Goal: Information Seeking & Learning: Learn about a topic

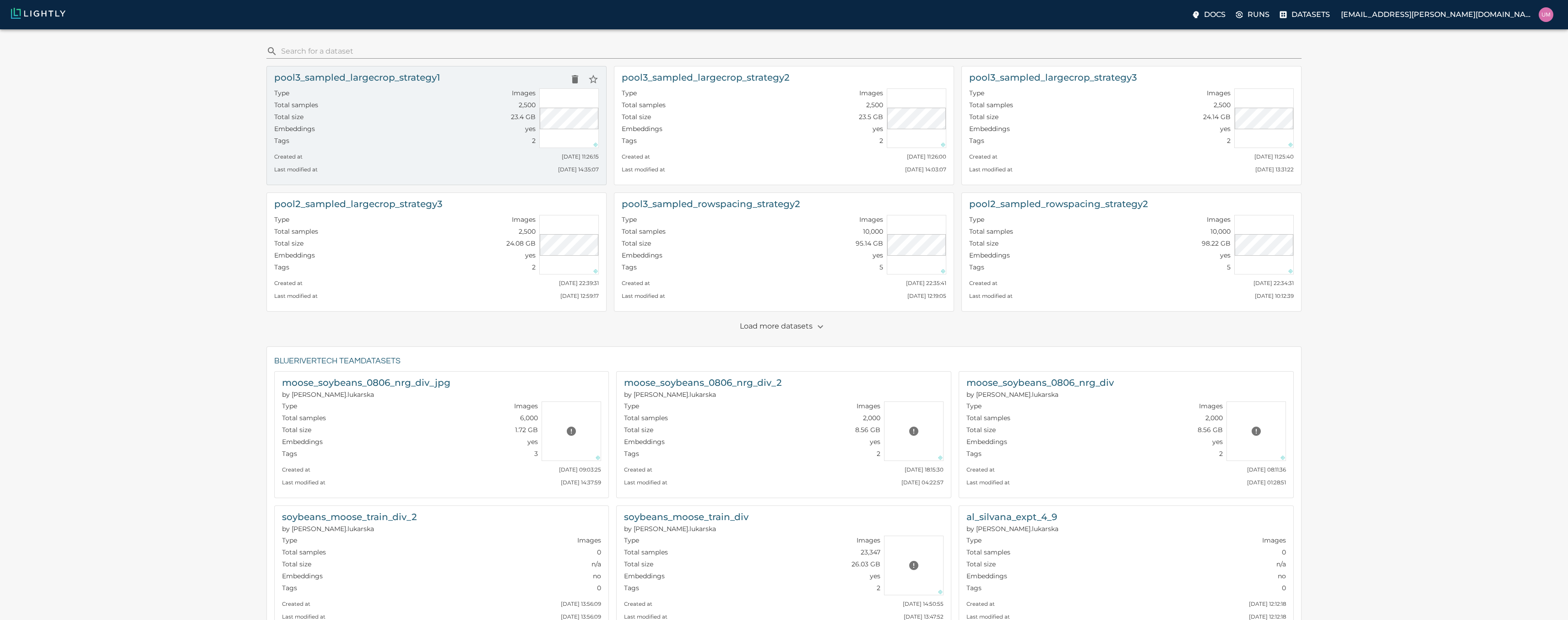
click at [444, 137] on div "Tags 2" at bounding box center [404, 142] width 261 height 12
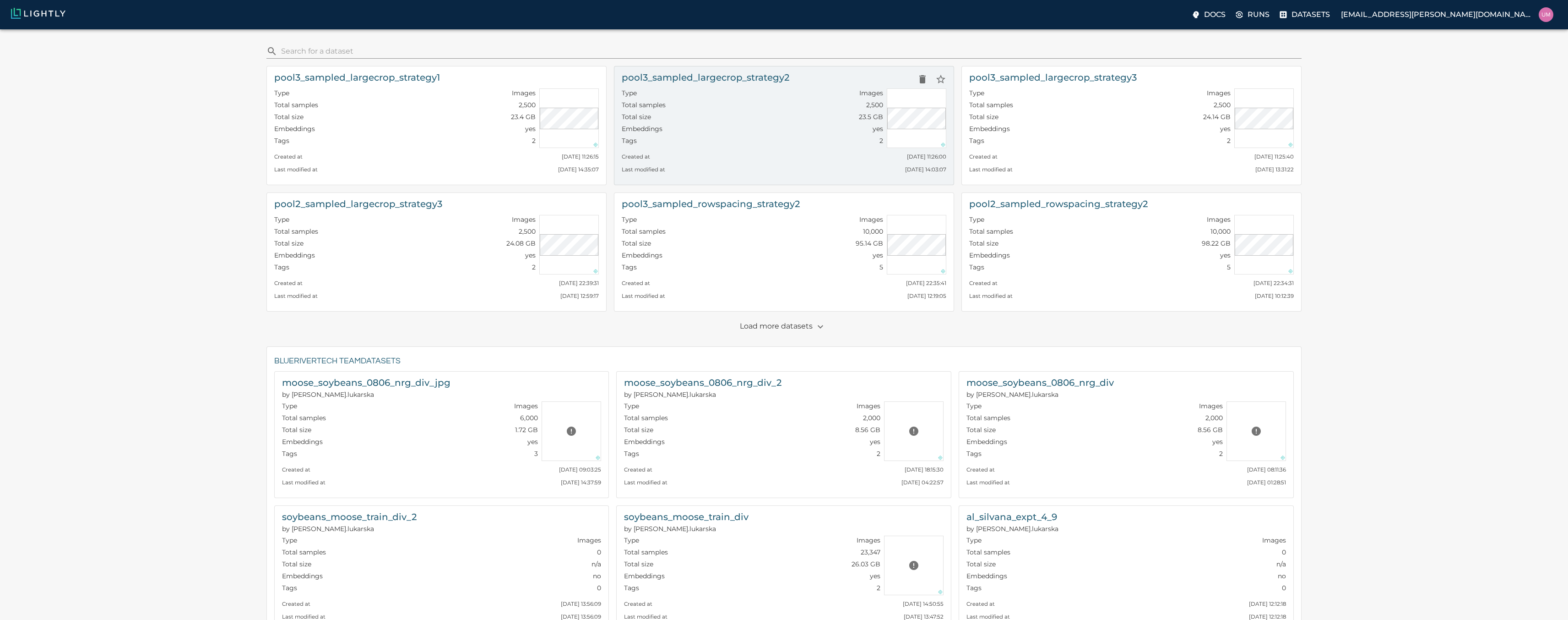
click at [690, 127] on div "Embeddings yes" at bounding box center [752, 130] width 261 height 12
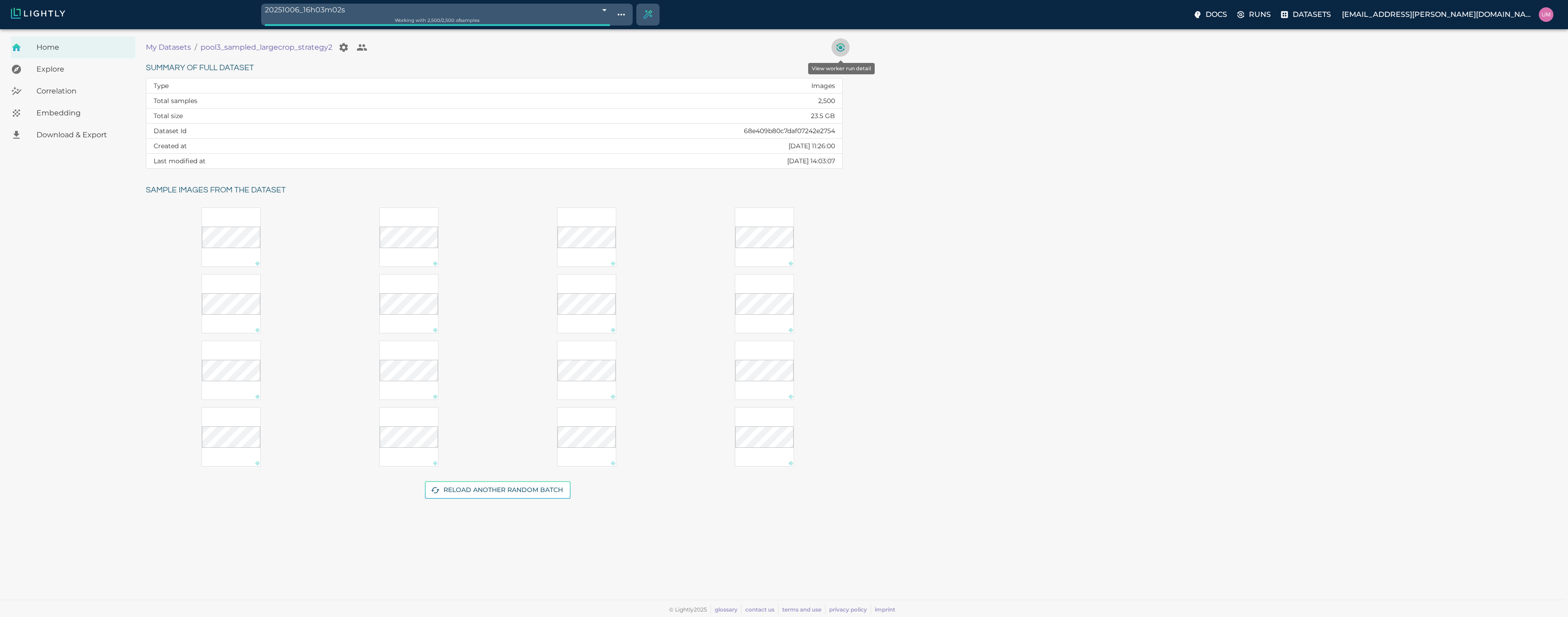
click at [842, 46] on icon "View worker run detail" at bounding box center [840, 47] width 11 height 11
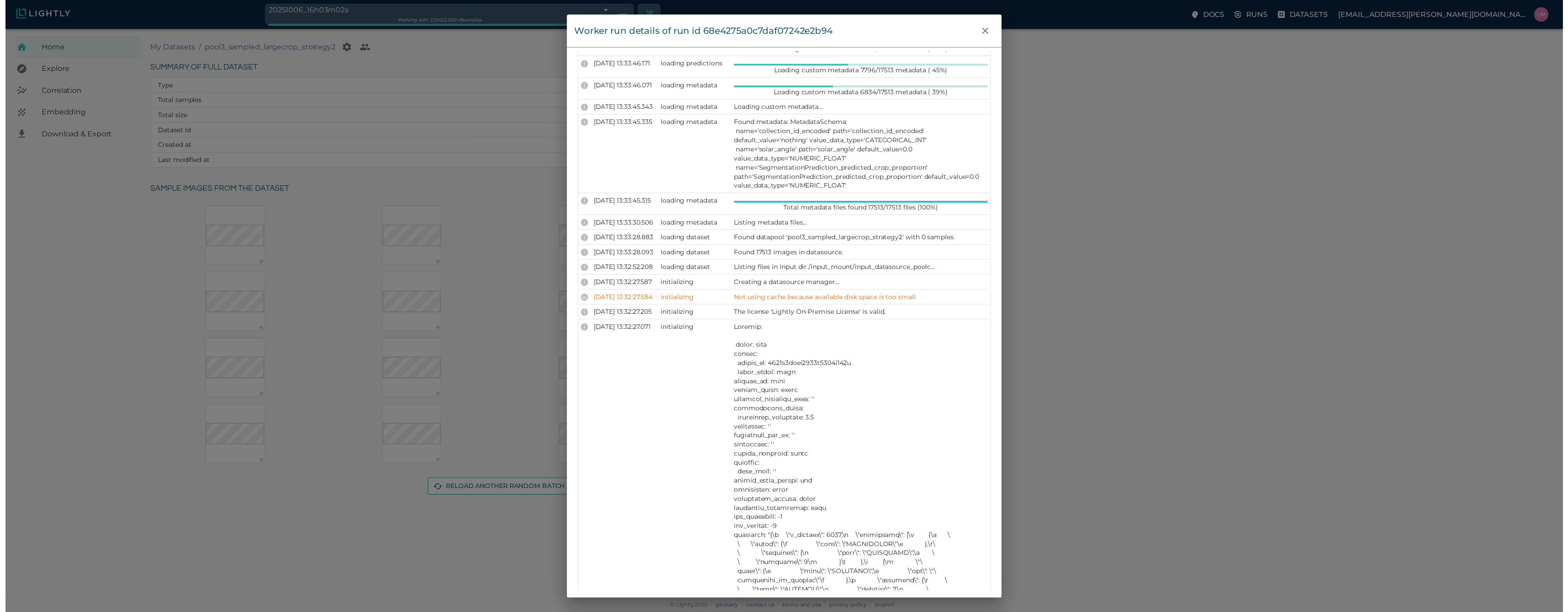
scroll to position [784, 0]
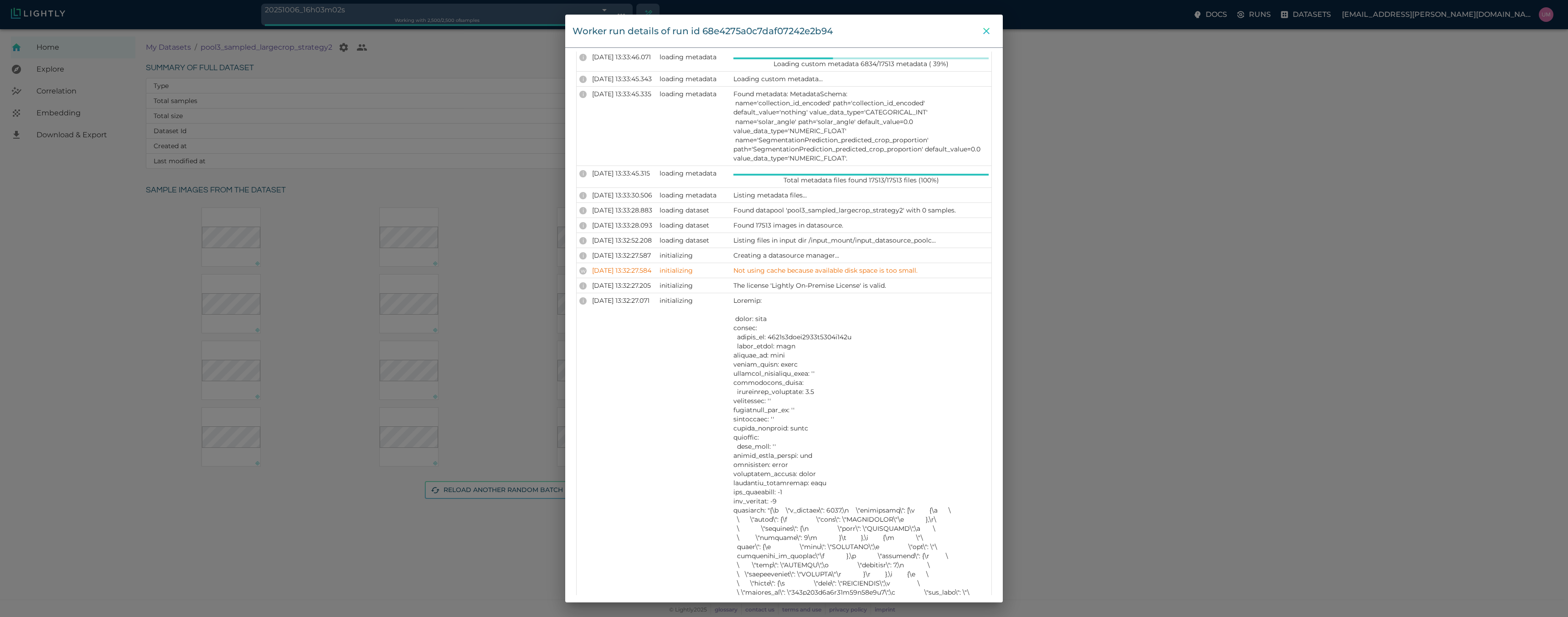
click at [985, 27] on icon "close" at bounding box center [986, 31] width 11 height 11
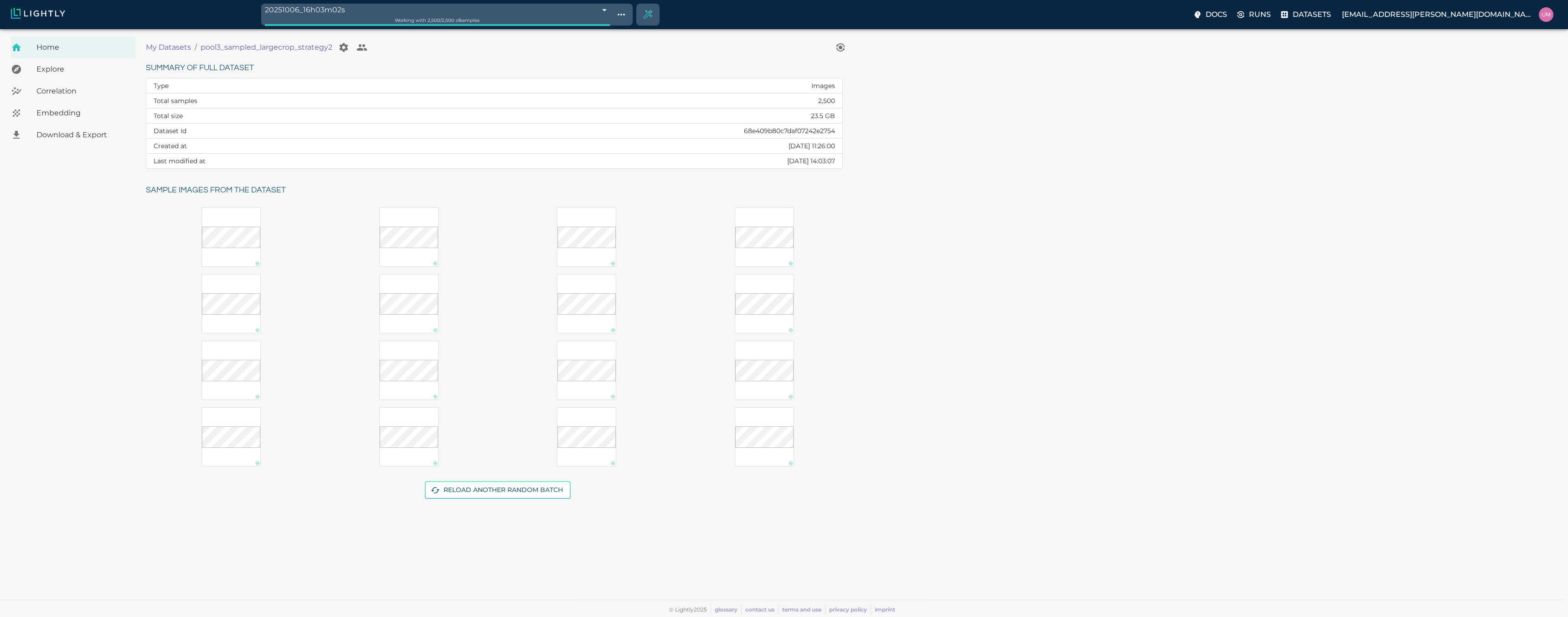
click at [183, 46] on p "My Datasets" at bounding box center [168, 47] width 45 height 11
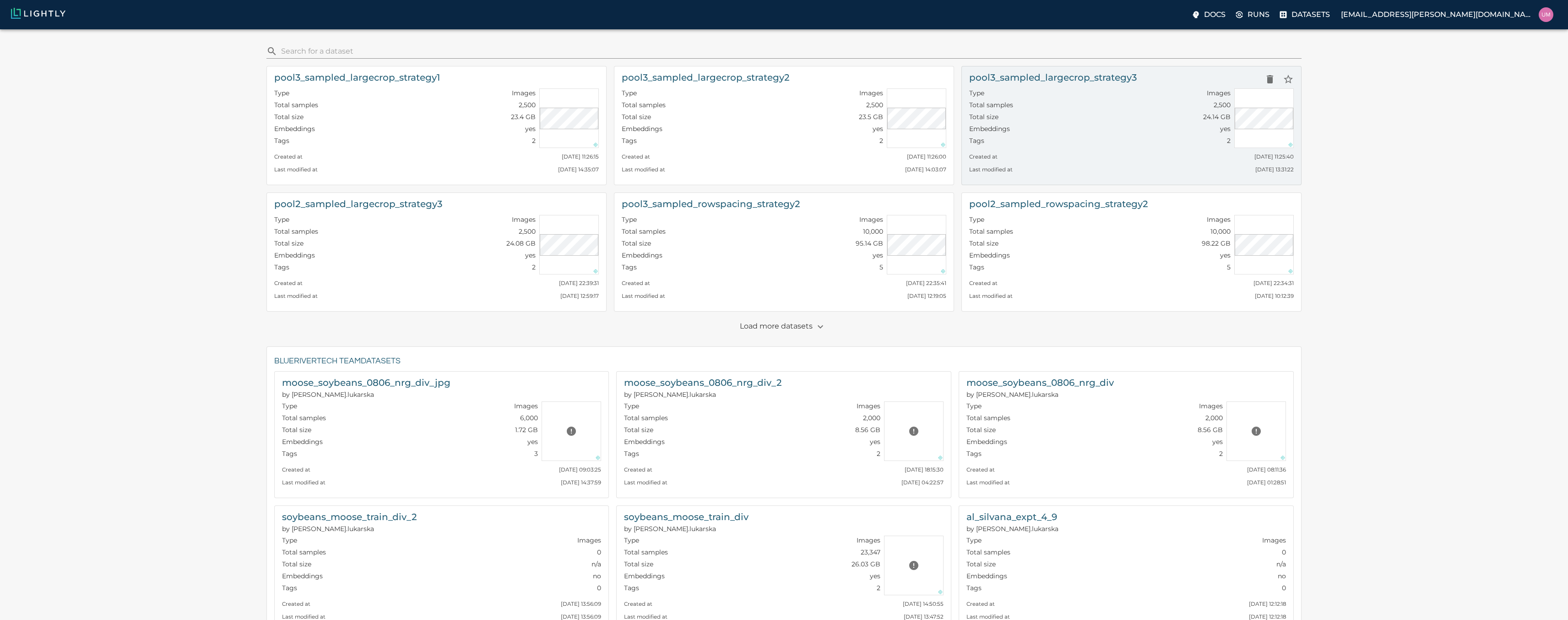
click at [1076, 139] on div "Tags 2" at bounding box center [1100, 142] width 261 height 12
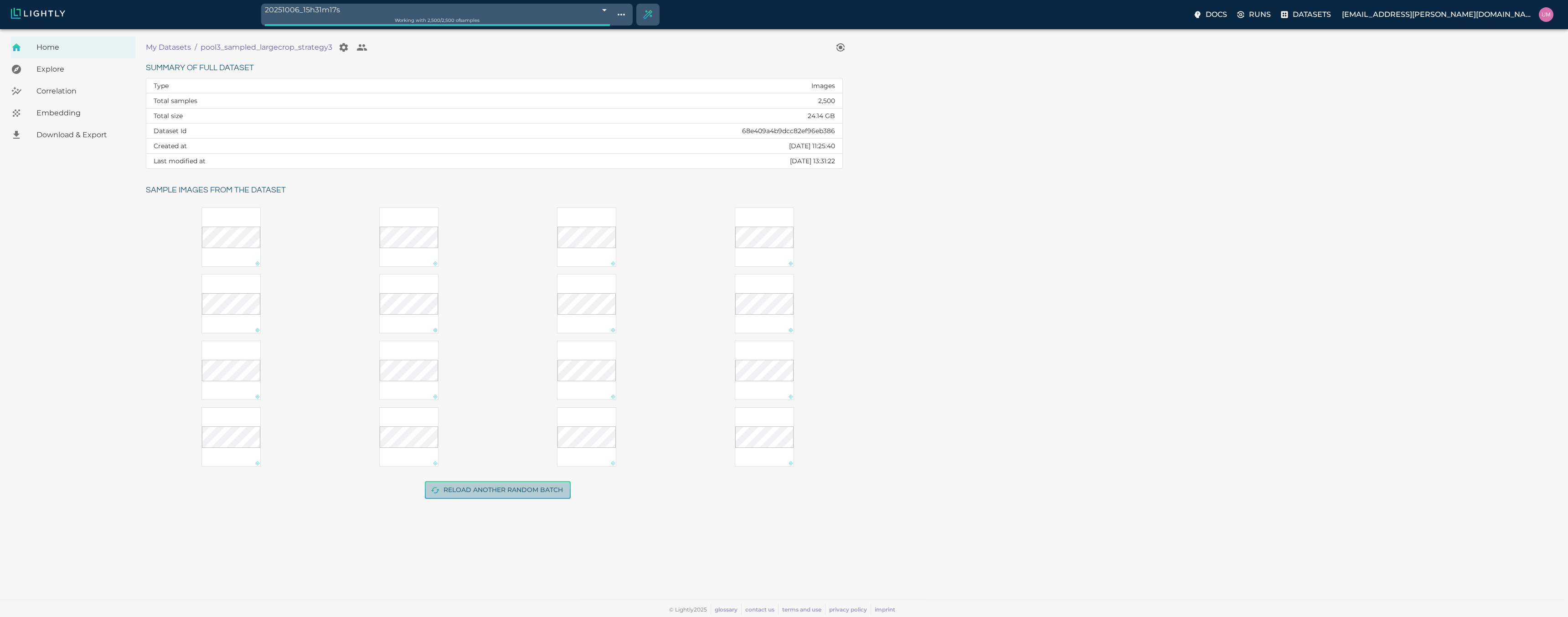
click at [473, 488] on button "Reload another random batch" at bounding box center [498, 489] width 146 height 18
click at [514, 489] on button "Reload another random batch" at bounding box center [498, 489] width 146 height 18
click at [68, 111] on span "Embedding" at bounding box center [82, 113] width 91 height 11
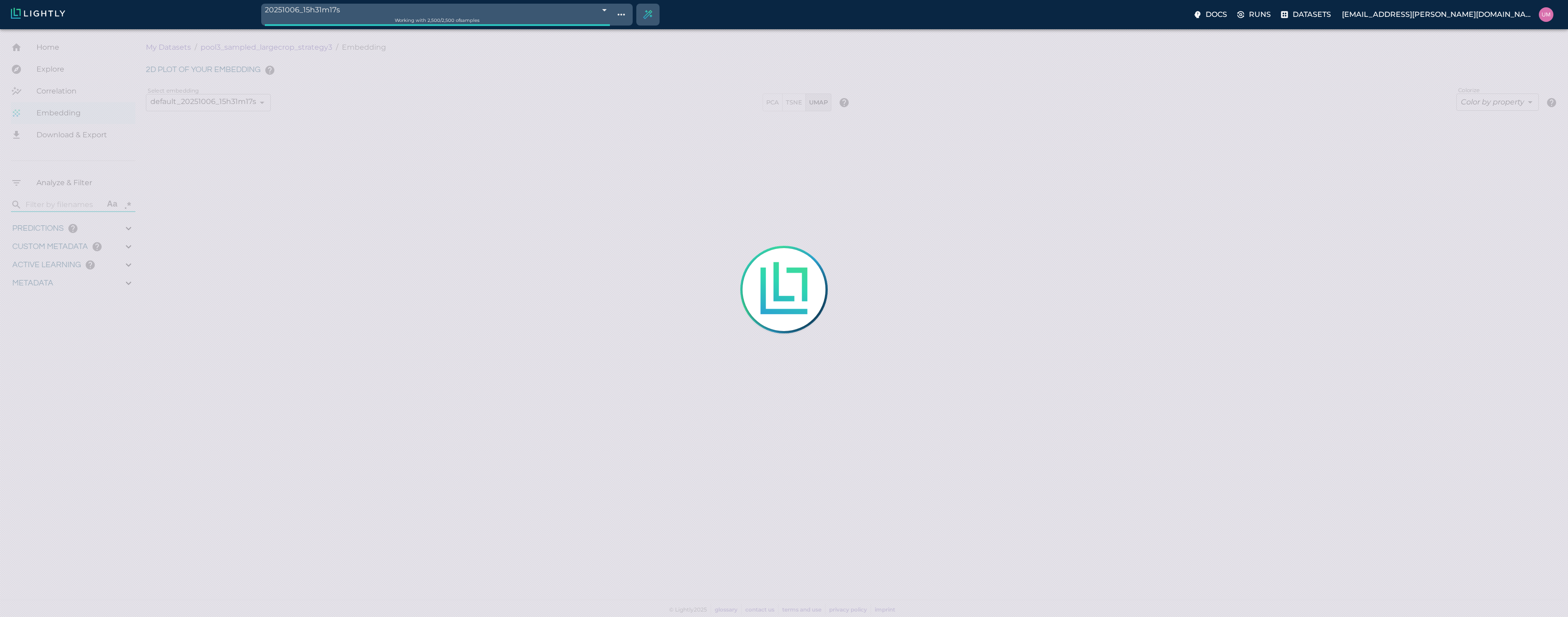
type input "5.18641964512217"
type input "76.7914196451222"
type input "0.997"
type input "1.30011480038174"
type input "4.83311480038174"
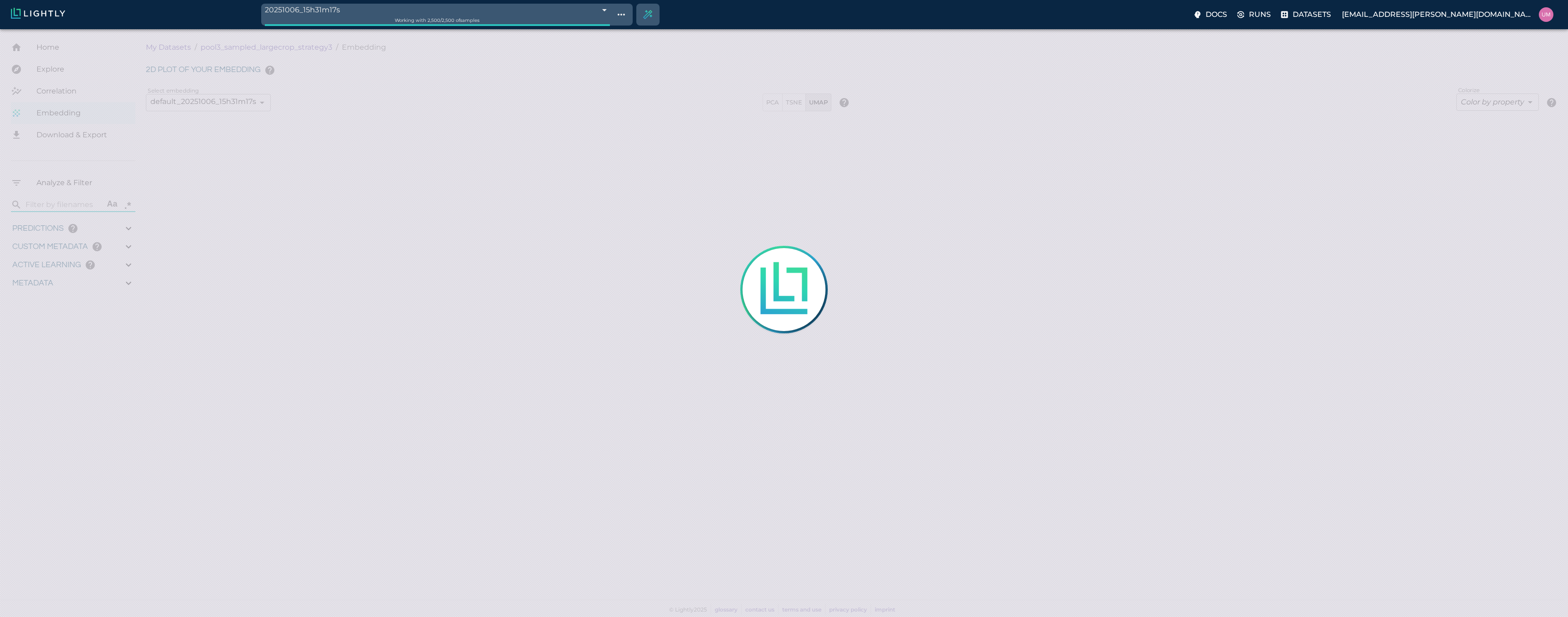
type input "11.8099250793457"
type input "44.3129250793457"
type input "5.18641964512217"
type input "76.7914196451222"
type input "0.997"
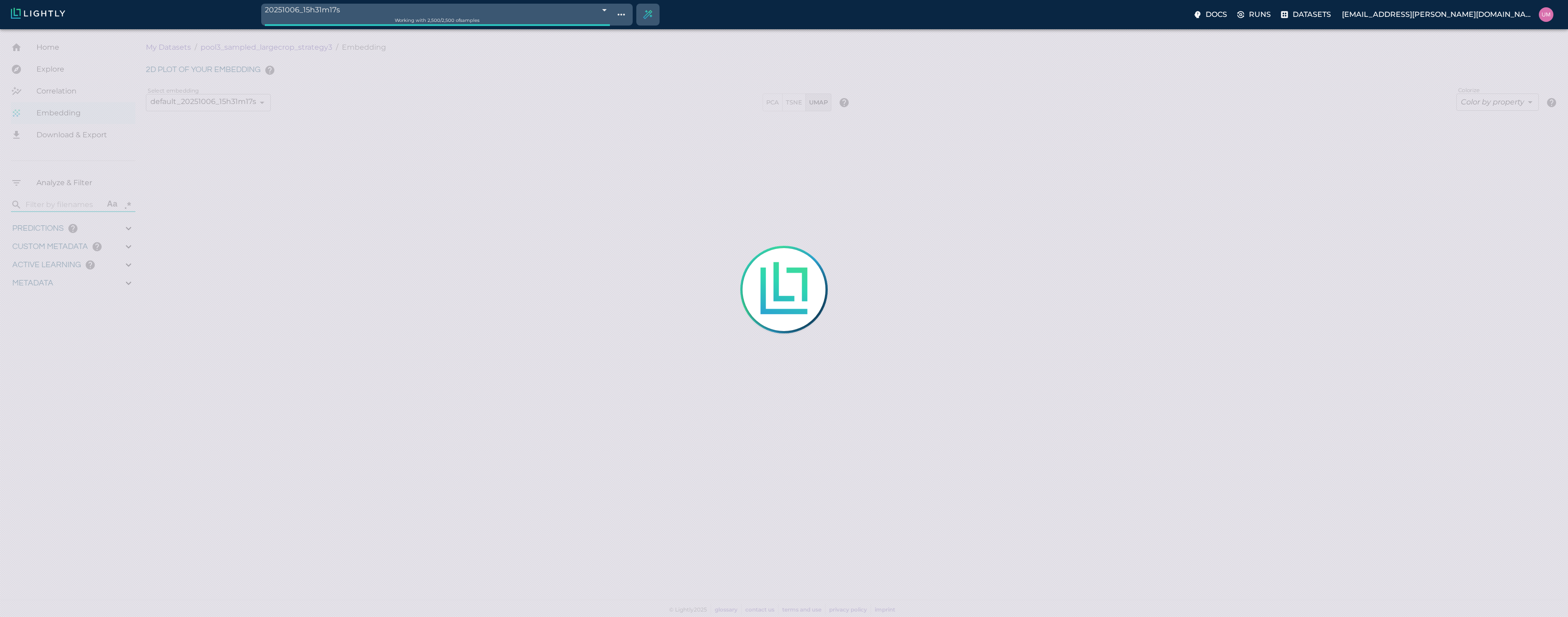
type input "1.30011480038174"
type input "4.83311480038174"
type input "11.8099250793457"
type input "44.3129250793457"
type input "5.18641964512217"
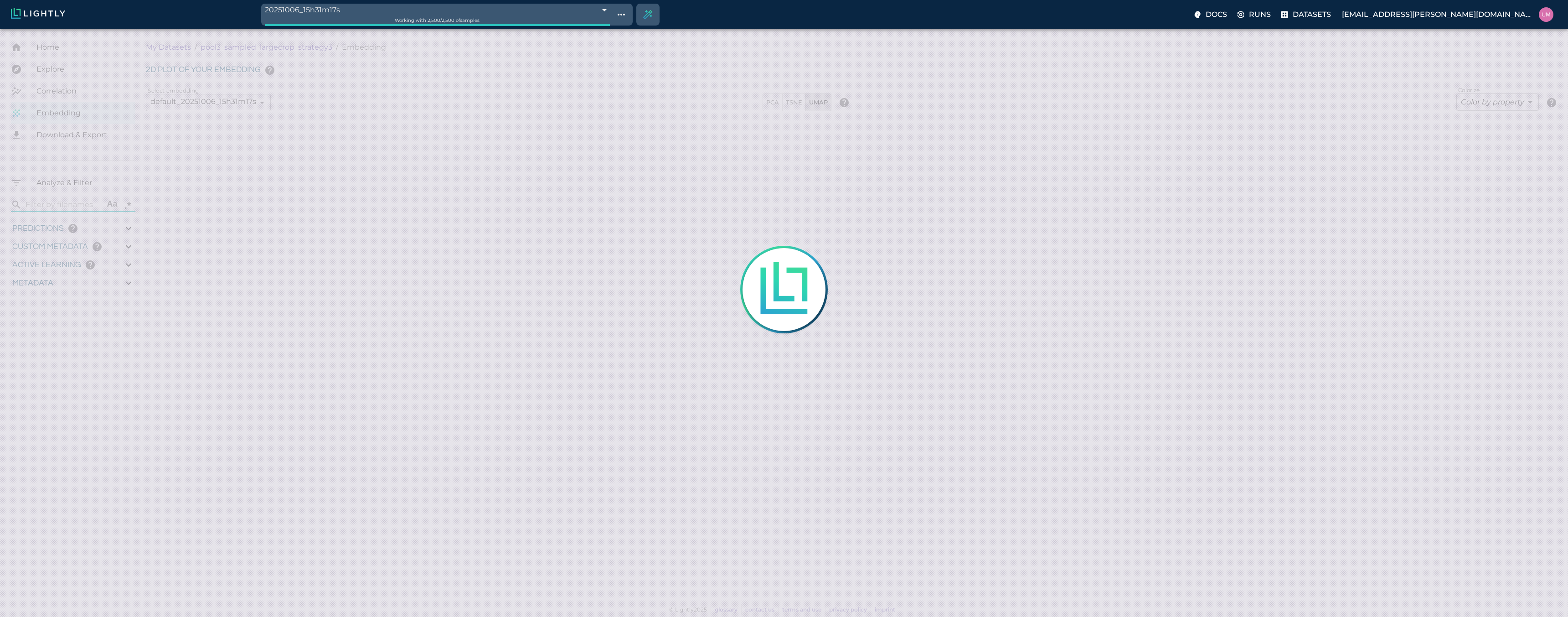
type input "76.7914196451222"
type input "0.997"
type input "1.30011480038174"
type input "4.83311480038174"
type input "11.8099250793457"
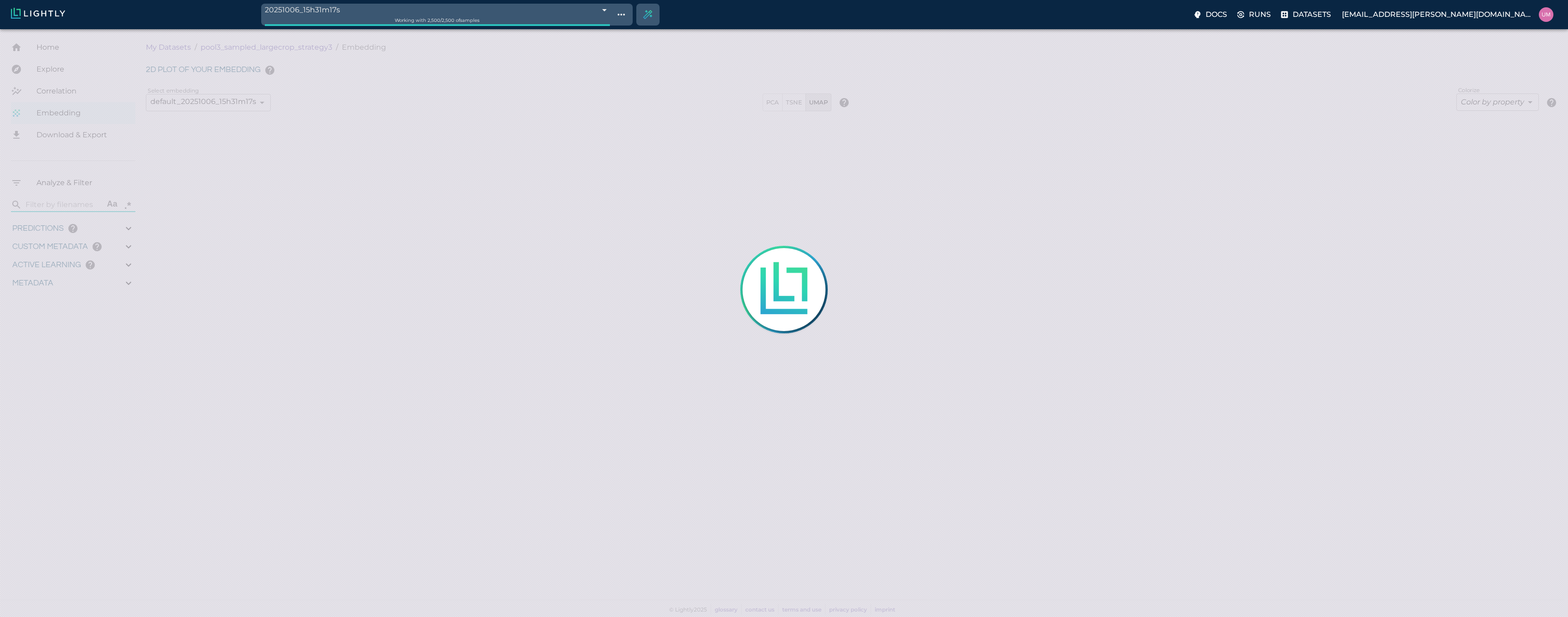
type input "44.3129250793457"
type input "5.18641964512217"
type input "76.7914196451222"
type input "0.997"
type input "1.30011480038174"
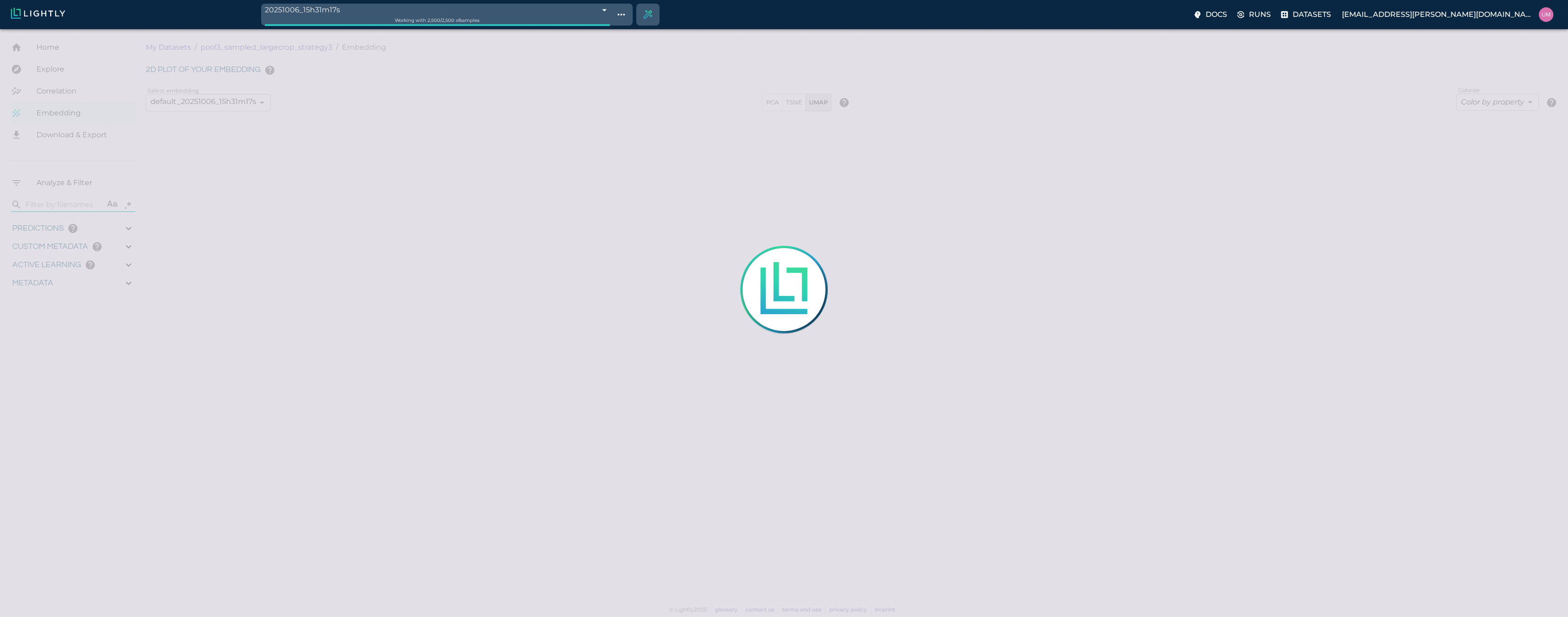
type input "4.83311480038174"
type input "11.8099250793457"
type input "44.3129250793457"
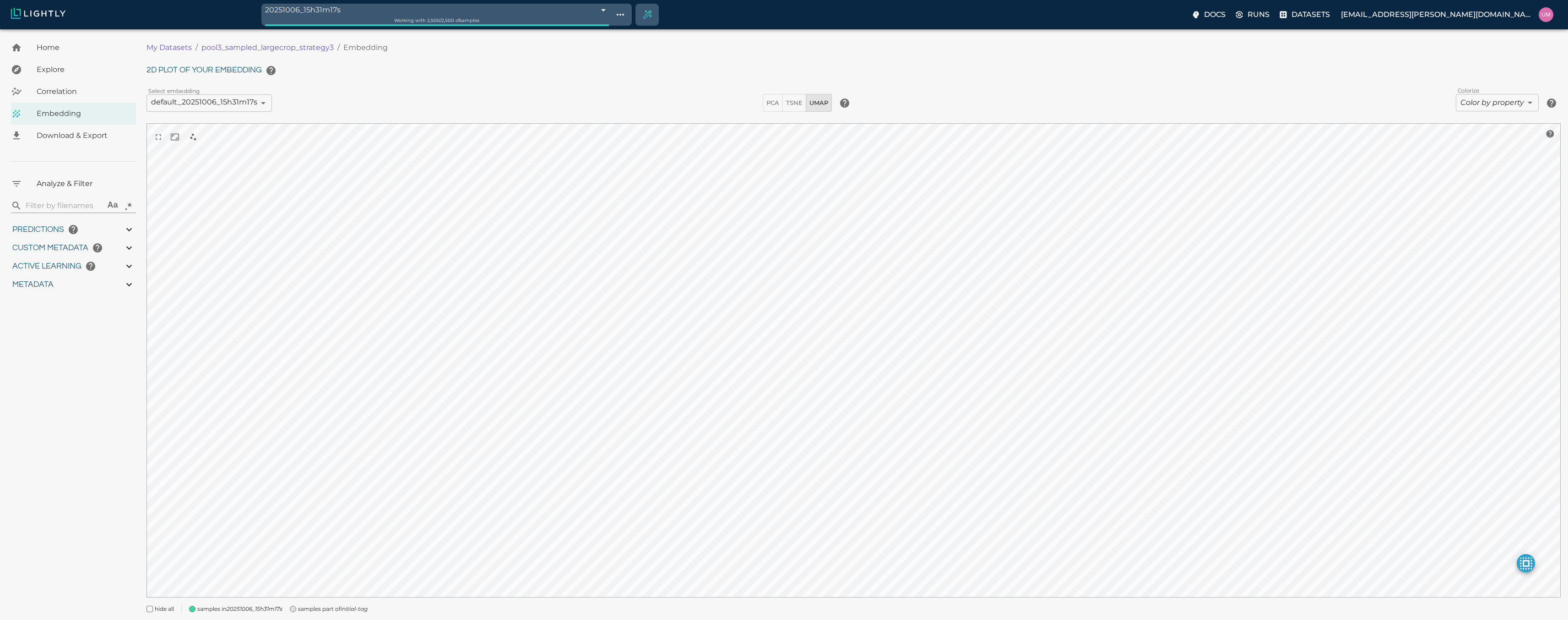
click at [154, 48] on p "My Datasets" at bounding box center [169, 47] width 45 height 11
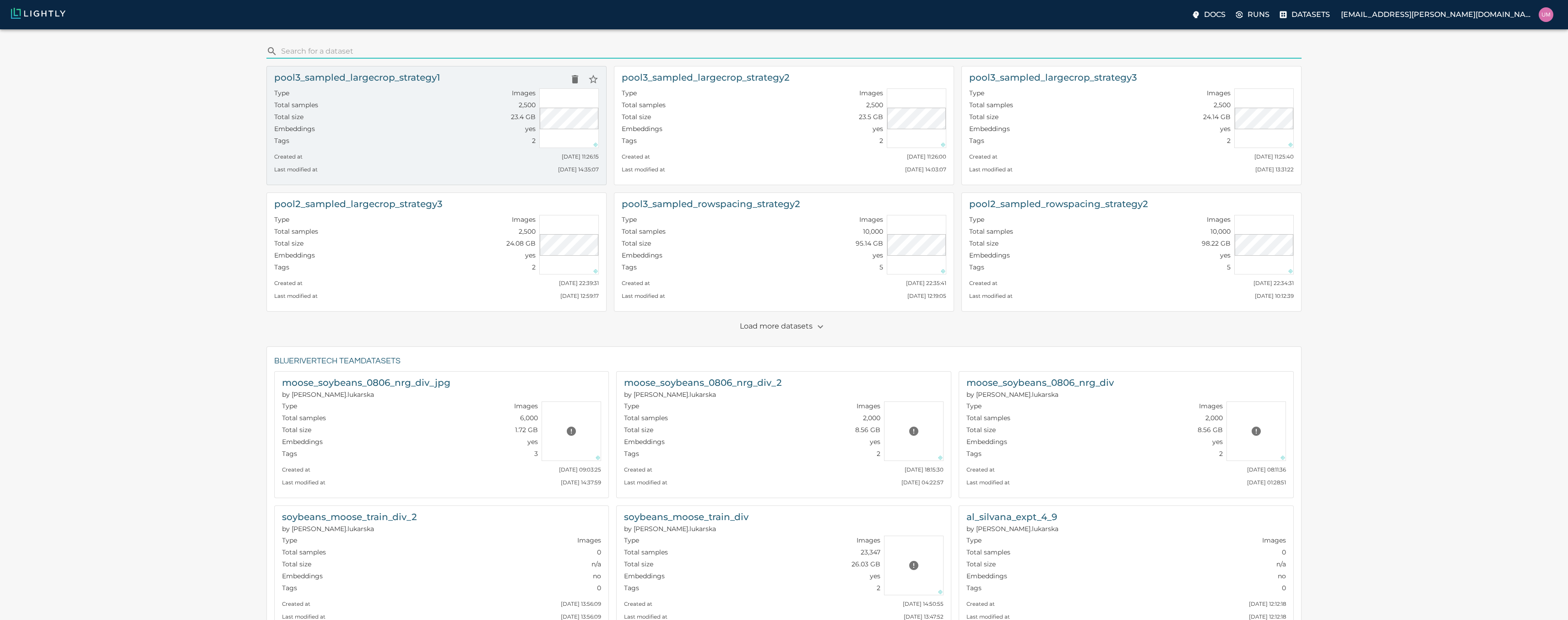
click at [380, 154] on div "Created at Mon, 06.10.2025 11:26:15" at bounding box center [436, 154] width 325 height 13
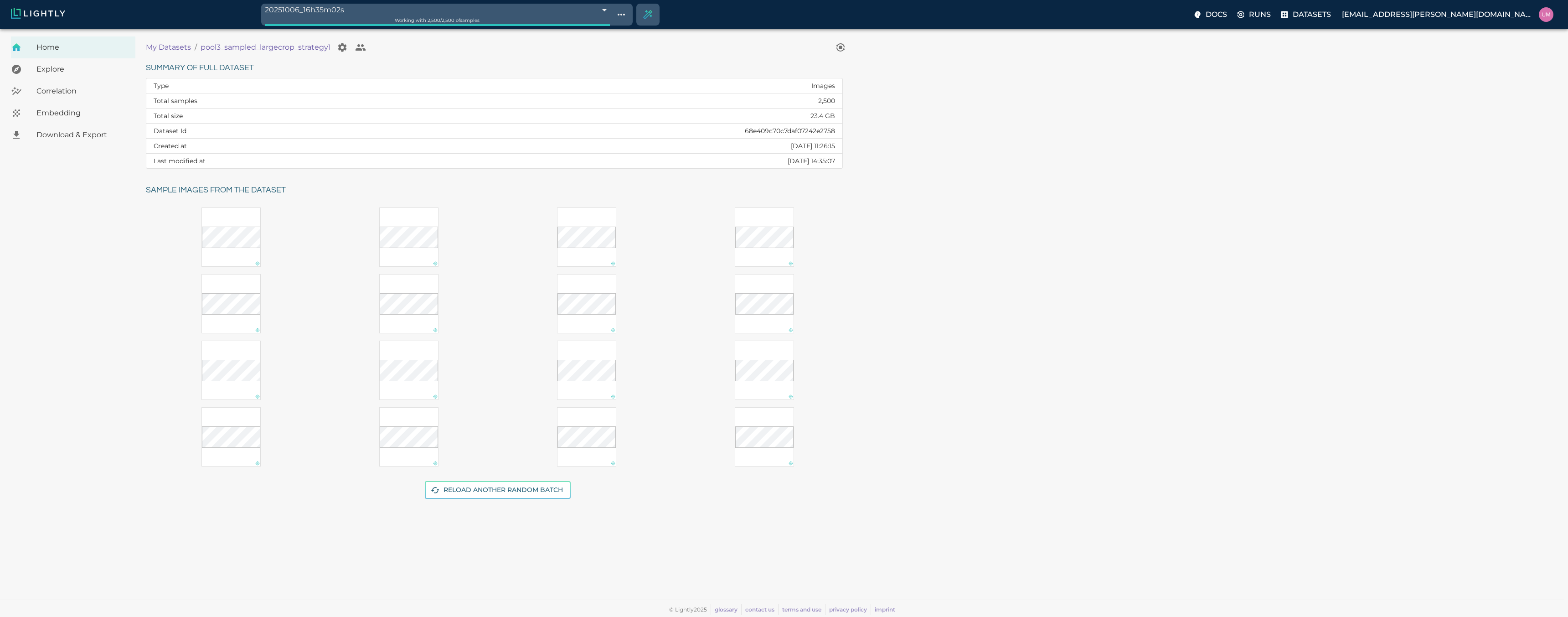
click at [83, 115] on span "Embedding" at bounding box center [82, 113] width 91 height 11
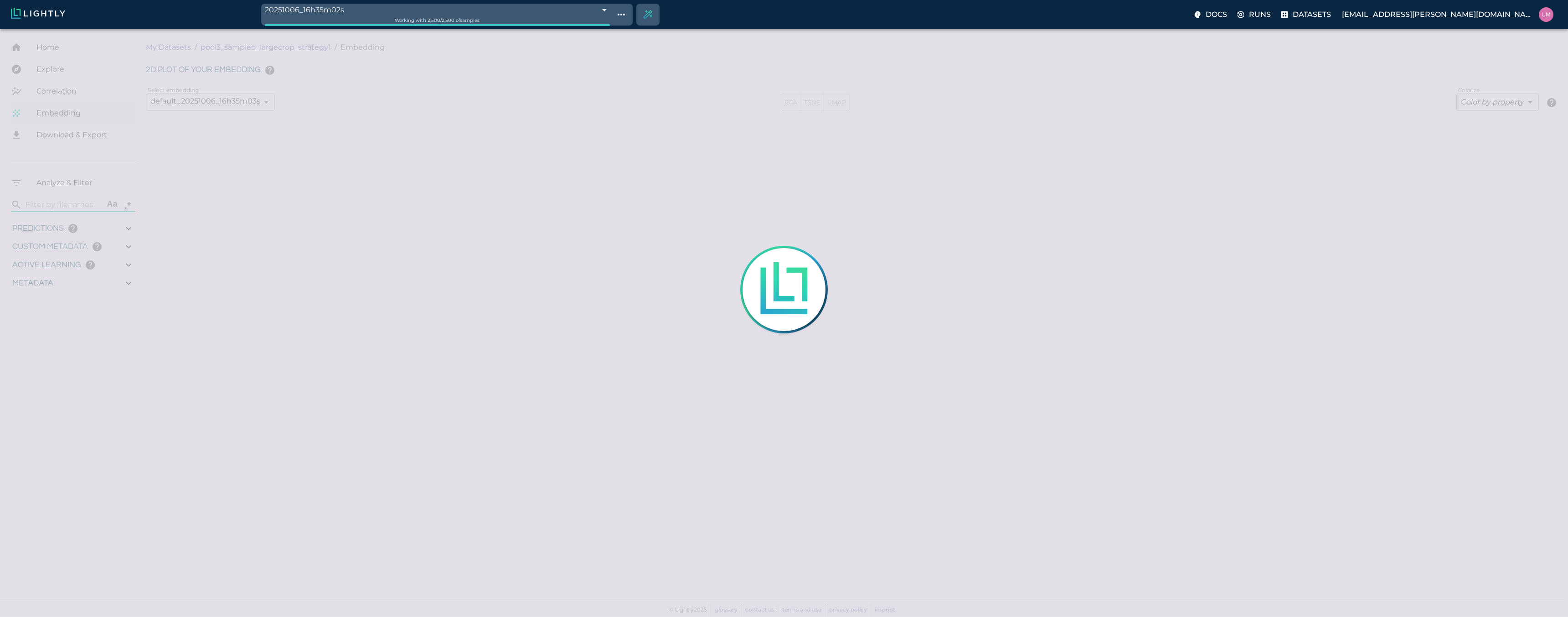
type input "5.06142942269751"
type input "79.0984294226975"
type input "0.999"
type input "1.14658290699658"
type input "8.49458290699658"
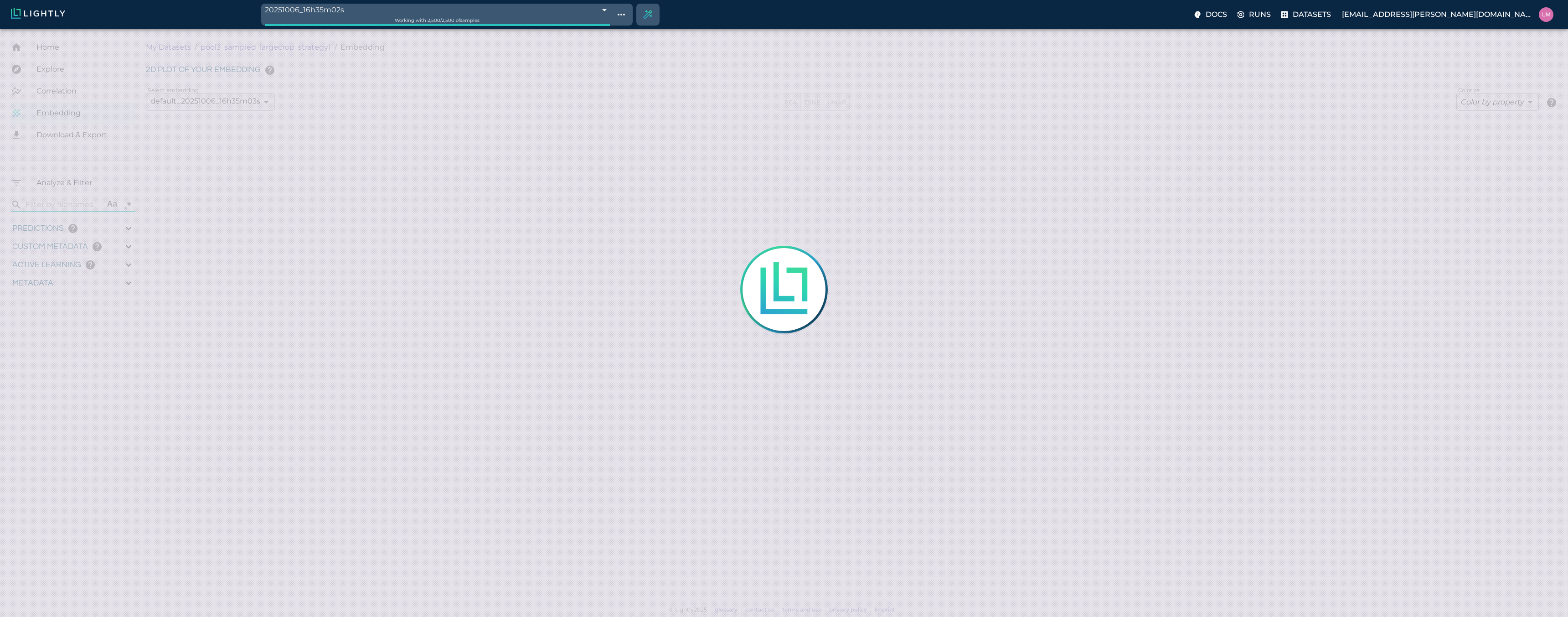
type input "7.70581293106079"
type input "80.4228129310608"
type input "5.06142942269751"
type input "79.0984294226975"
type input "0.999"
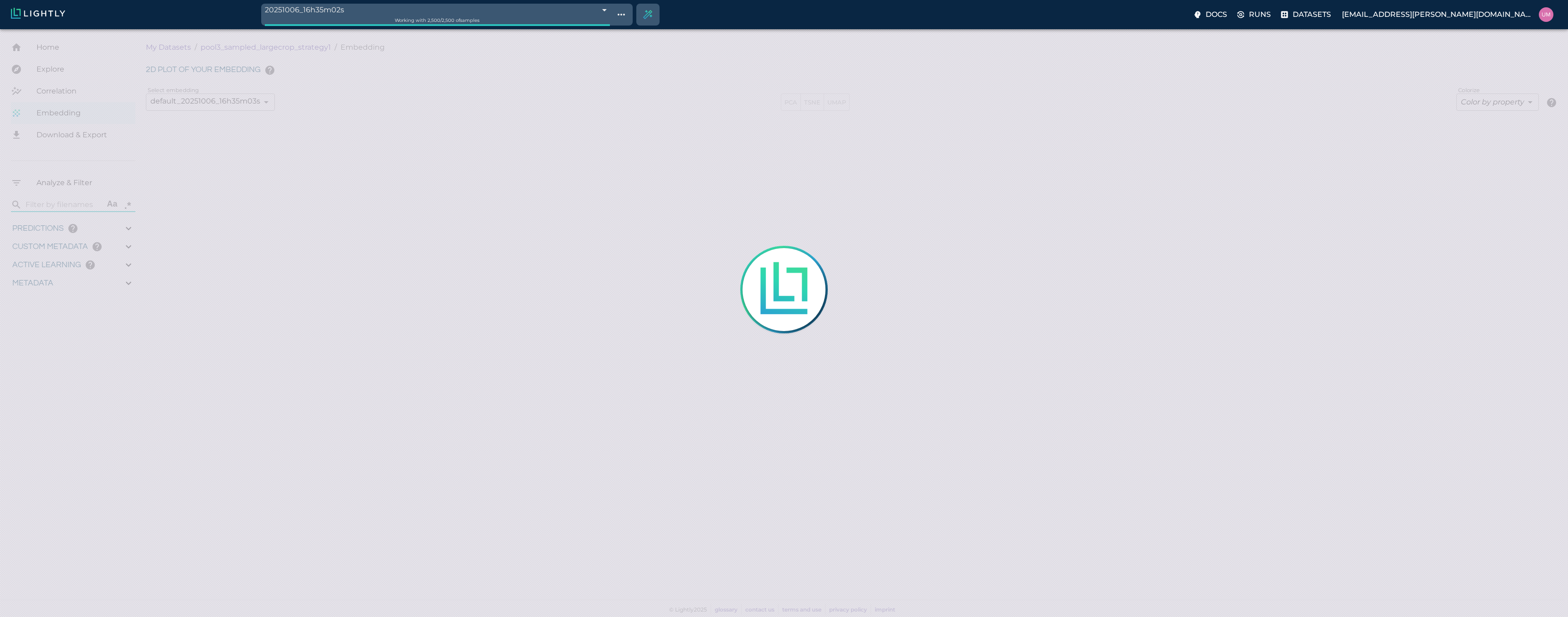
type input "1.14658290699658"
type input "8.49458290699658"
type input "7.70581293106079"
type input "80.4228129310608"
type input "5.06142942269751"
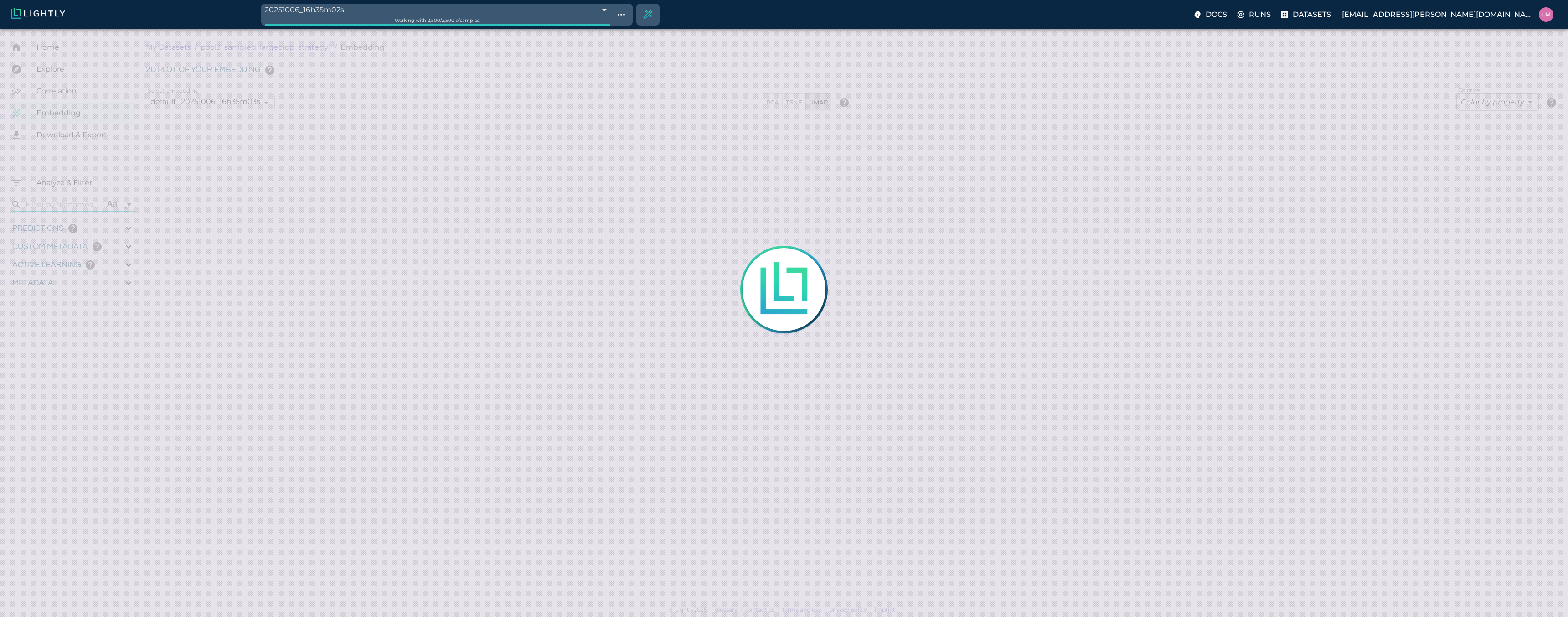
type input "79.0984294226975"
type input "0.999"
type input "1.14658290699658"
type input "8.49458290699658"
type input "7.70581293106079"
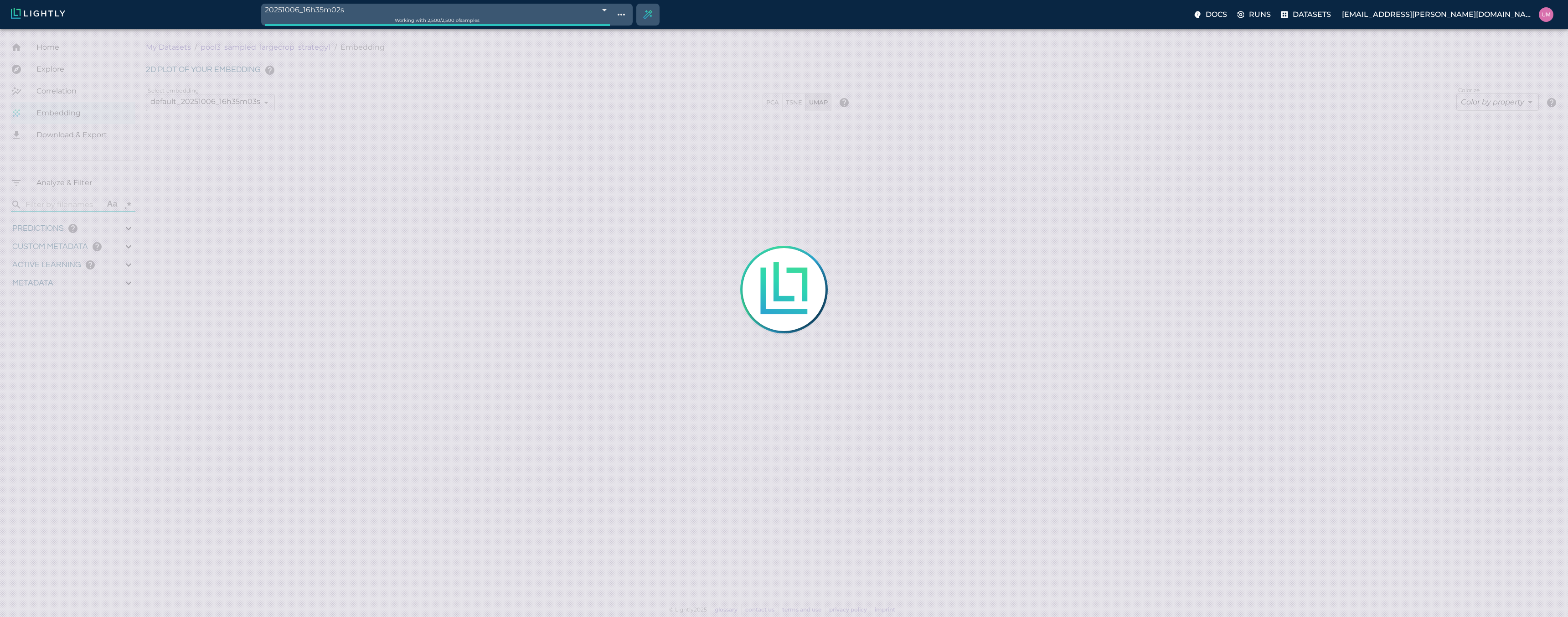
type input "80.4228129310608"
type input "5.06142942269751"
type input "79.0984294226975"
type input "0.999"
type input "1.14658290699658"
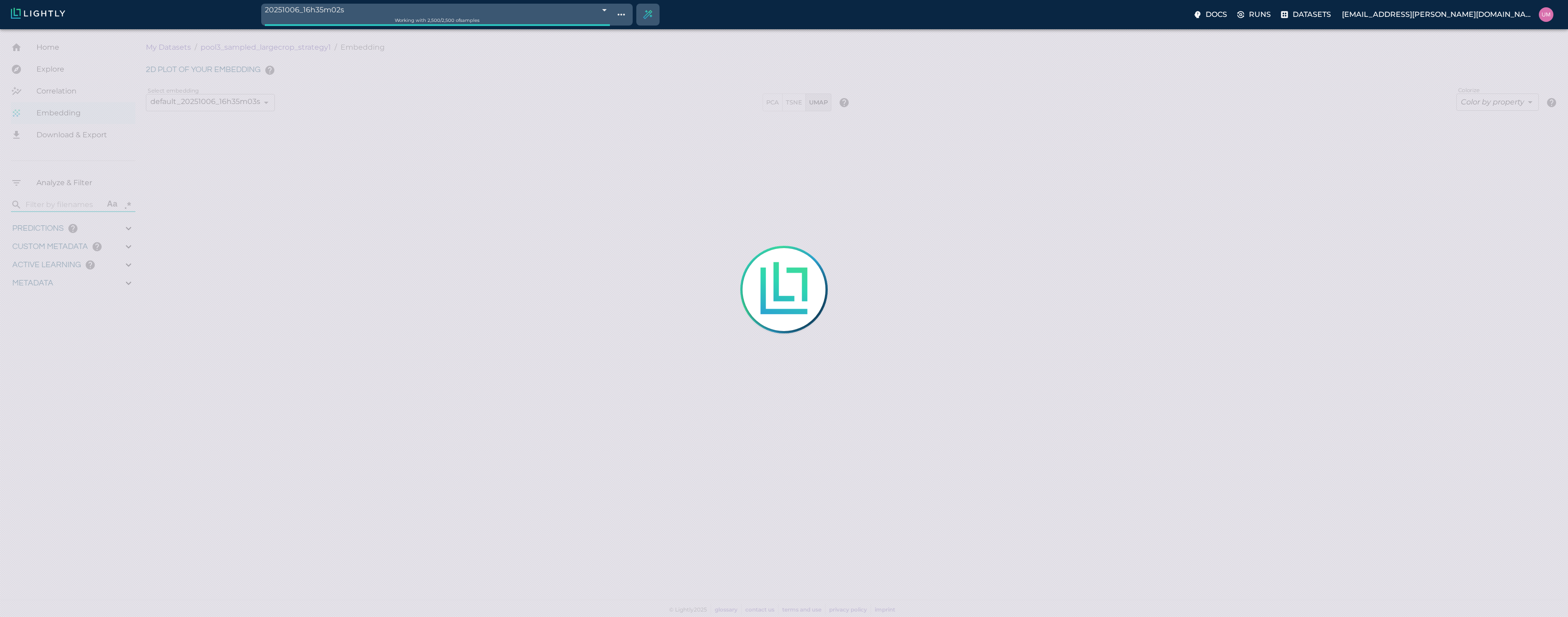
type input "8.49458290699658"
type input "7.70581293106079"
type input "80.4228129310608"
type input "5.06142942269751"
type input "79.0984294226975"
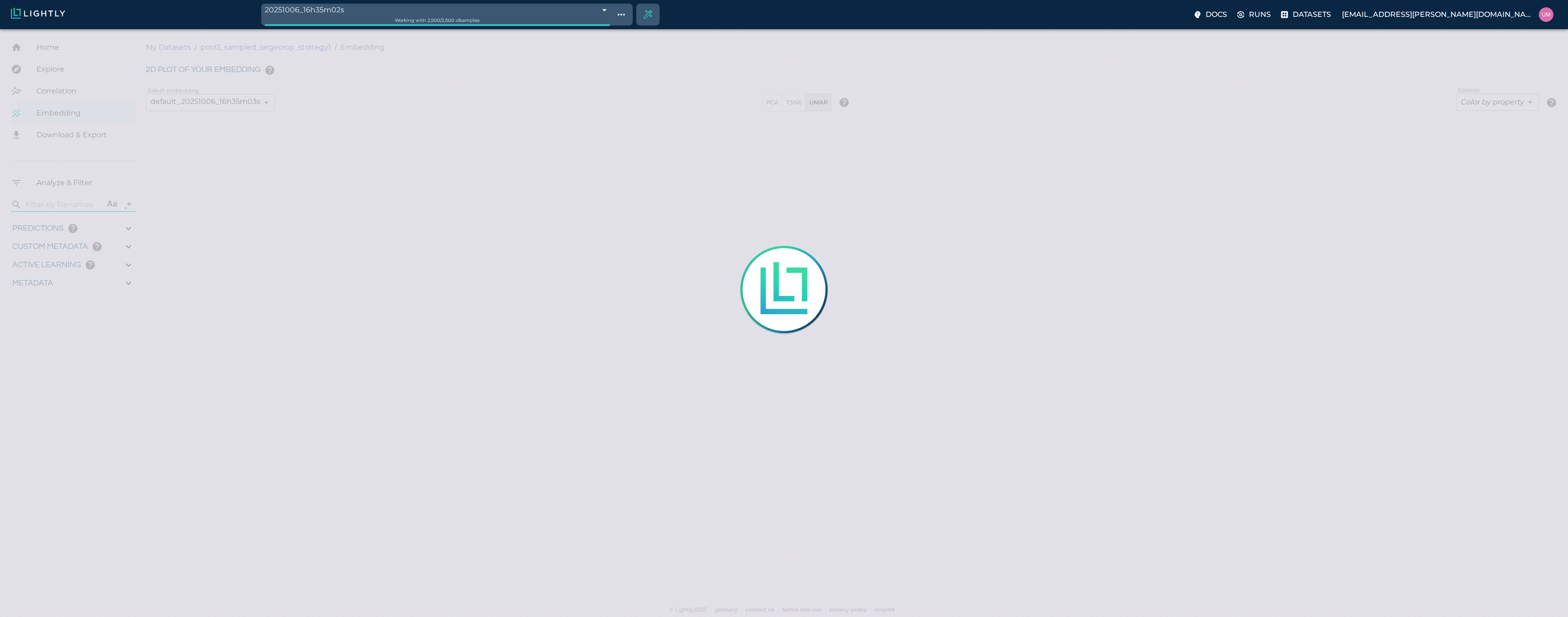
type input "0.999"
type input "1.14658290699658"
type input "8.49458290699658"
type input "7.70581293106079"
type input "80.4228129310608"
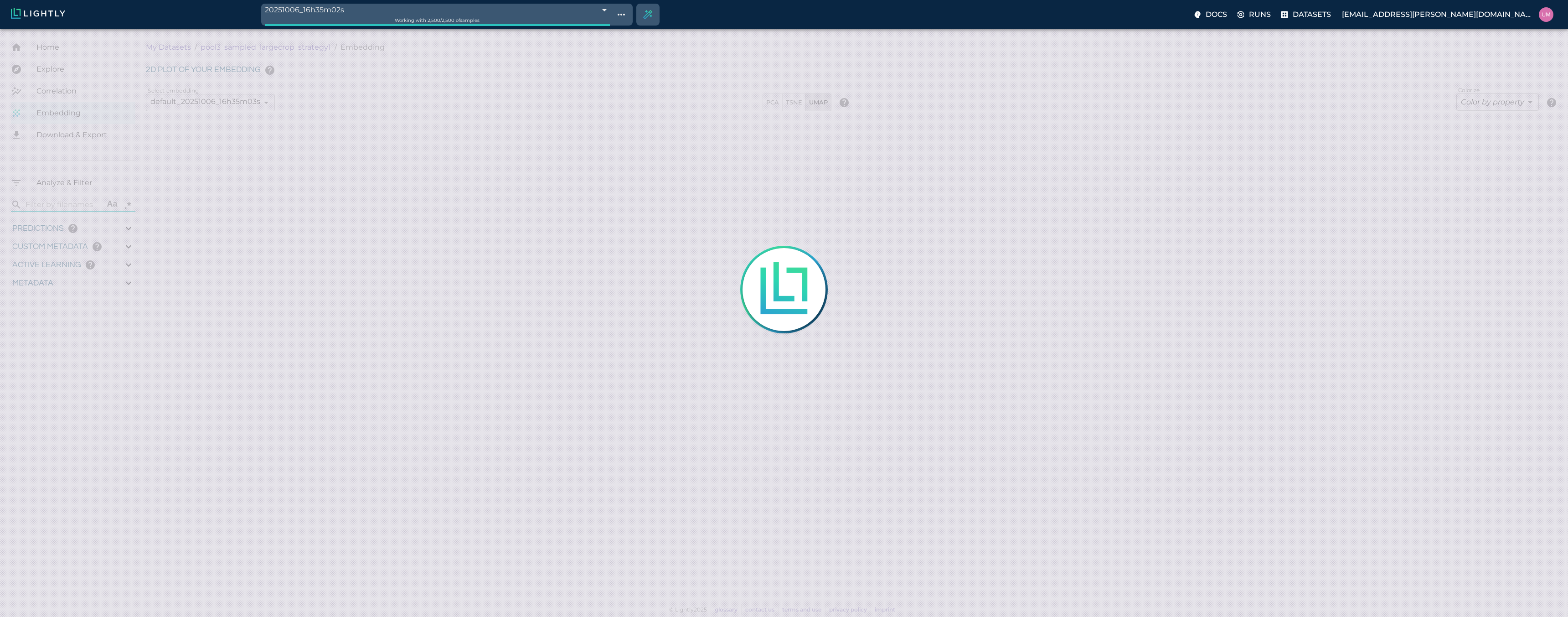
type input "5.06142942269751"
type input "79.0984294226975"
type input "0.999"
type input "1.14658290699658"
type input "8.49458290699658"
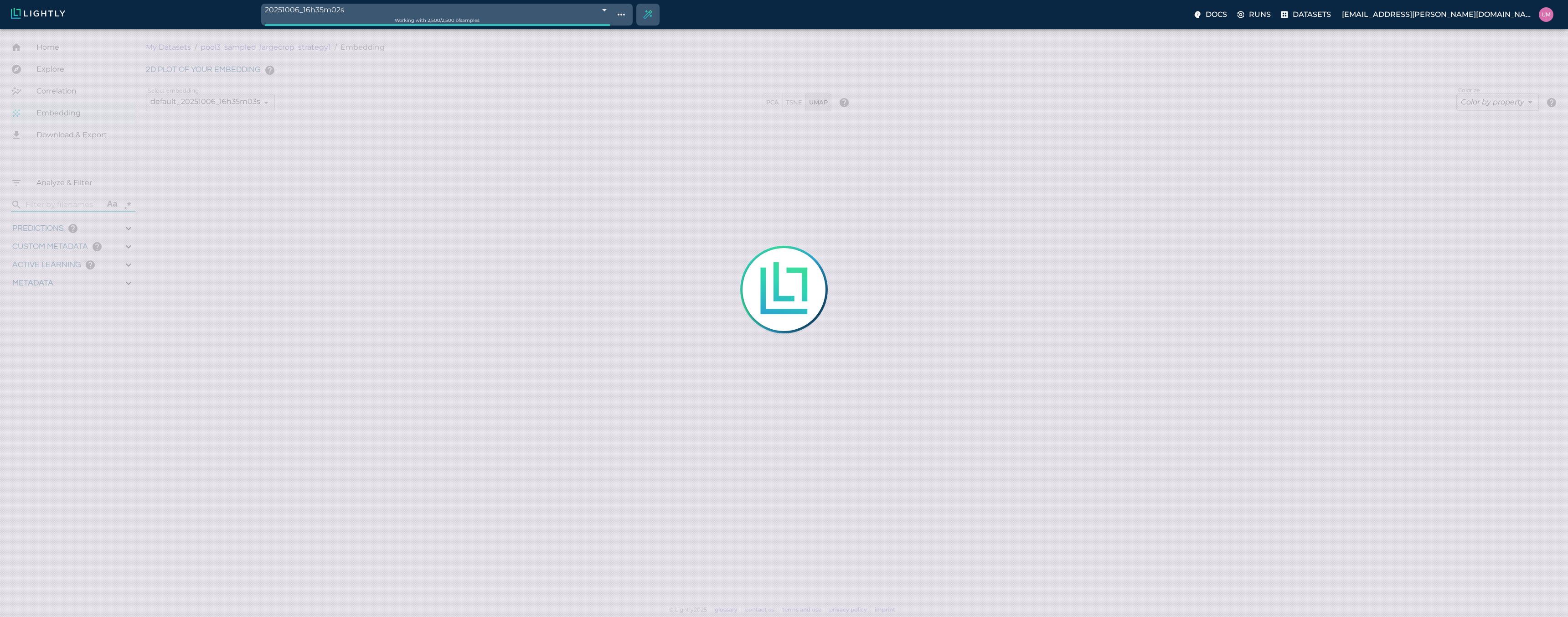
type input "7.70581293106079"
type input "80.4228129310608"
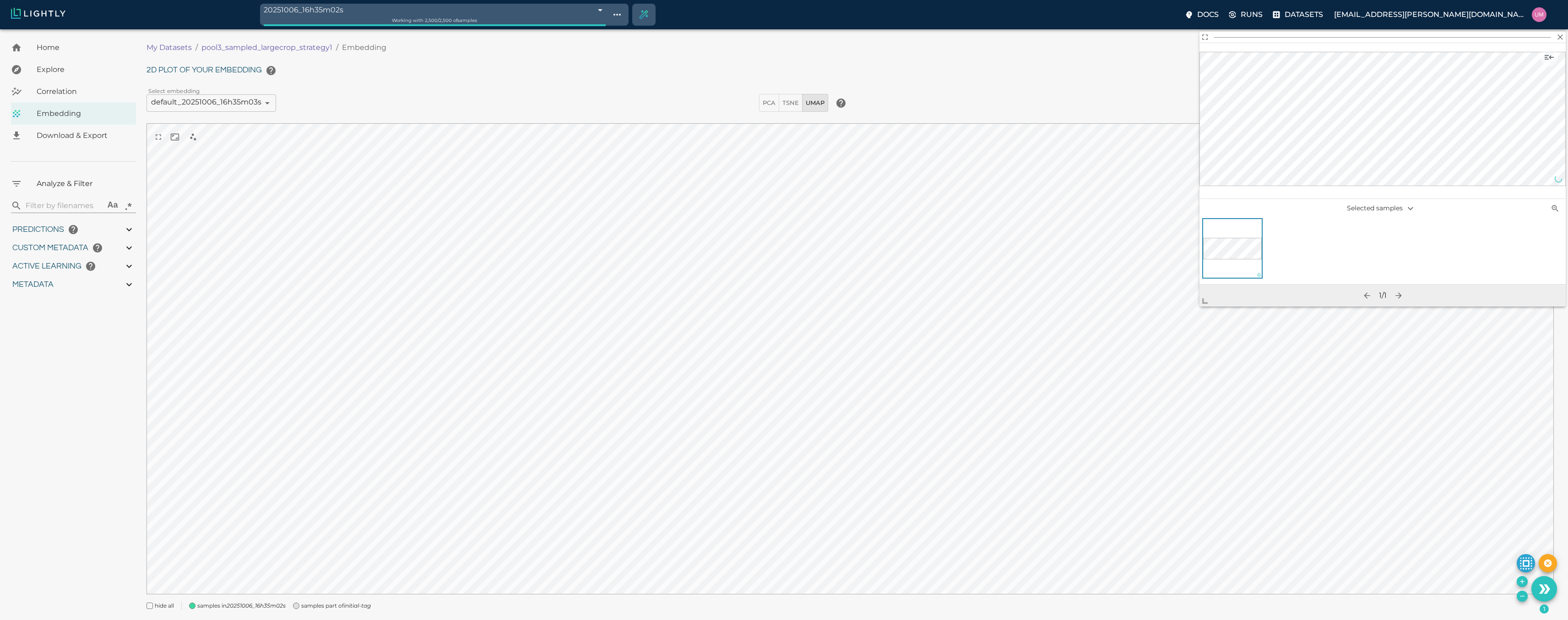
click at [166, 43] on p "My Datasets" at bounding box center [169, 47] width 45 height 11
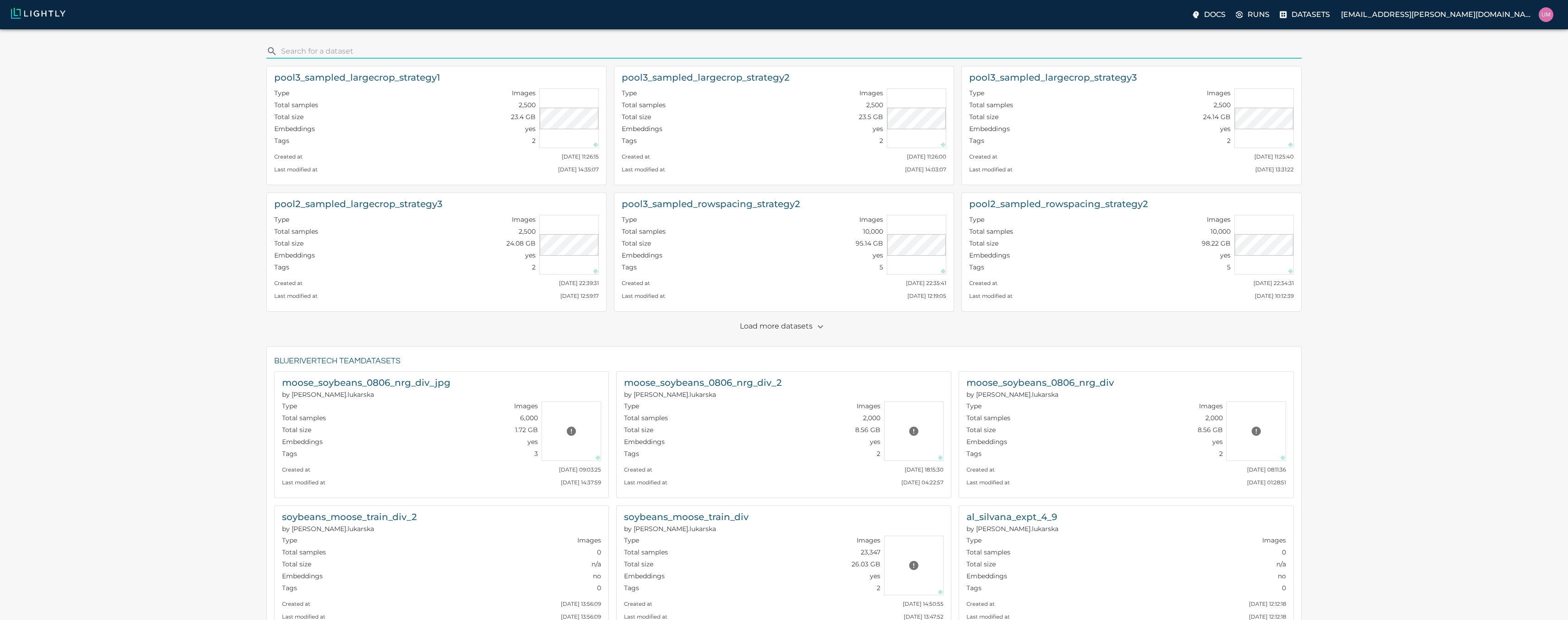
click at [786, 327] on p "Load more datasets" at bounding box center [784, 326] width 88 height 15
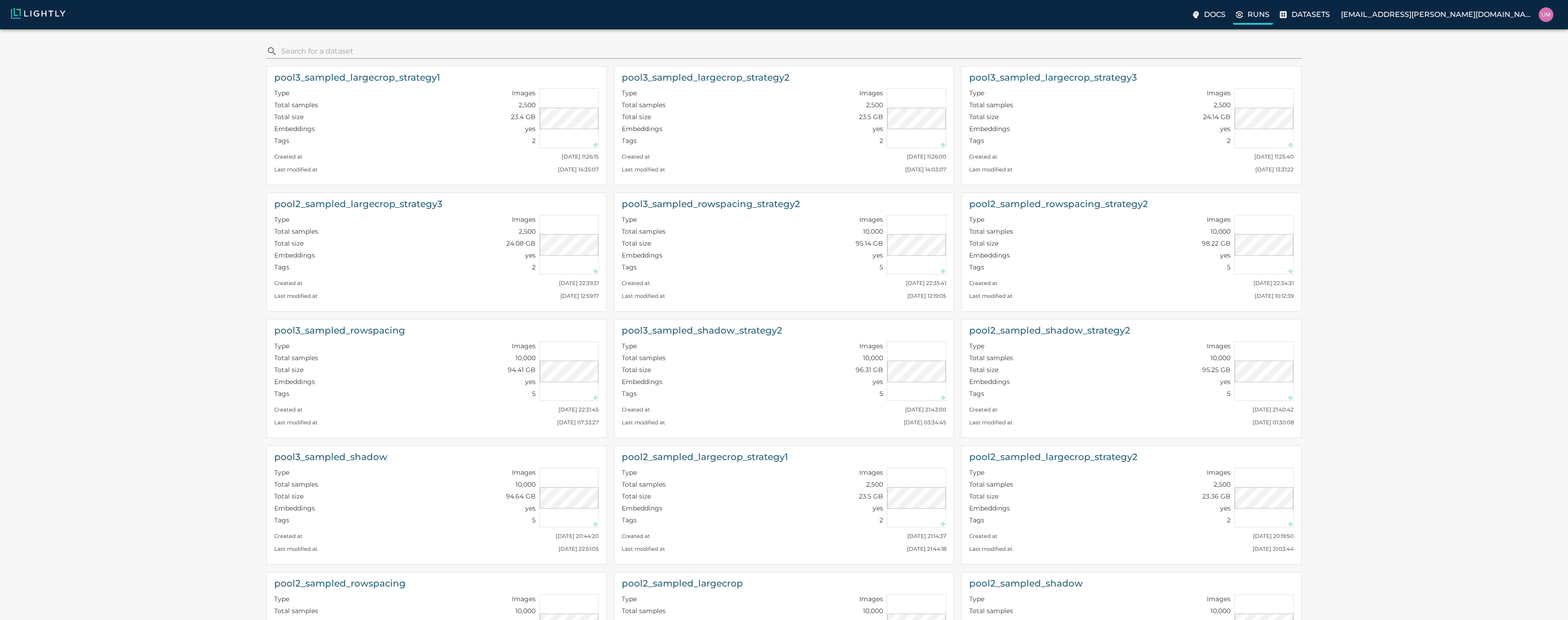
click at [1273, 22] on label "Runs" at bounding box center [1253, 16] width 41 height 19
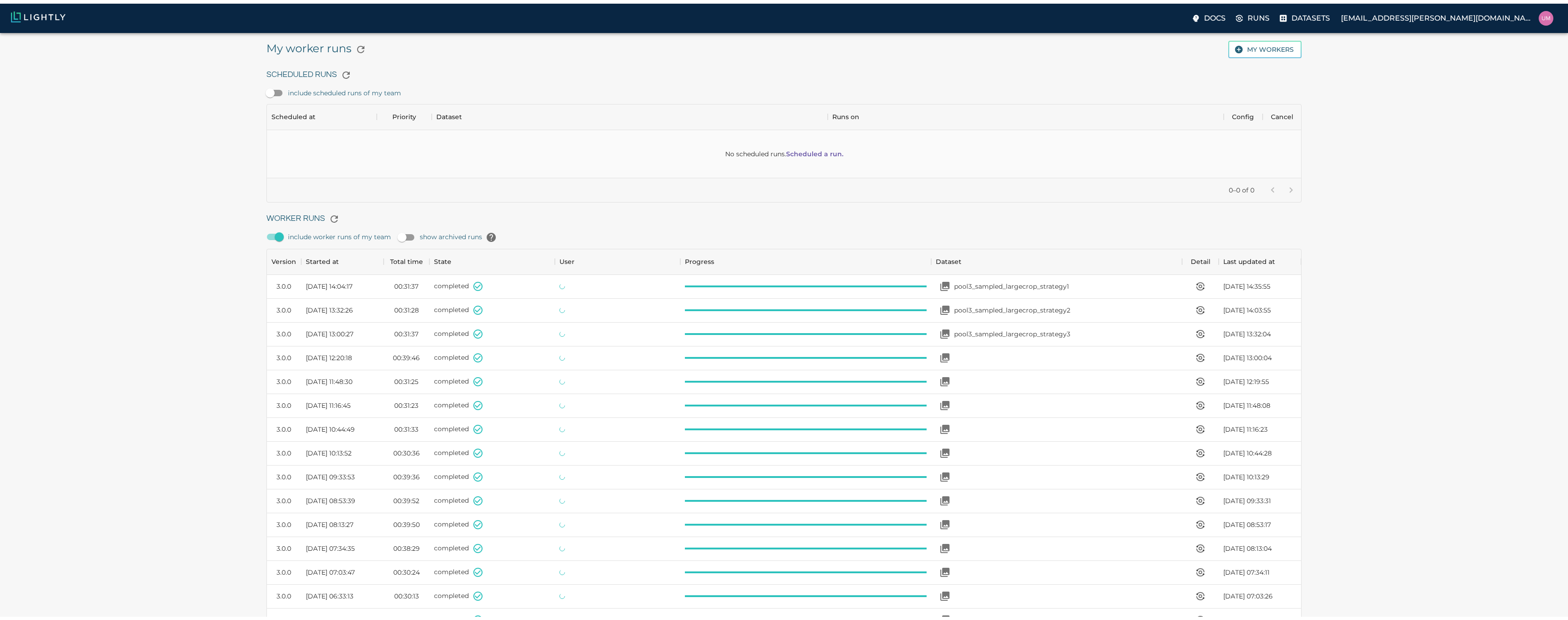
scroll to position [614, 1028]
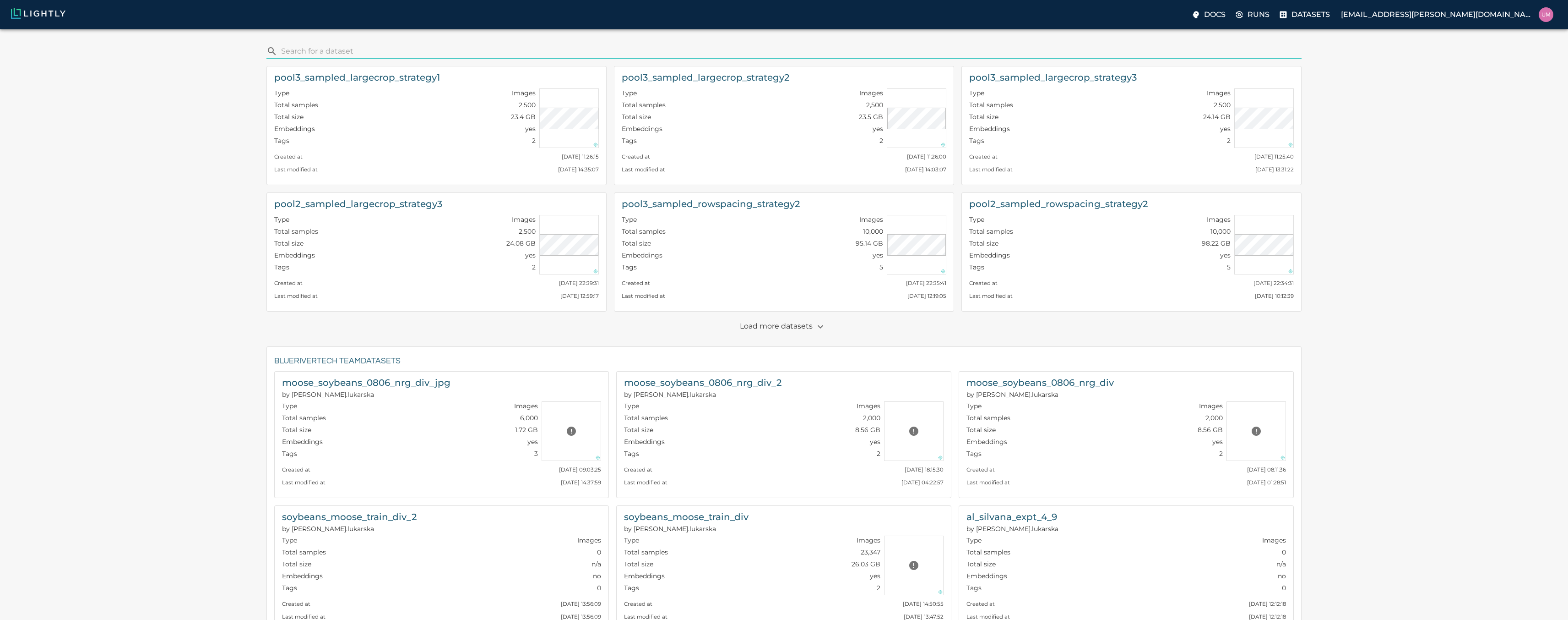
click at [781, 326] on p "Load more datasets" at bounding box center [784, 326] width 88 height 15
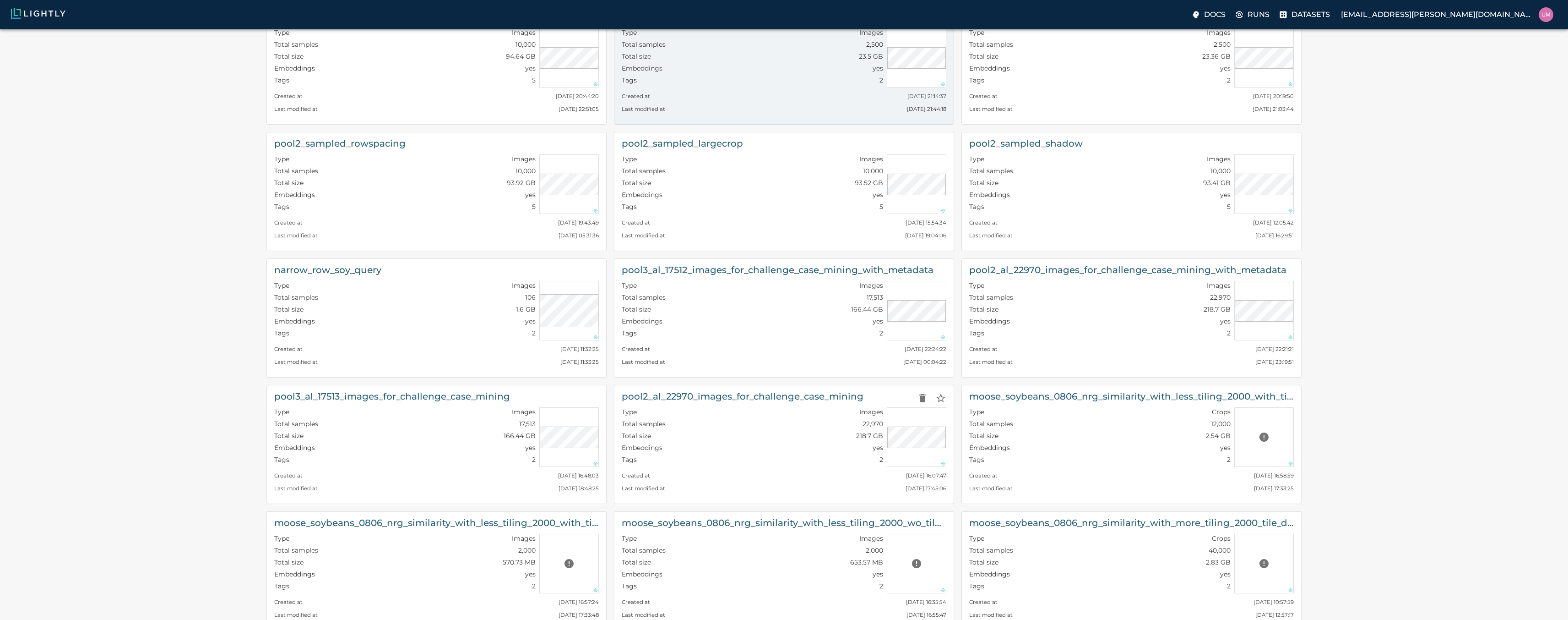
scroll to position [605, 0]
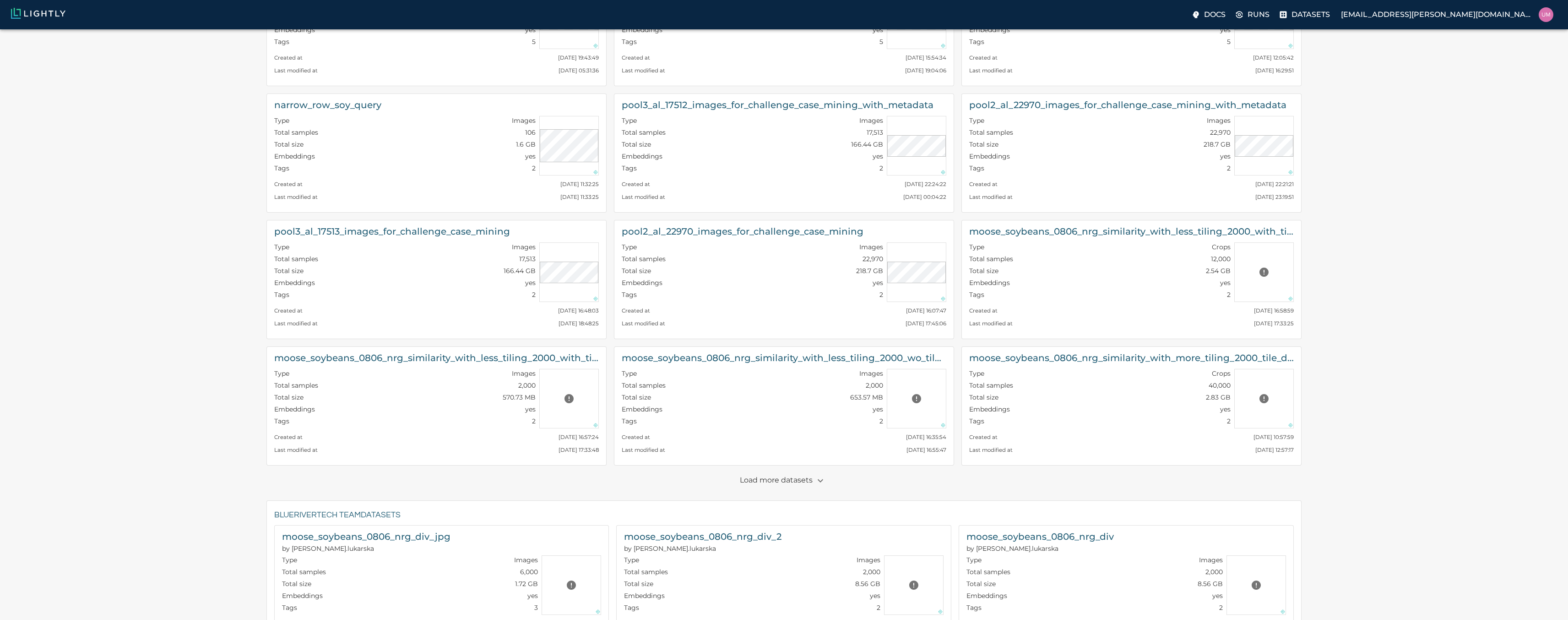
click at [807, 480] on p "Load more datasets" at bounding box center [784, 480] width 88 height 15
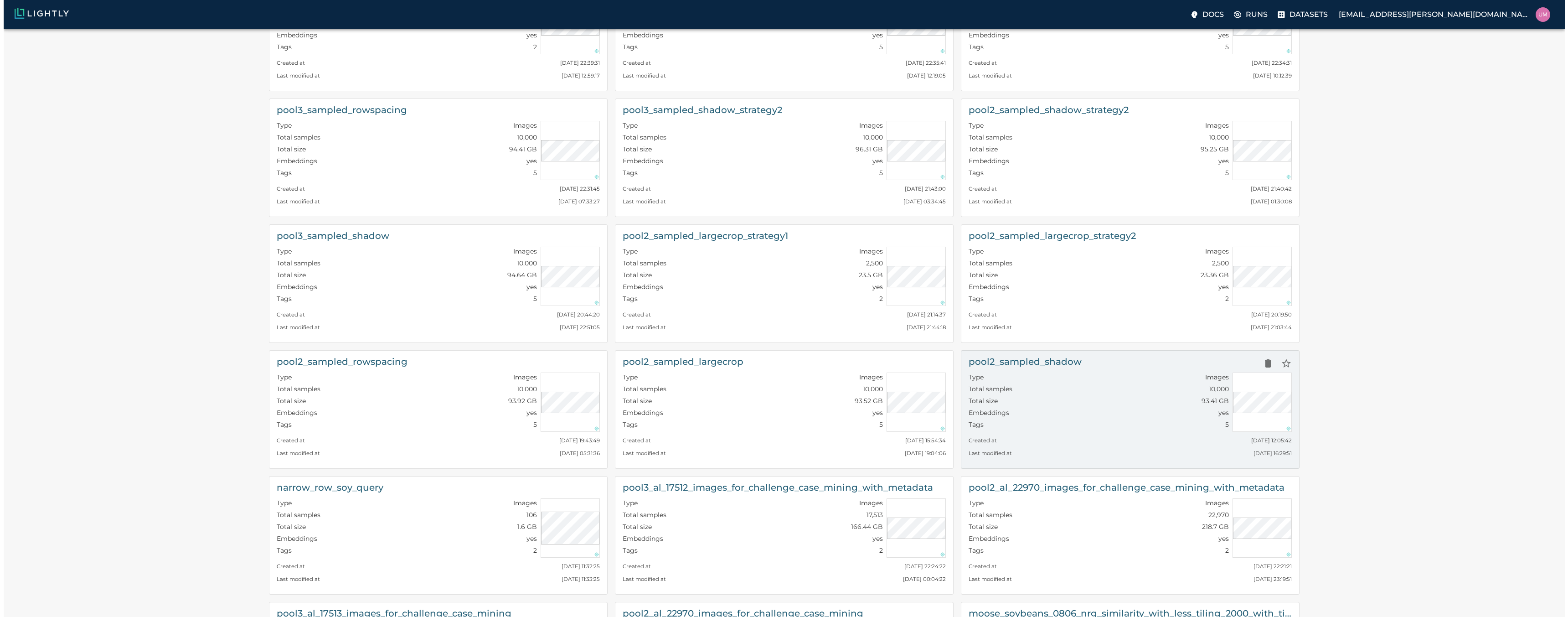
scroll to position [0, 0]
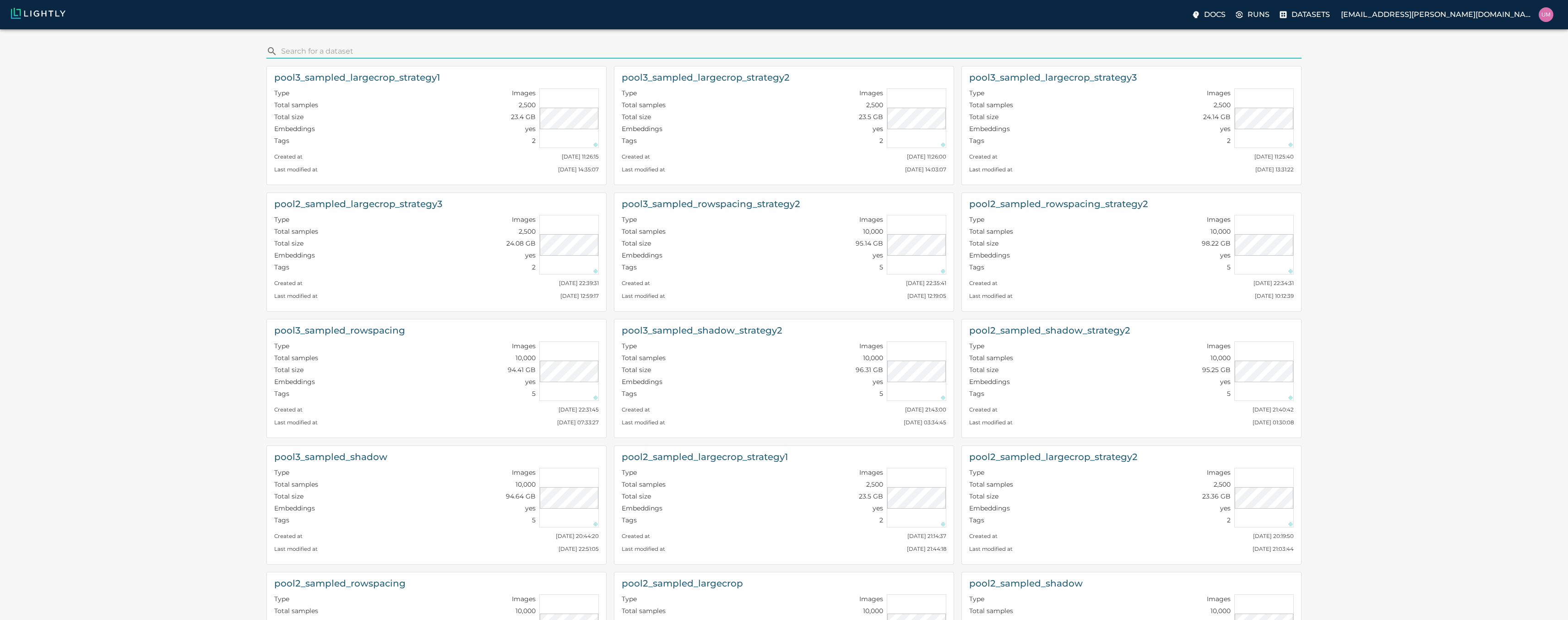
click at [519, 51] on input "search" at bounding box center [790, 51] width 1017 height 15
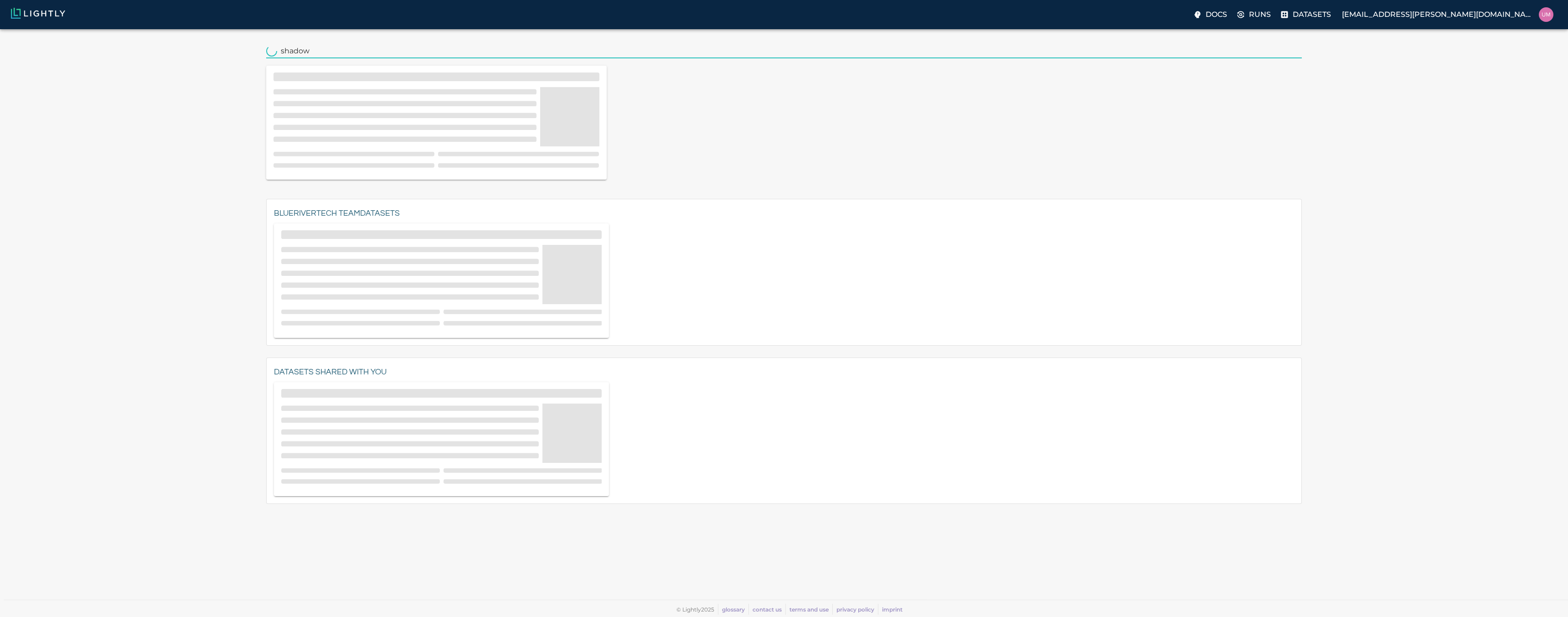
type input "shadow"
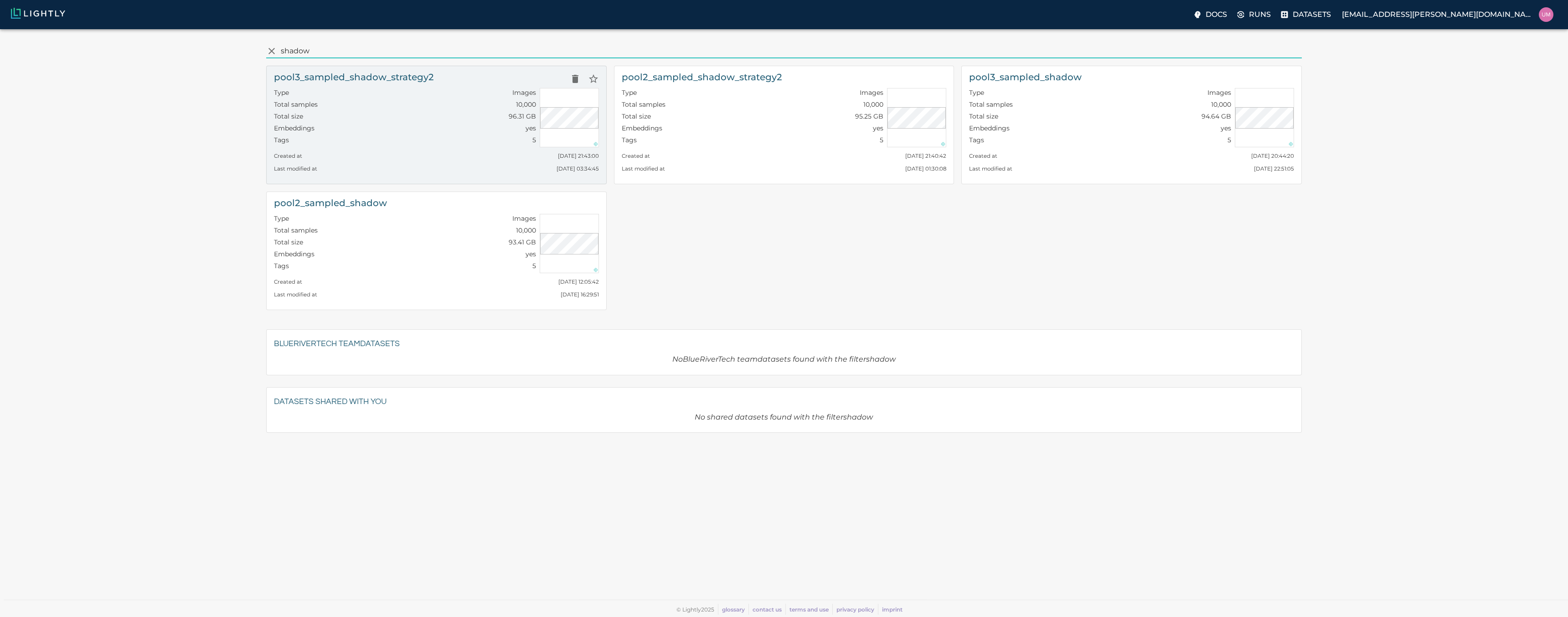
click at [429, 140] on div "Tags 5" at bounding box center [405, 142] width 262 height 12
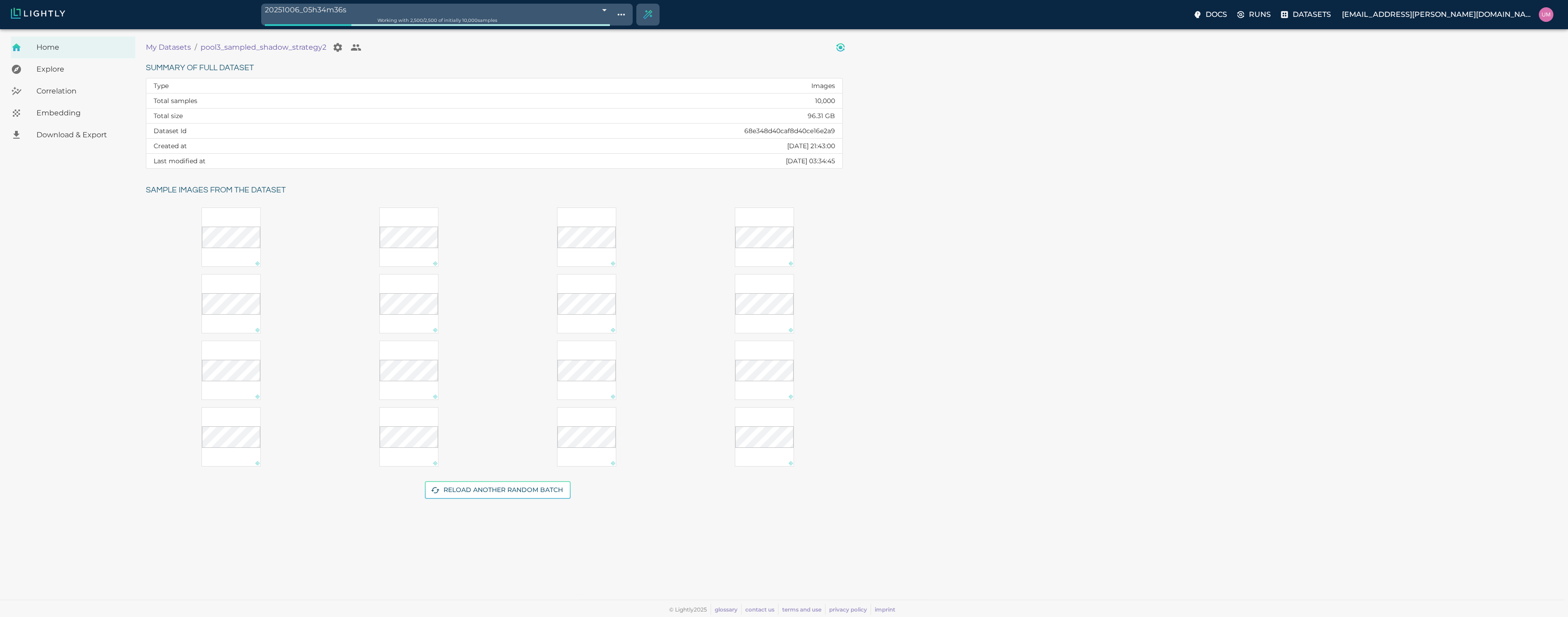
click at [847, 44] on button "View worker run detail" at bounding box center [841, 48] width 19 height 19
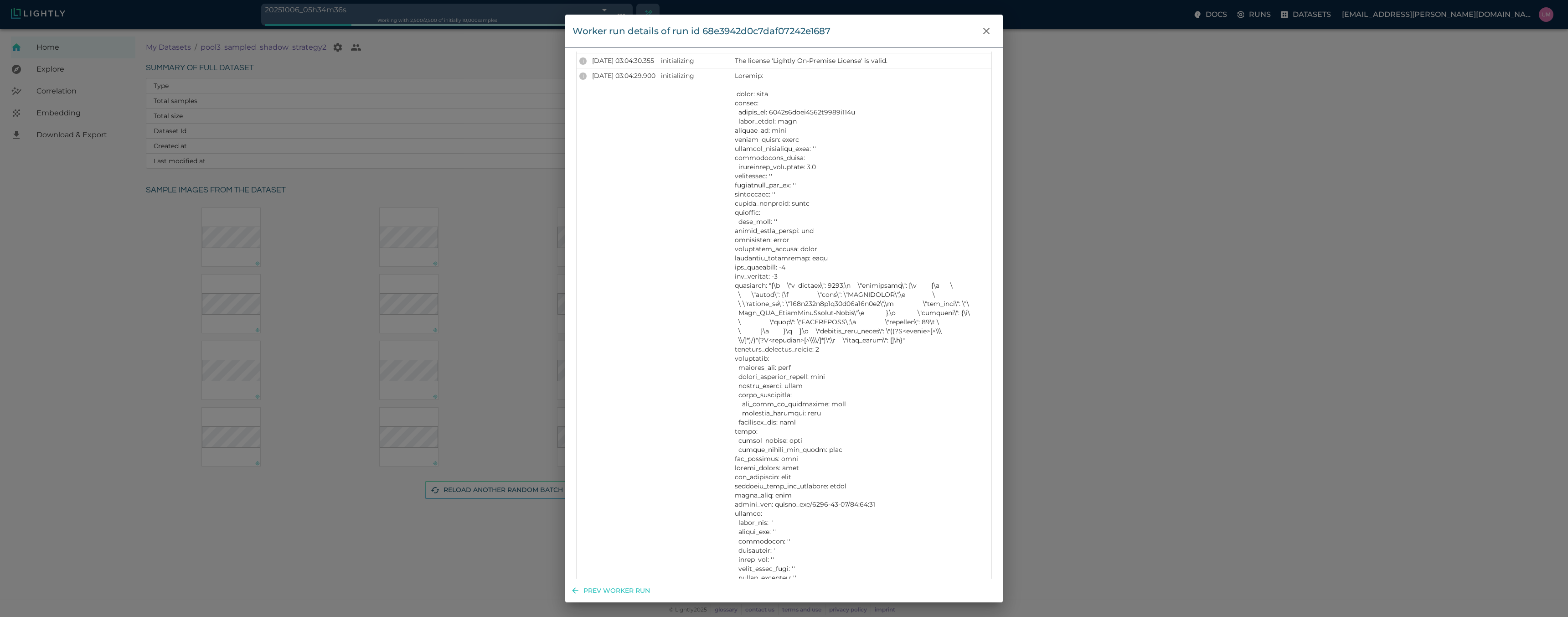
scroll to position [1039, 0]
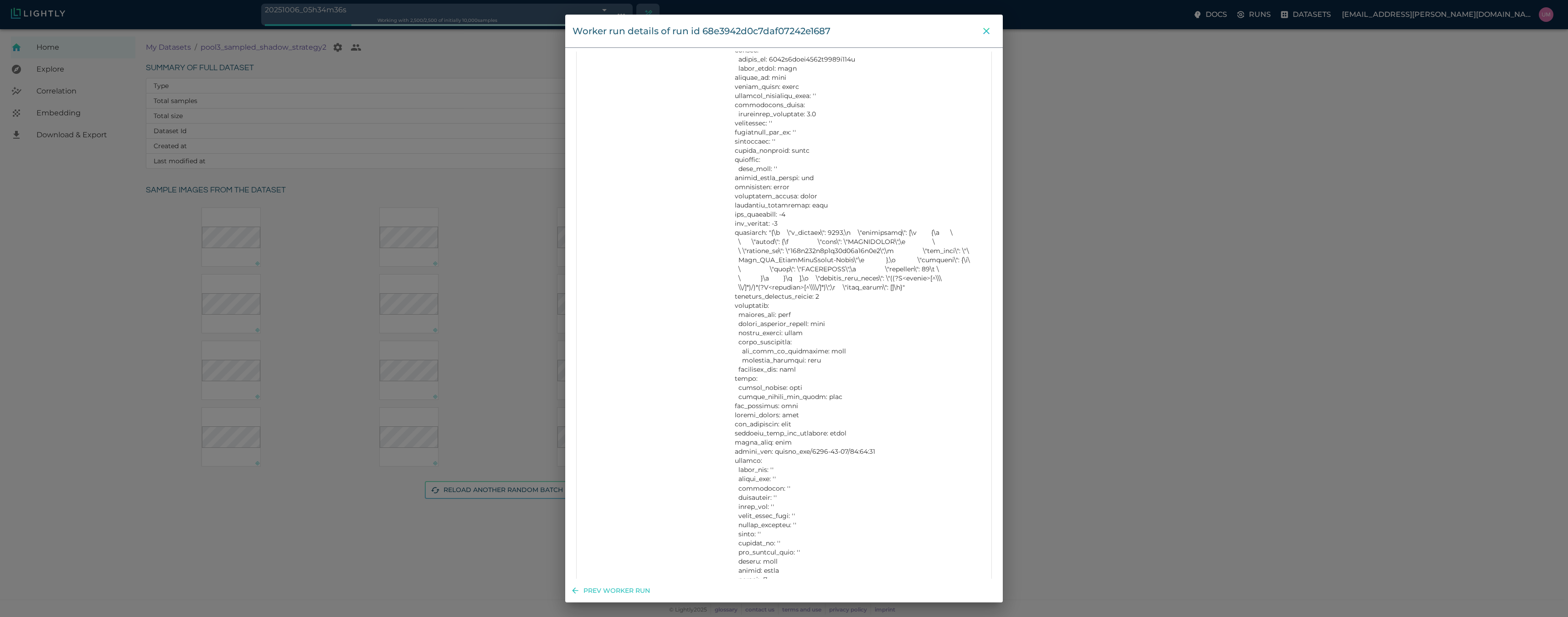
click at [985, 30] on icon "close" at bounding box center [986, 31] width 11 height 11
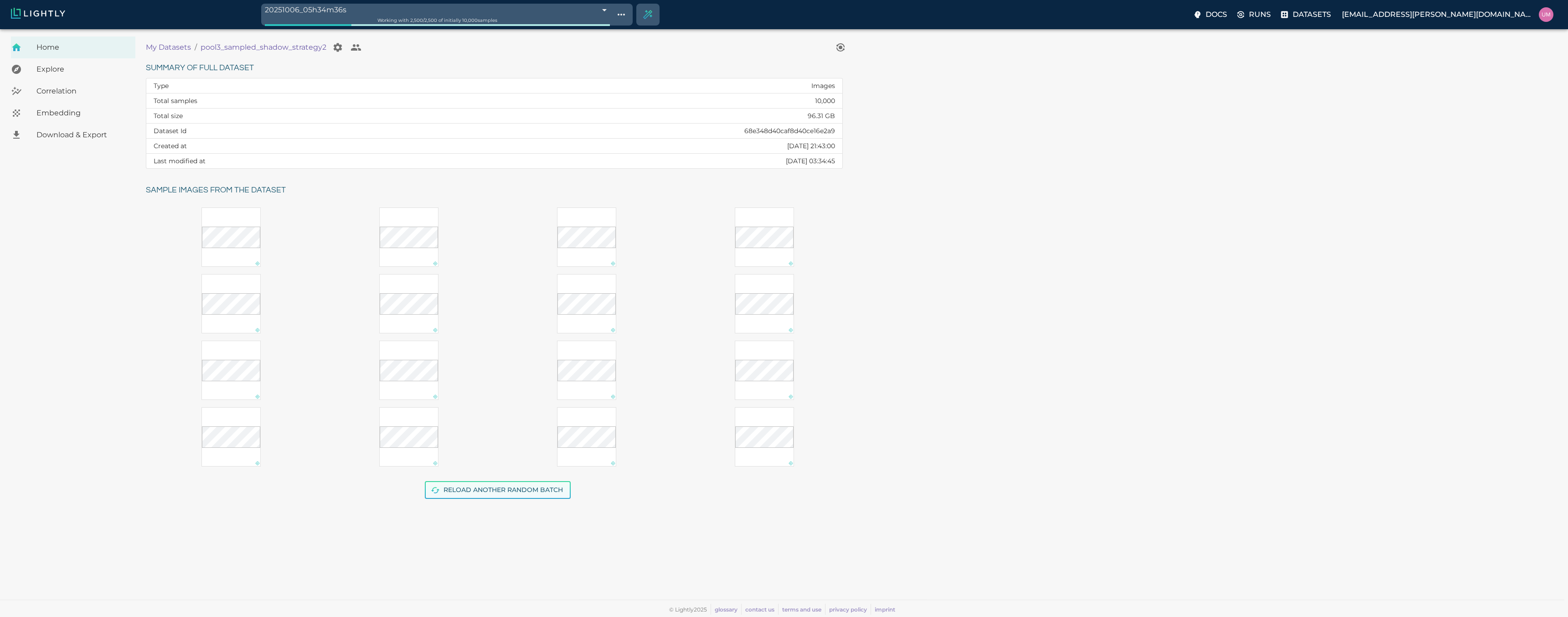
click at [522, 494] on button "Reload another random batch" at bounding box center [498, 489] width 146 height 18
click at [842, 46] on icon "View worker run detail" at bounding box center [840, 47] width 11 height 11
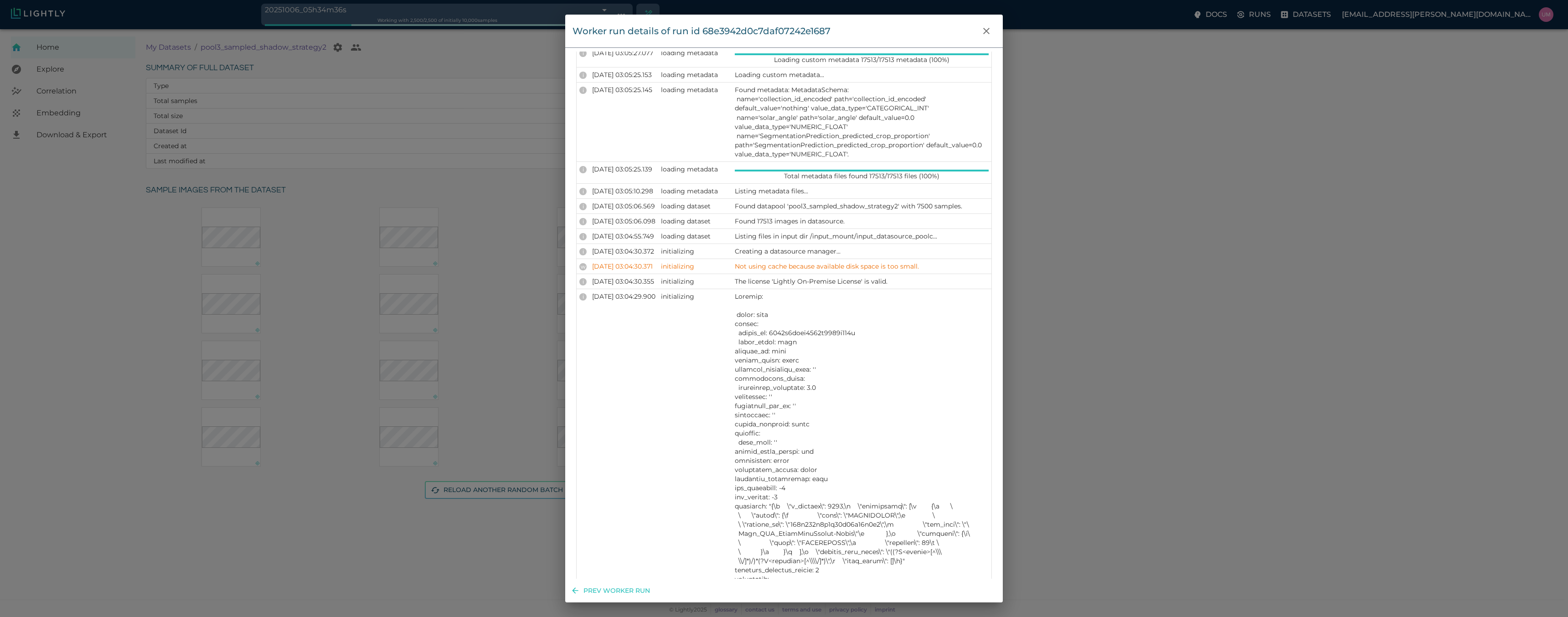
scroll to position [984, 0]
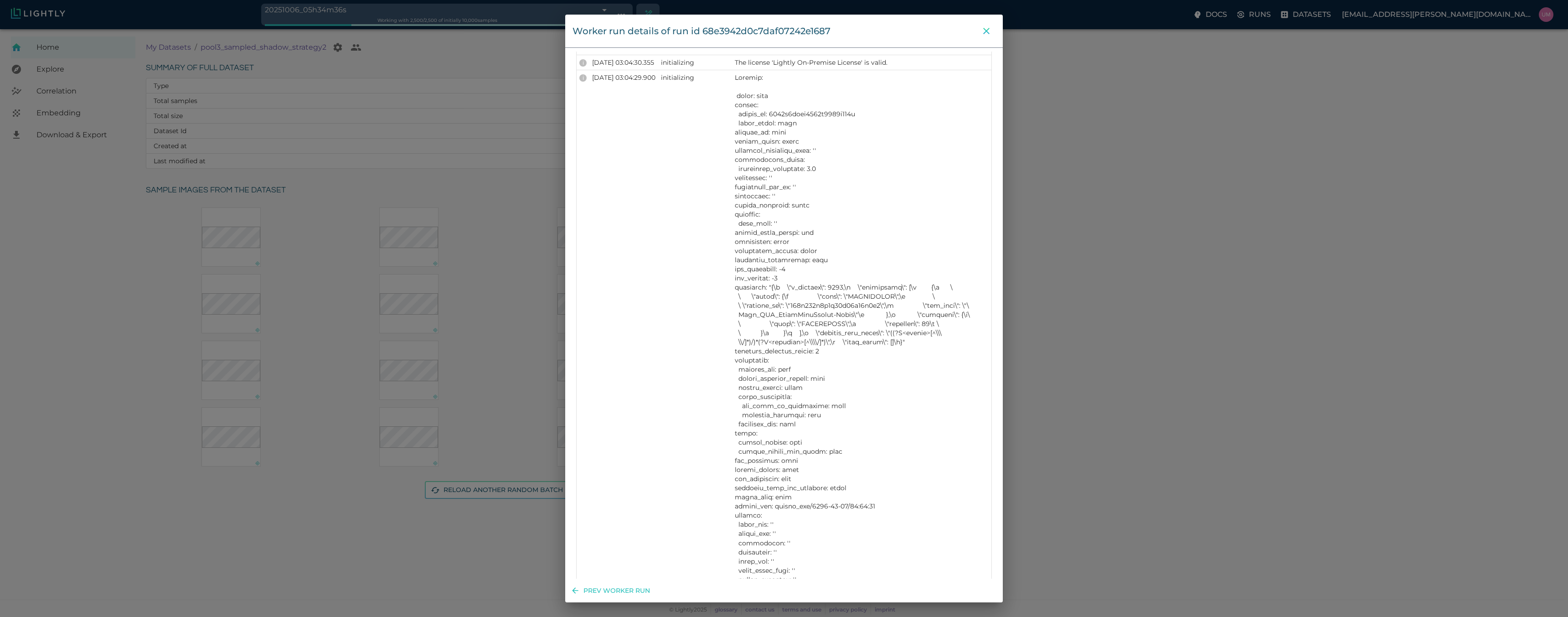
click at [987, 34] on icon "close" at bounding box center [986, 31] width 11 height 11
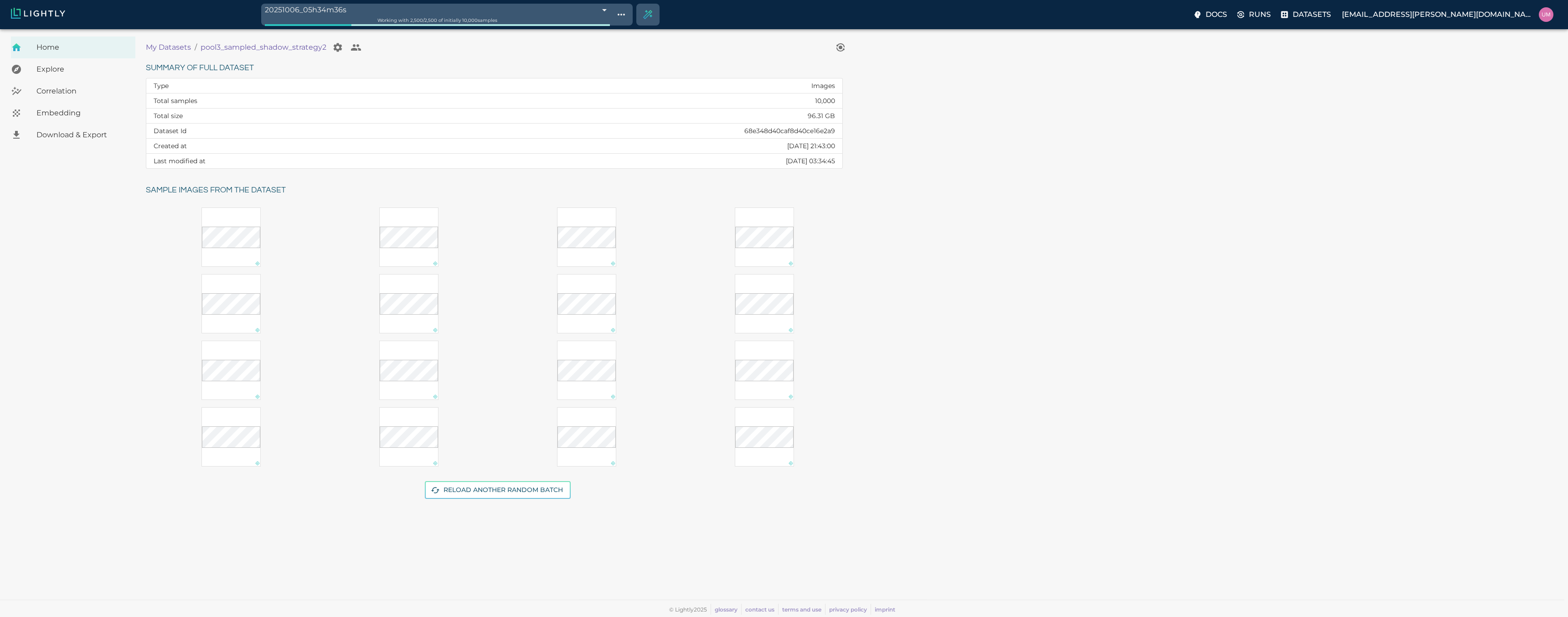
click at [181, 48] on p "My Datasets" at bounding box center [168, 47] width 45 height 11
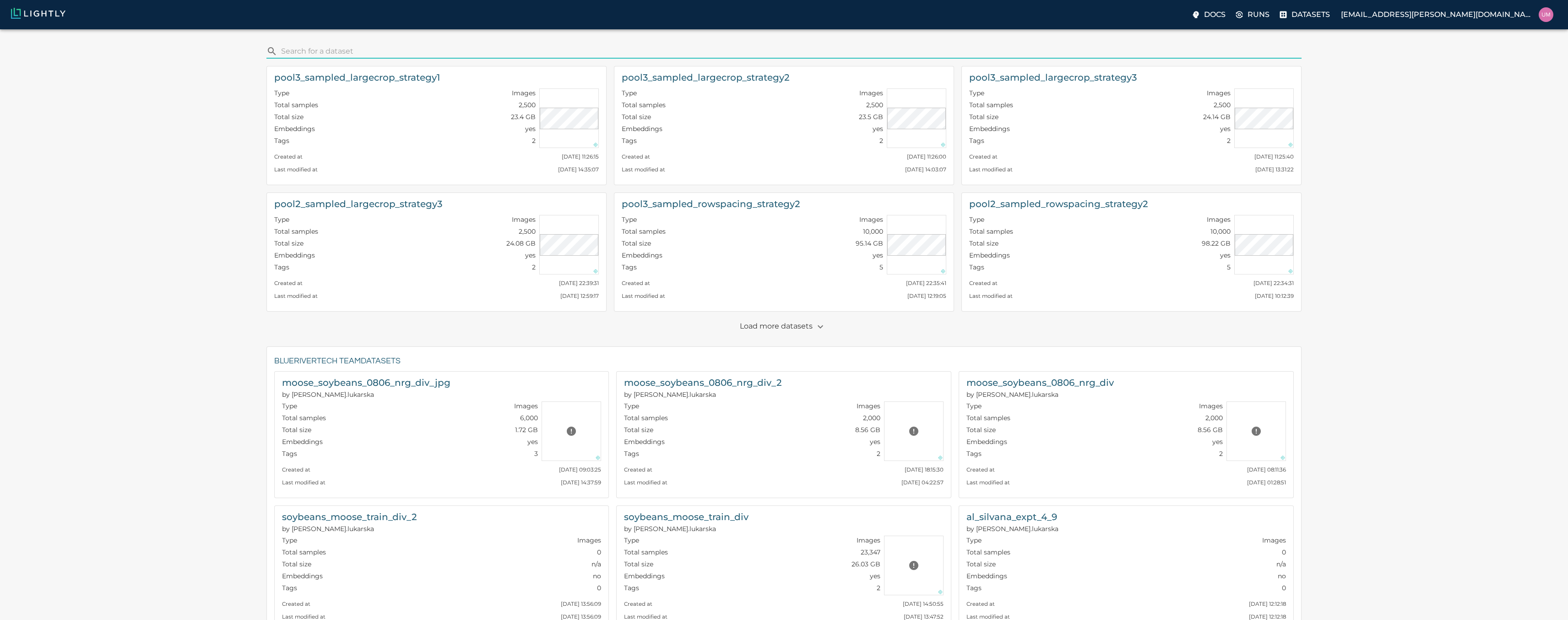
click at [378, 48] on input "search" at bounding box center [790, 51] width 1017 height 15
type input "shadow"
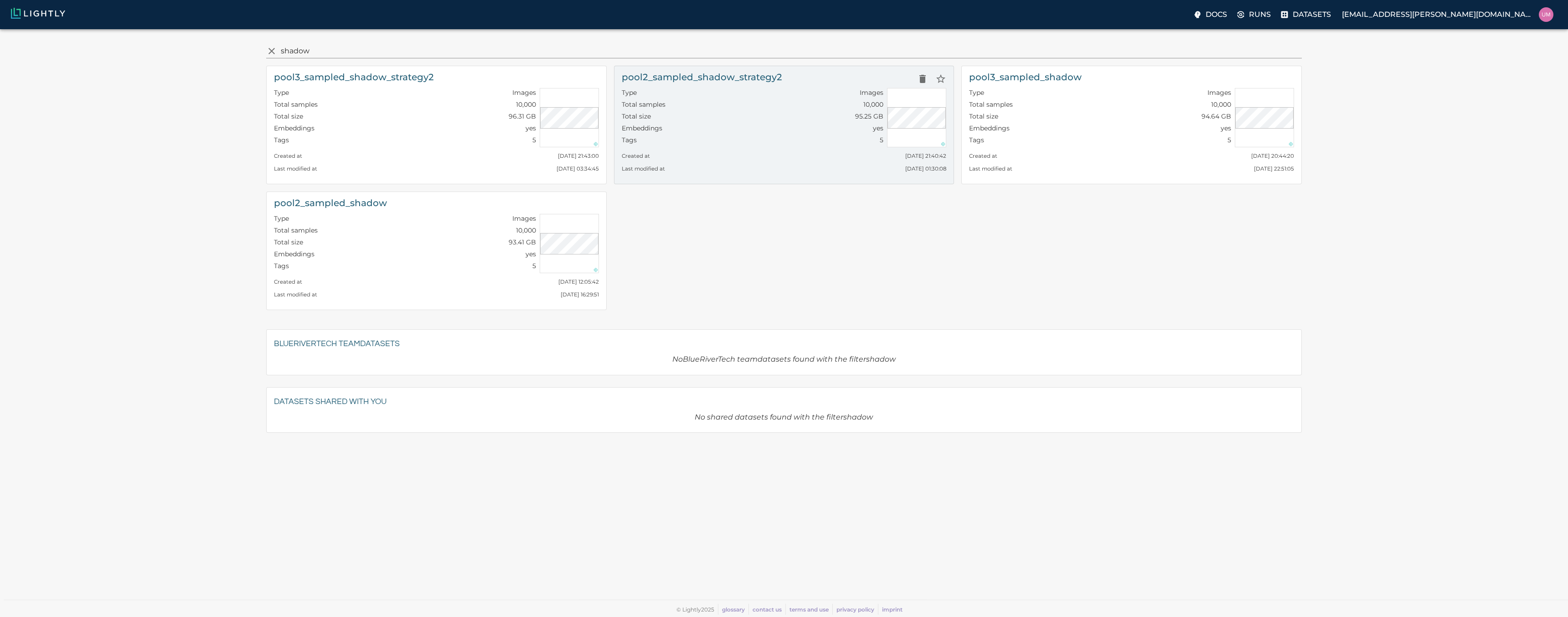
click at [785, 124] on div "Embeddings yes" at bounding box center [753, 130] width 262 height 12
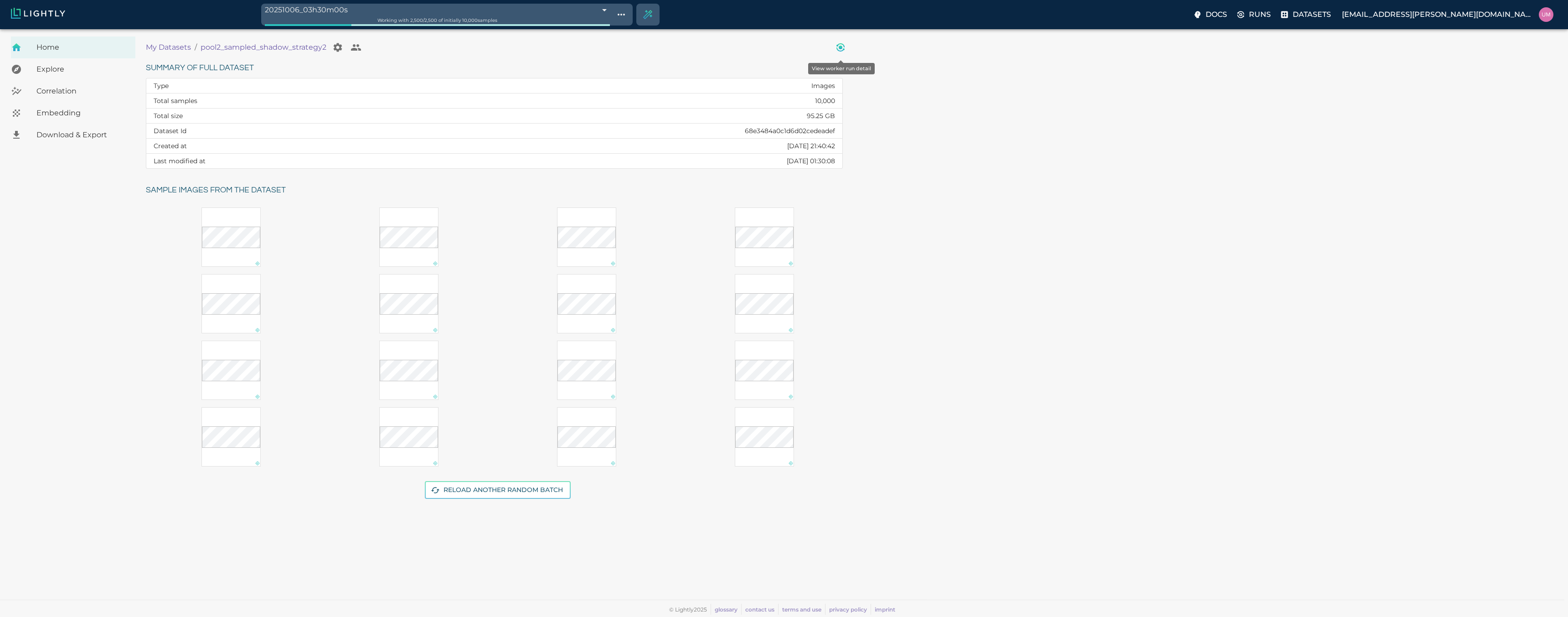
click at [844, 50] on icon "View worker run detail" at bounding box center [841, 50] width 8 height 4
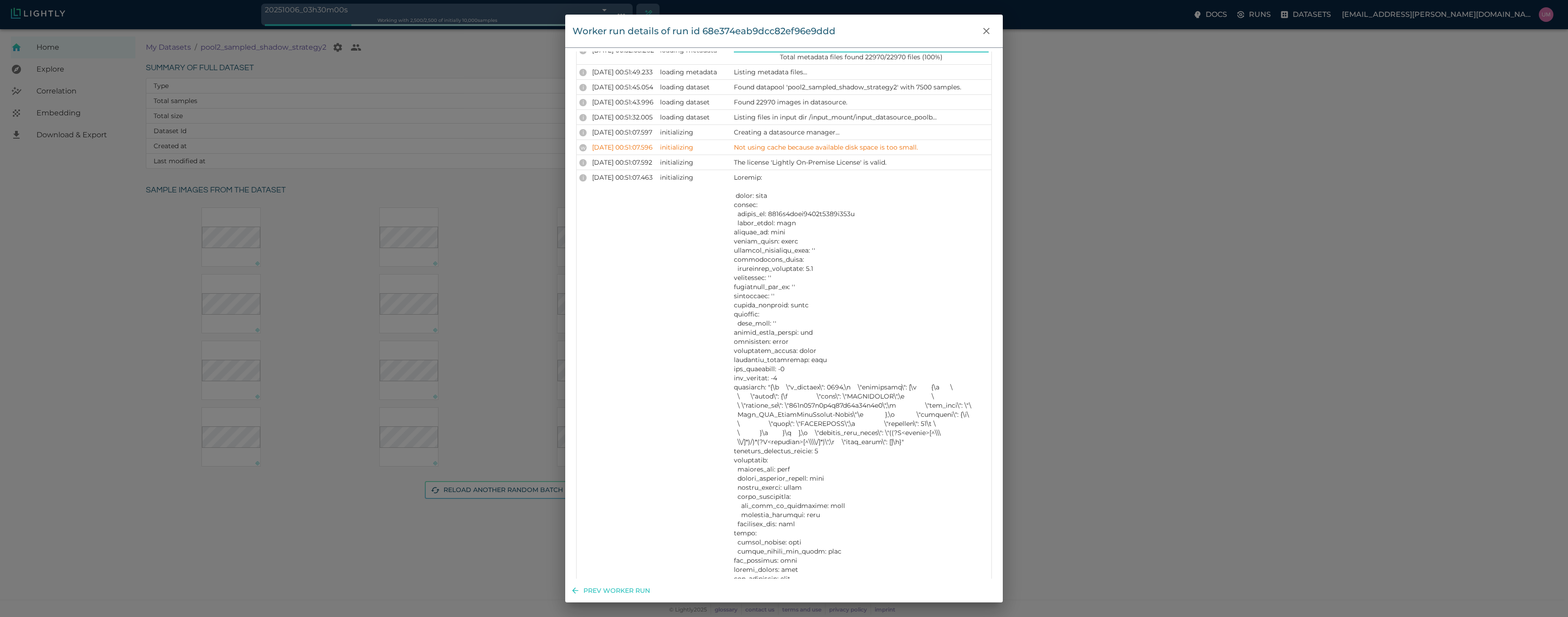
scroll to position [930, 0]
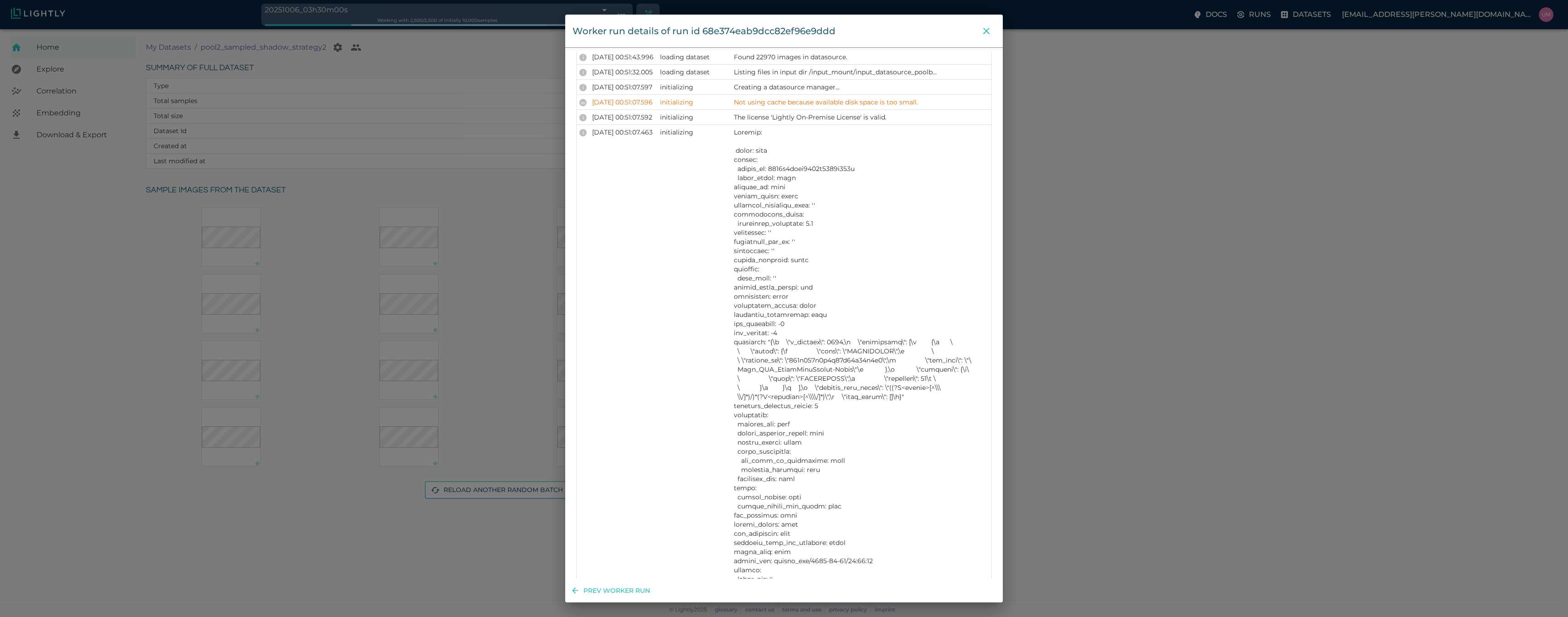
click at [983, 32] on icon "close" at bounding box center [986, 31] width 11 height 11
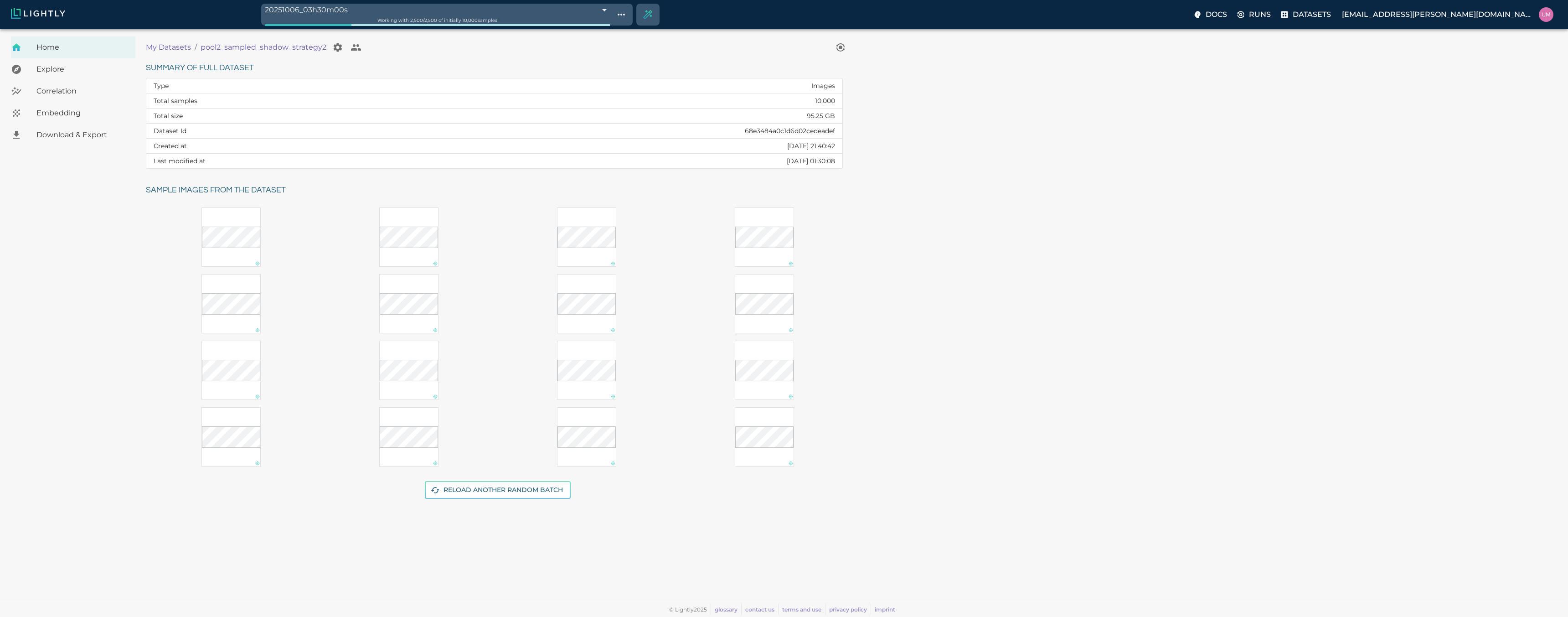
click at [177, 46] on p "My Datasets" at bounding box center [168, 47] width 45 height 11
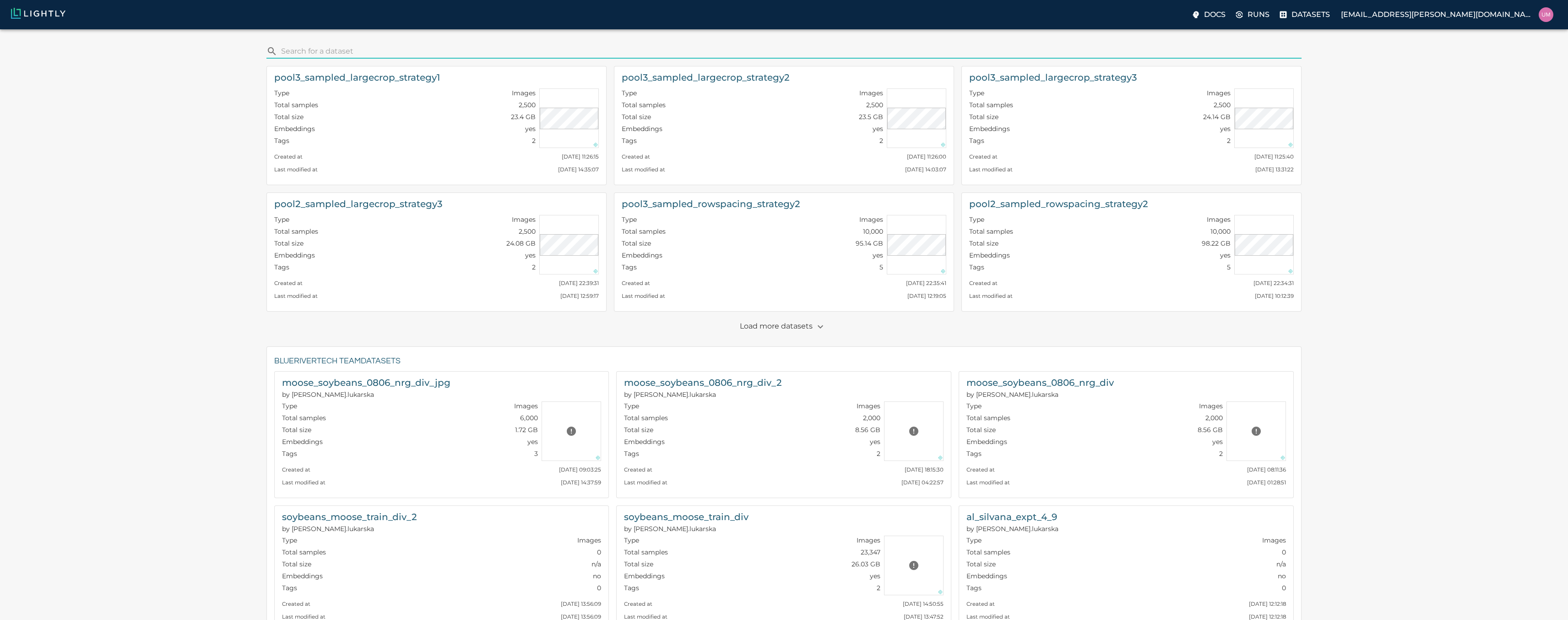
drag, startPoint x: 383, startPoint y: 51, endPoint x: 386, endPoint y: 55, distance: 5.0
click at [385, 55] on input "search" at bounding box center [790, 51] width 1017 height 15
type input "shadow"
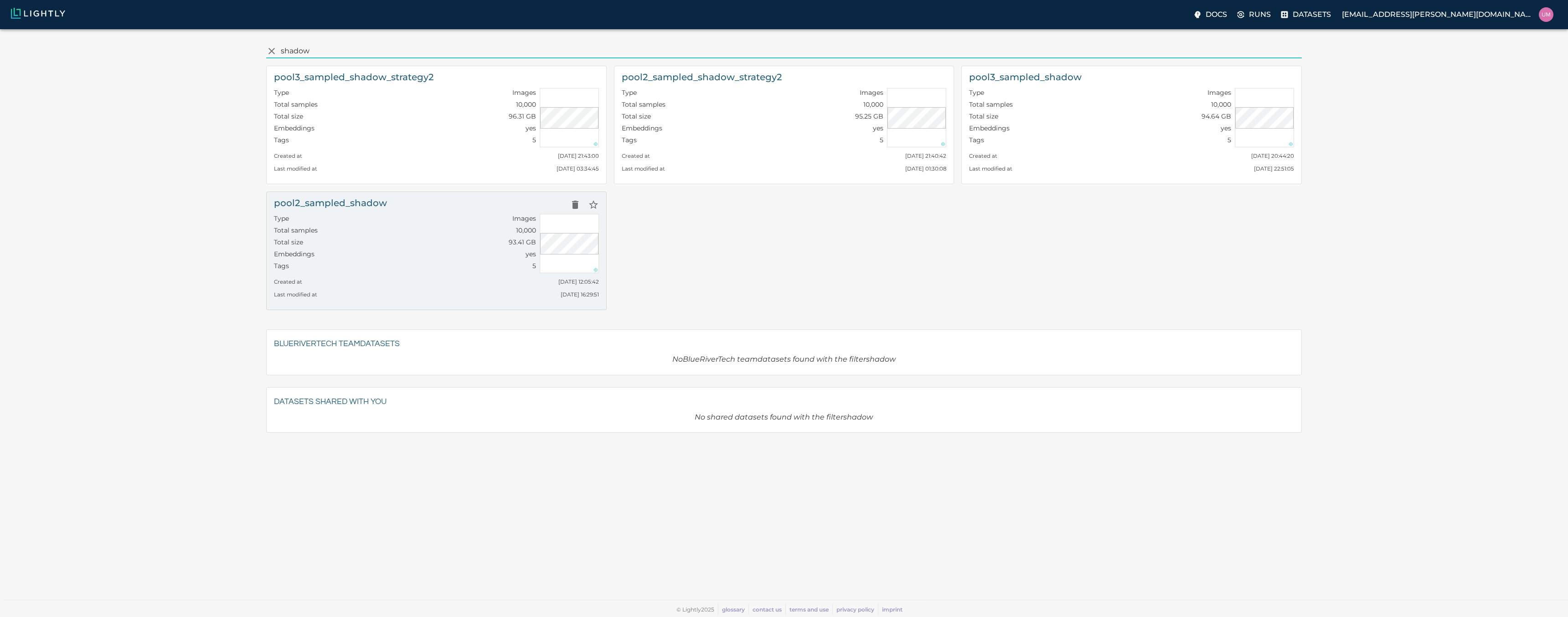
click at [427, 228] on div "Total samples 10,000" at bounding box center [405, 232] width 262 height 12
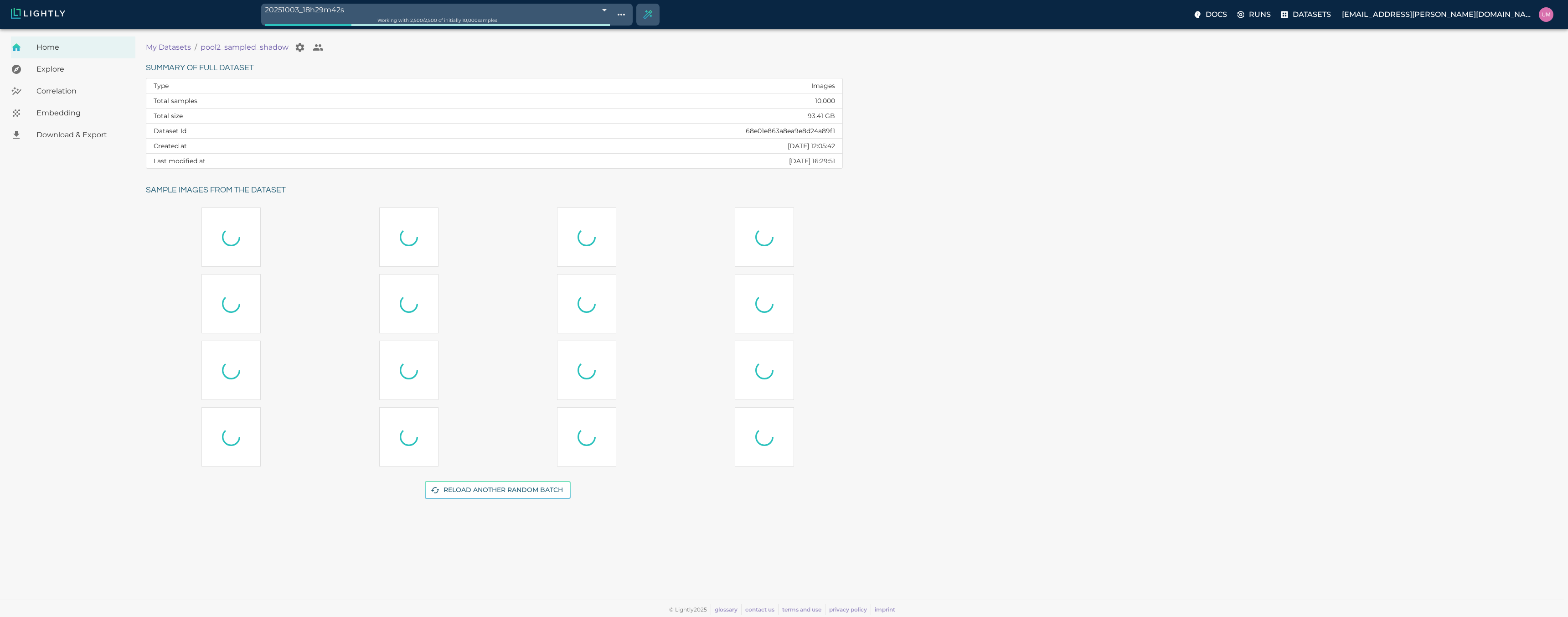
click at [60, 109] on span "Embedding" at bounding box center [82, 113] width 91 height 11
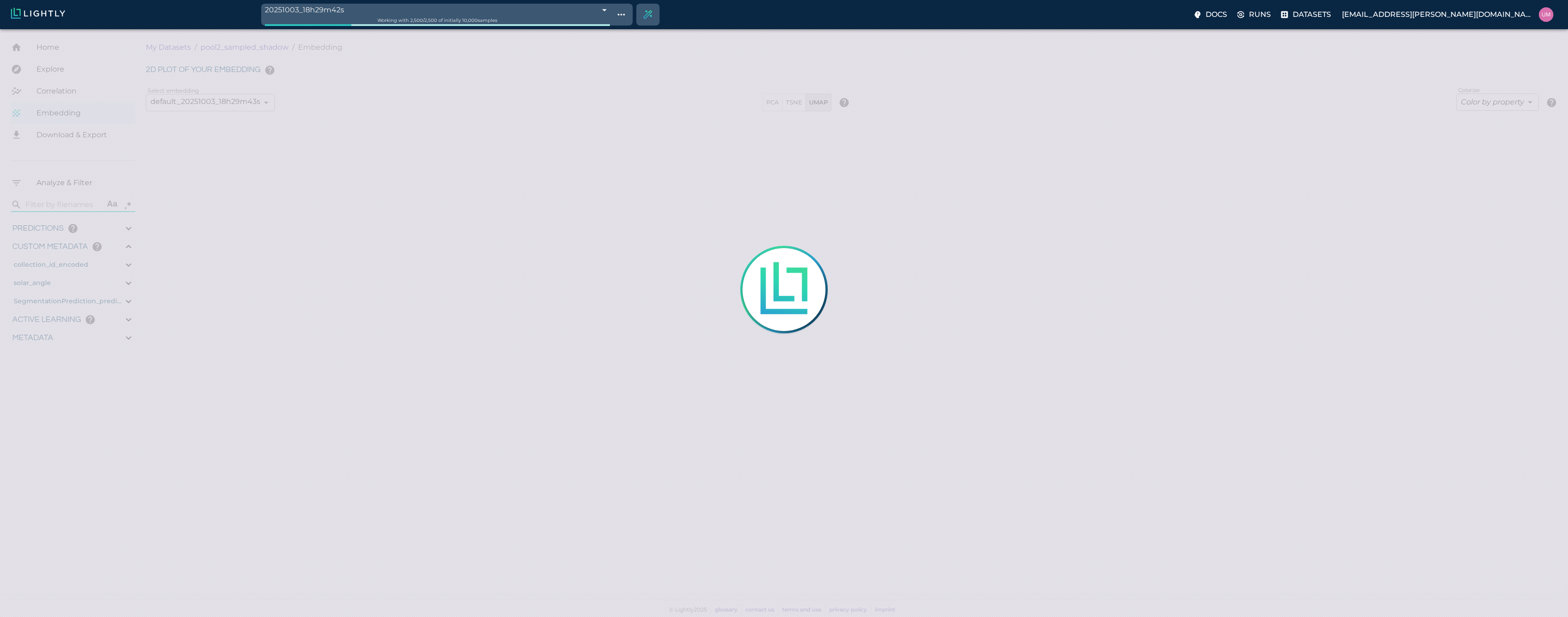
type input "4.84820567863095"
type input "81.0132056786309"
type input "1.18915588845331"
type input "11.5301558884533"
type input "6.30461978912354"
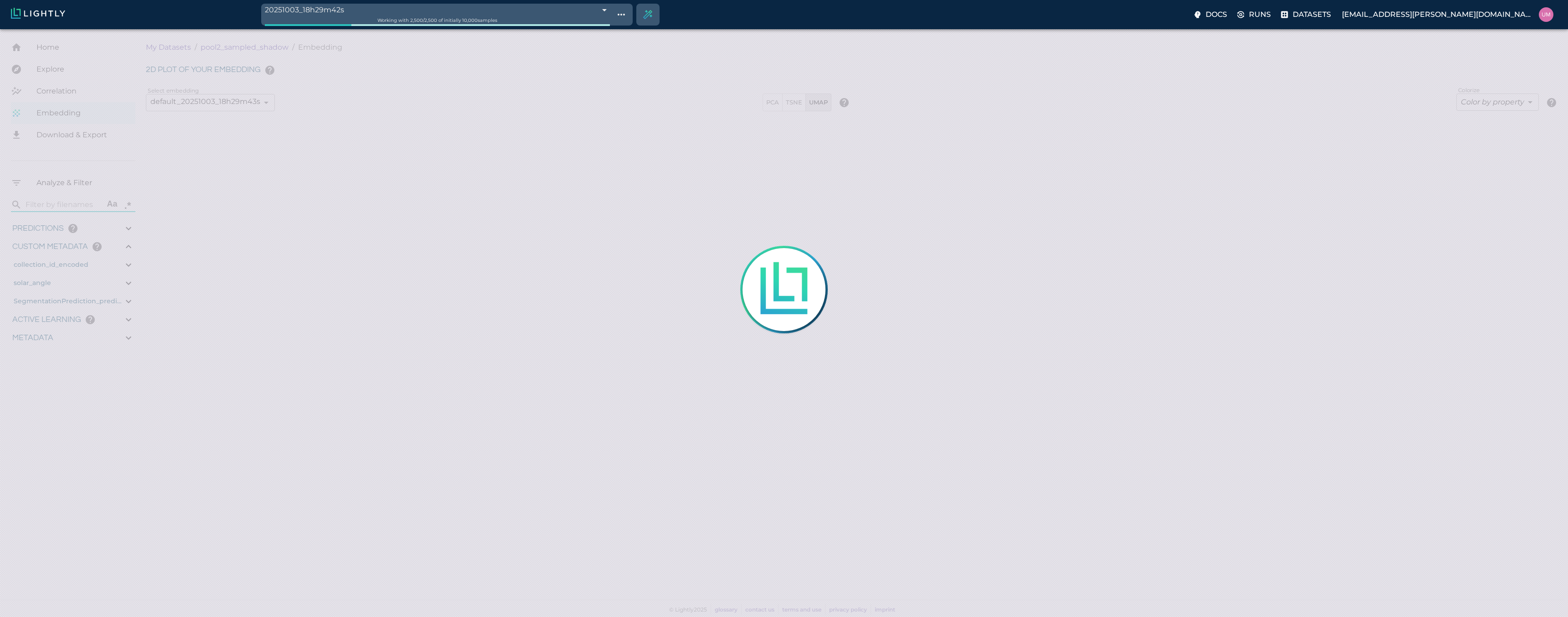
type input "50.6746197891235"
type input "4.84820567863095"
type input "81.0132056786309"
type input "1.18915588845331"
type input "11.5301558884533"
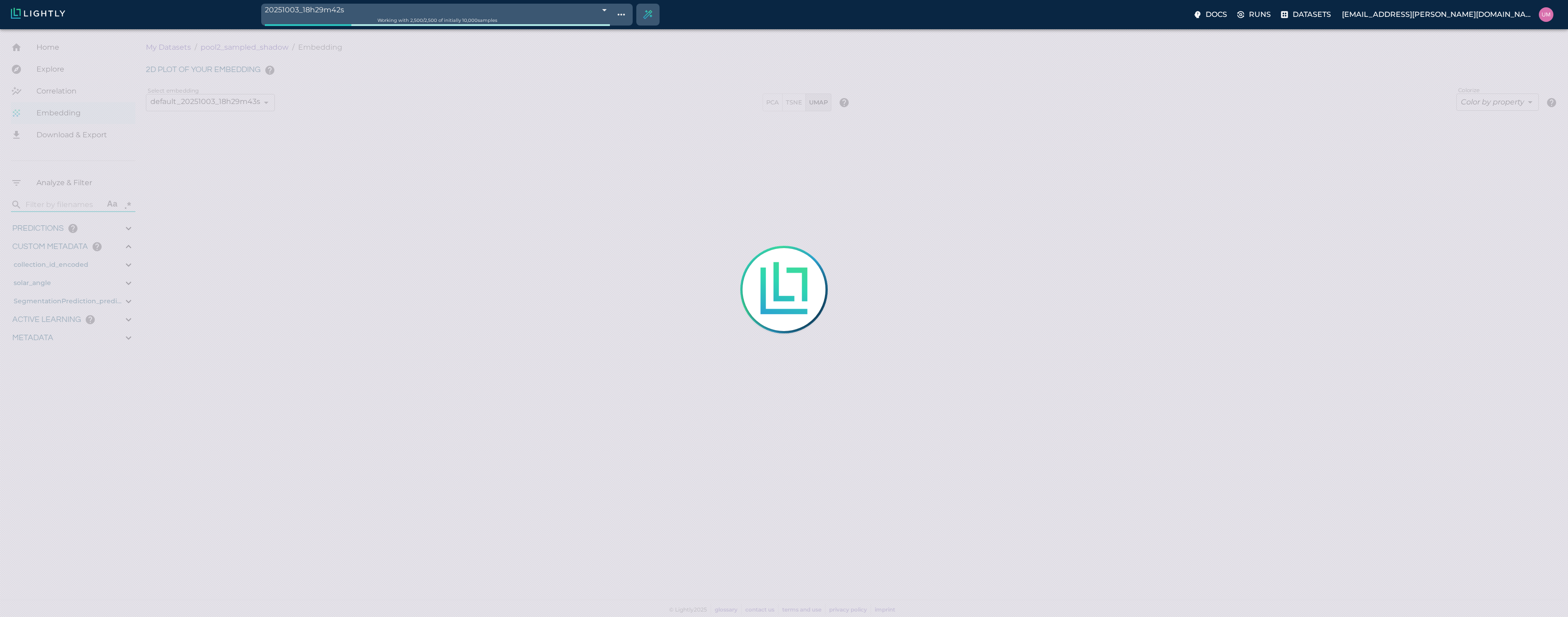
type input "6.30461978912354"
type input "50.6746197891235"
type input "4.84820567863095"
type input "81.0132056786309"
type input "1.18915588845331"
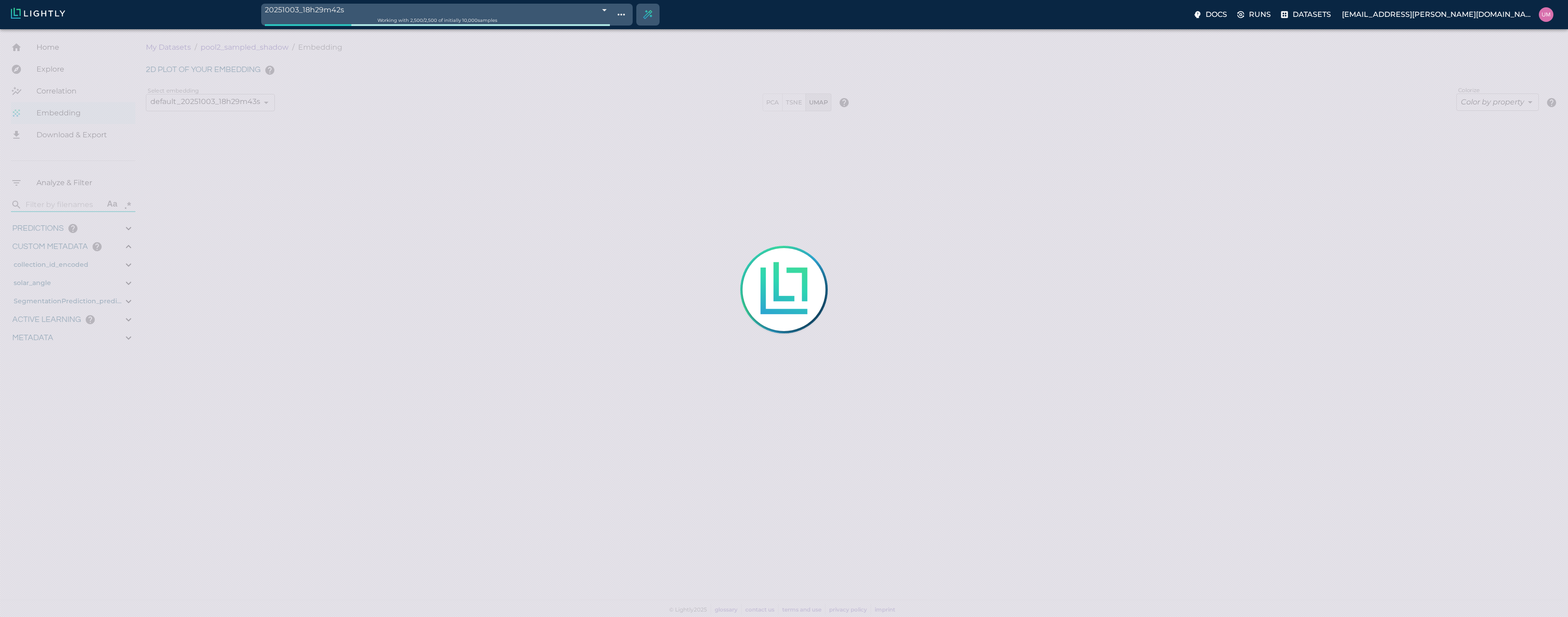
type input "11.5301558884533"
type input "6.30461978912354"
type input "50.6746197891235"
type input "4.84820567863095"
type input "81.0132056786309"
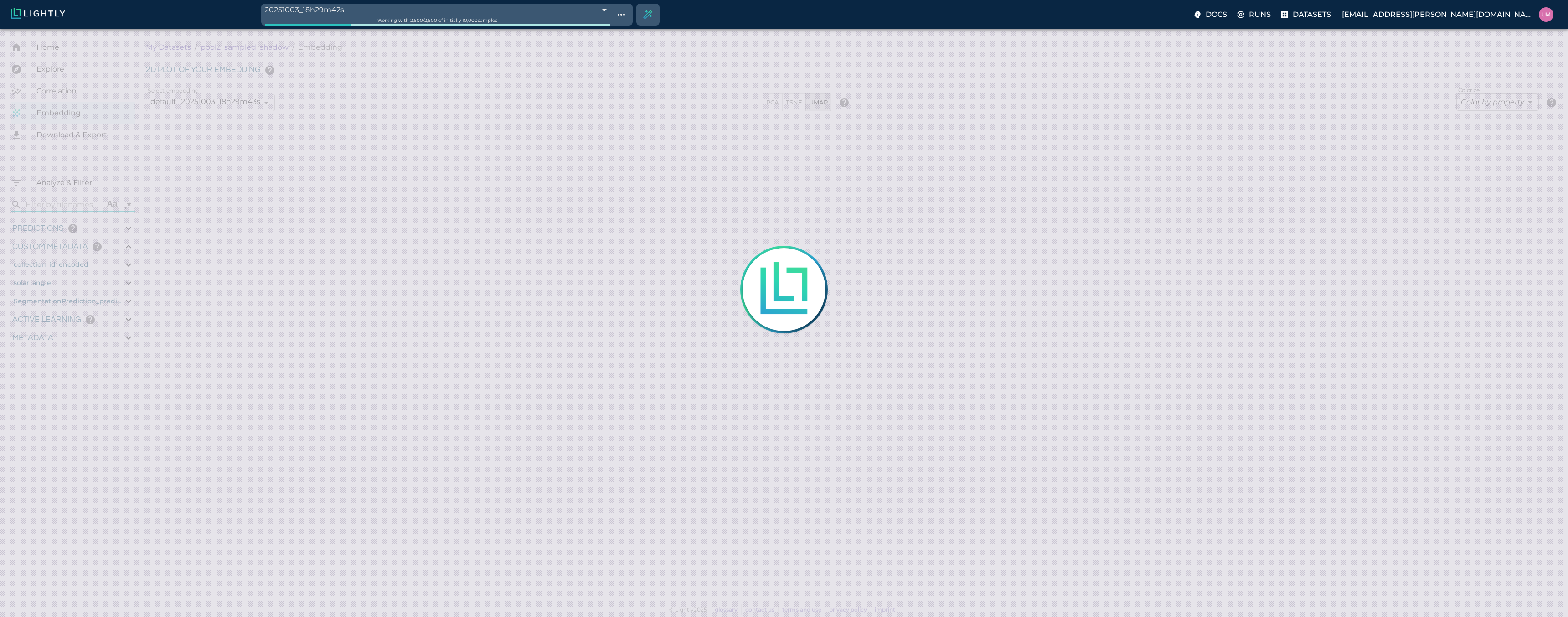
type input "1.18915588845331"
type input "11.5301558884533"
type input "6.30461978912354"
type input "50.6746197891235"
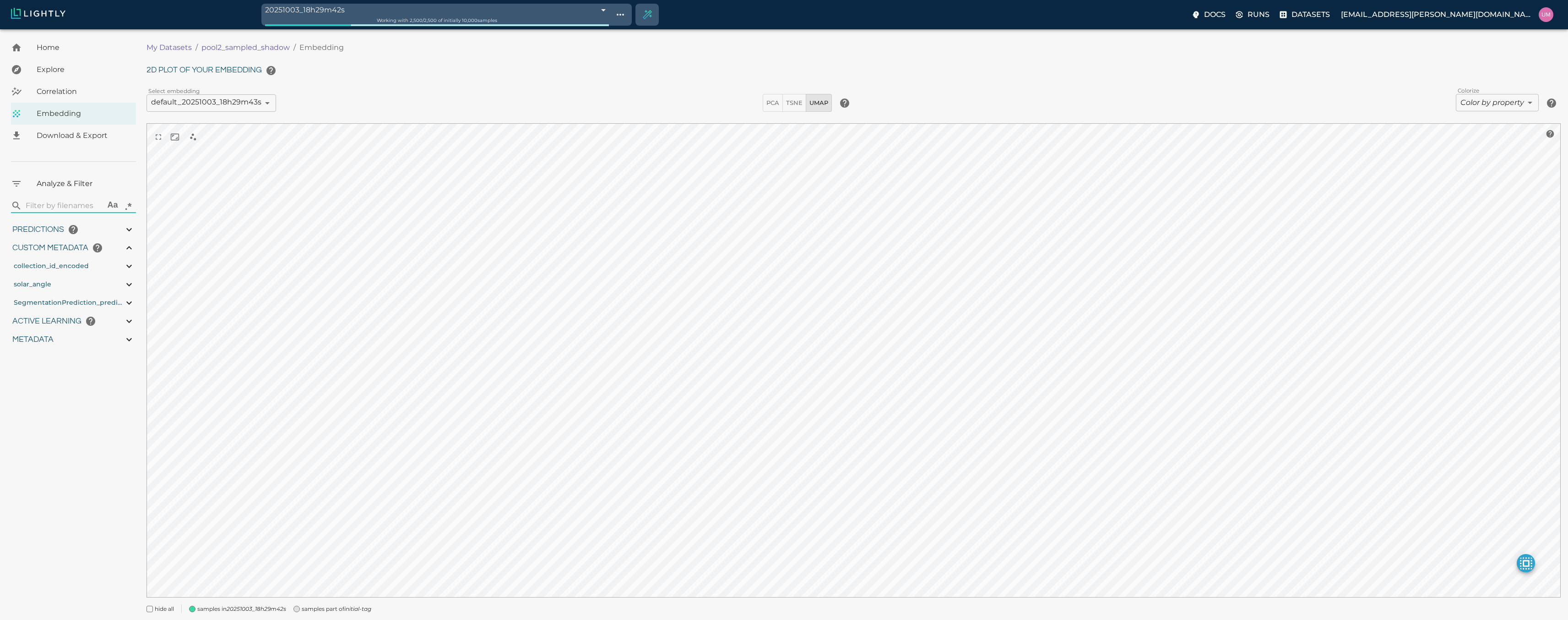
click at [81, 52] on span "Home" at bounding box center [82, 47] width 92 height 11
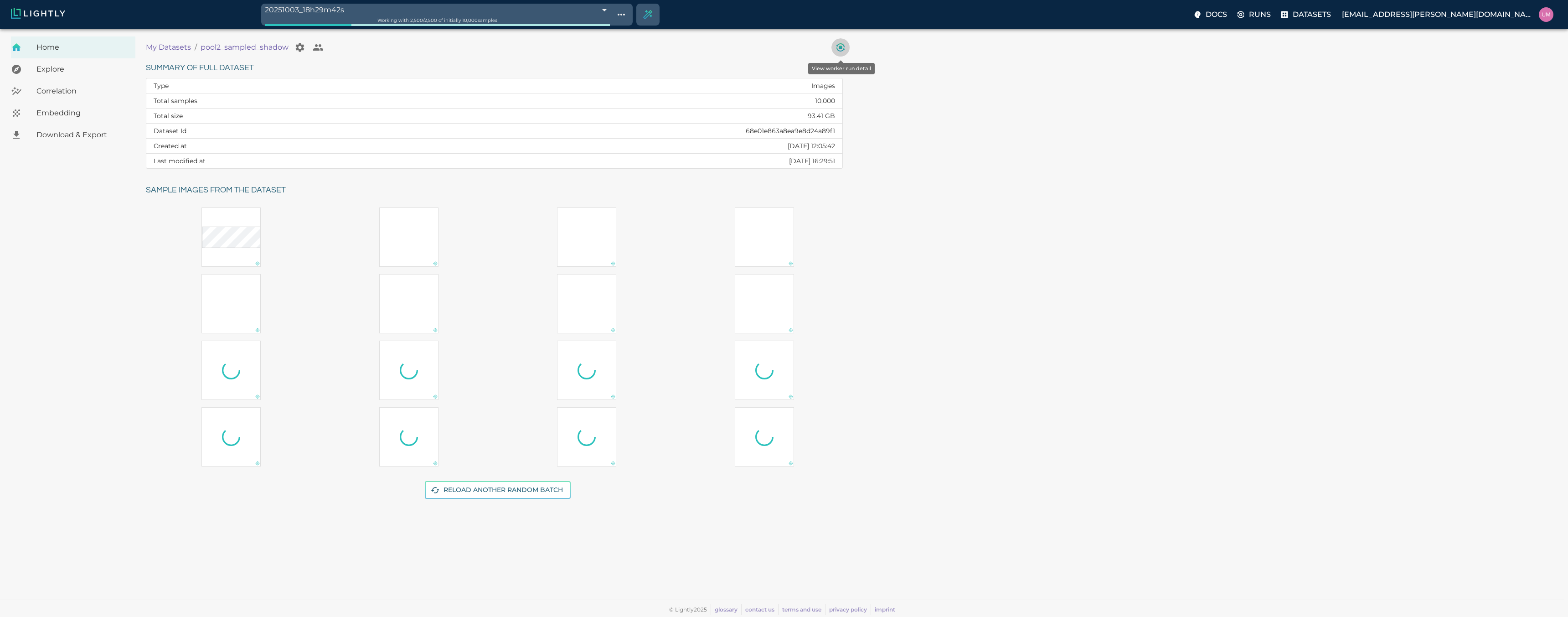
click at [845, 50] on icon "View worker run detail" at bounding box center [840, 47] width 11 height 11
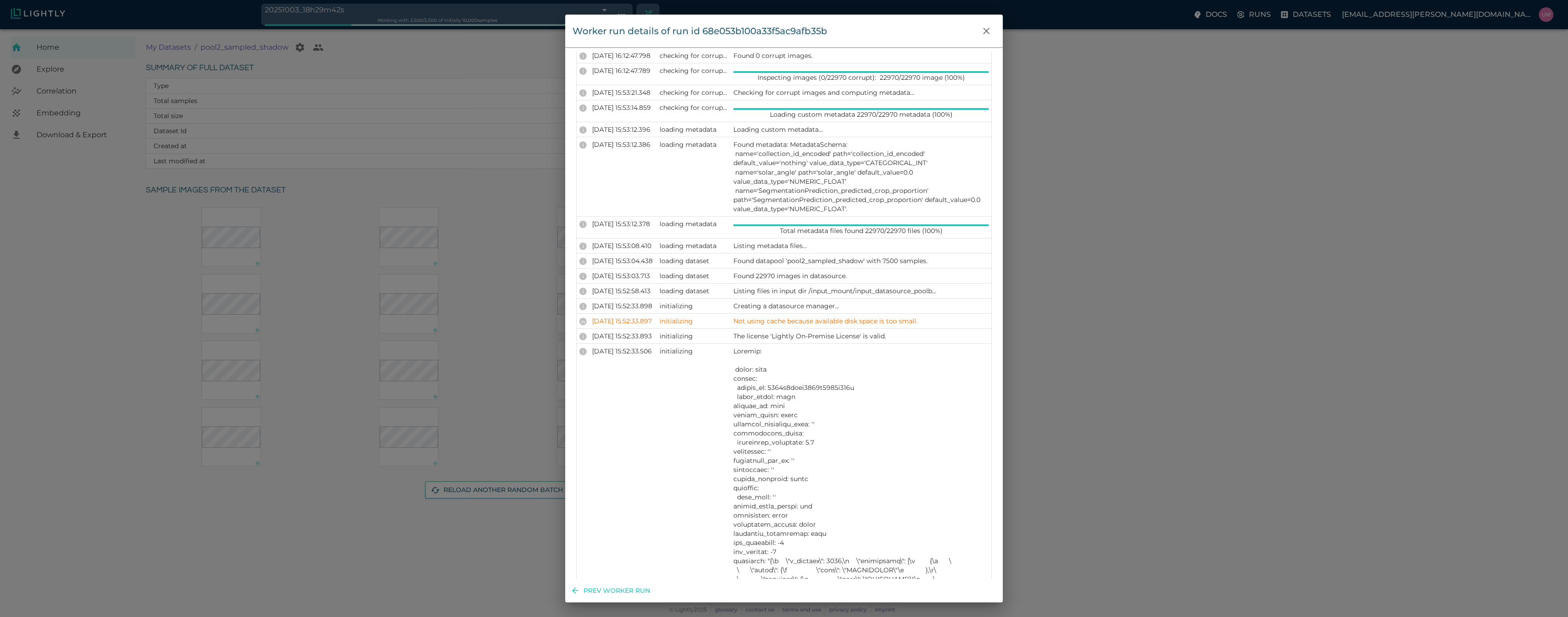
scroll to position [875, 0]
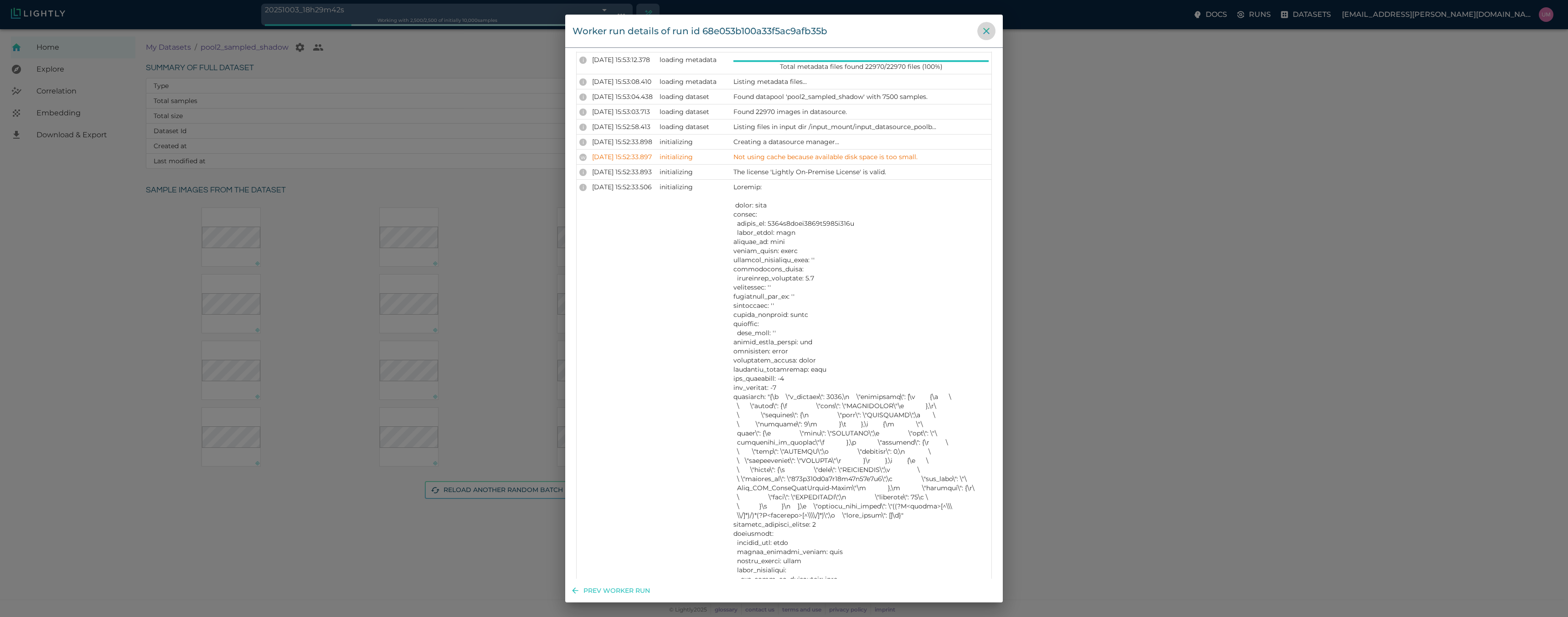
click at [982, 27] on icon "close" at bounding box center [986, 31] width 11 height 11
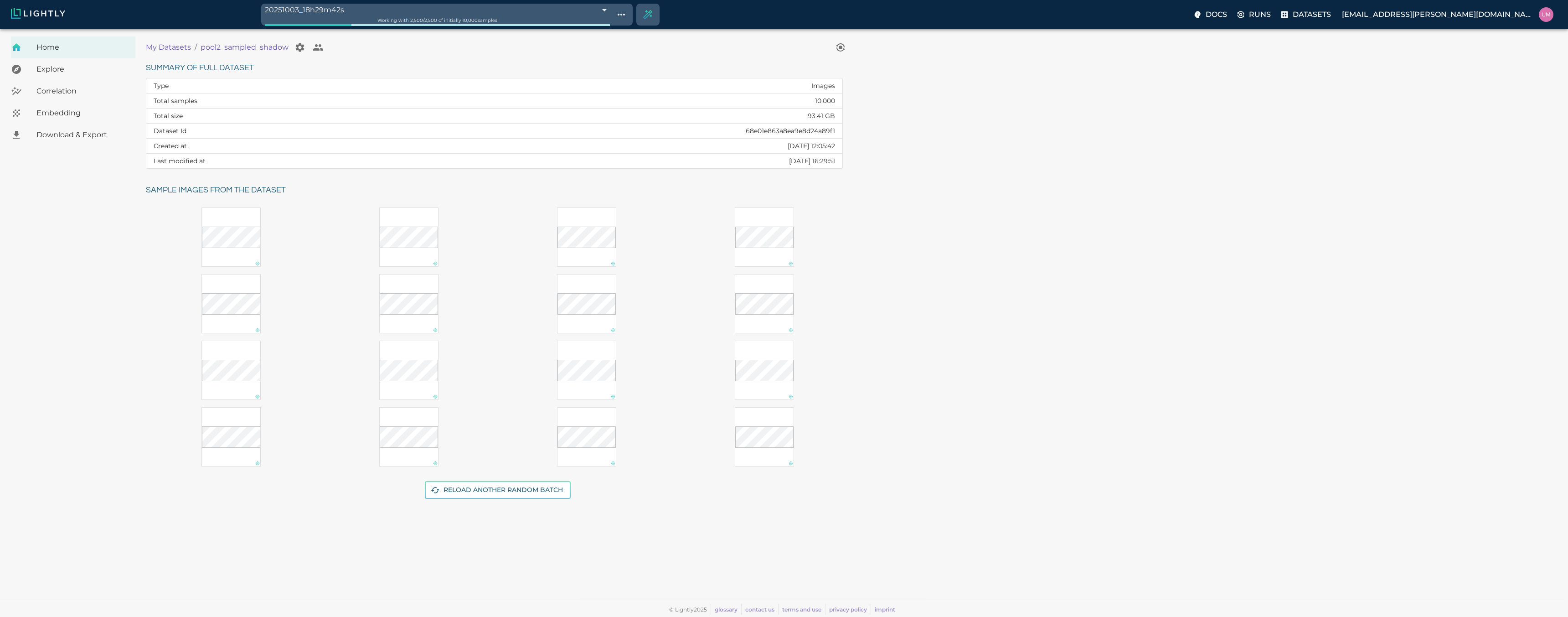
click at [165, 46] on p "My Datasets" at bounding box center [168, 47] width 45 height 11
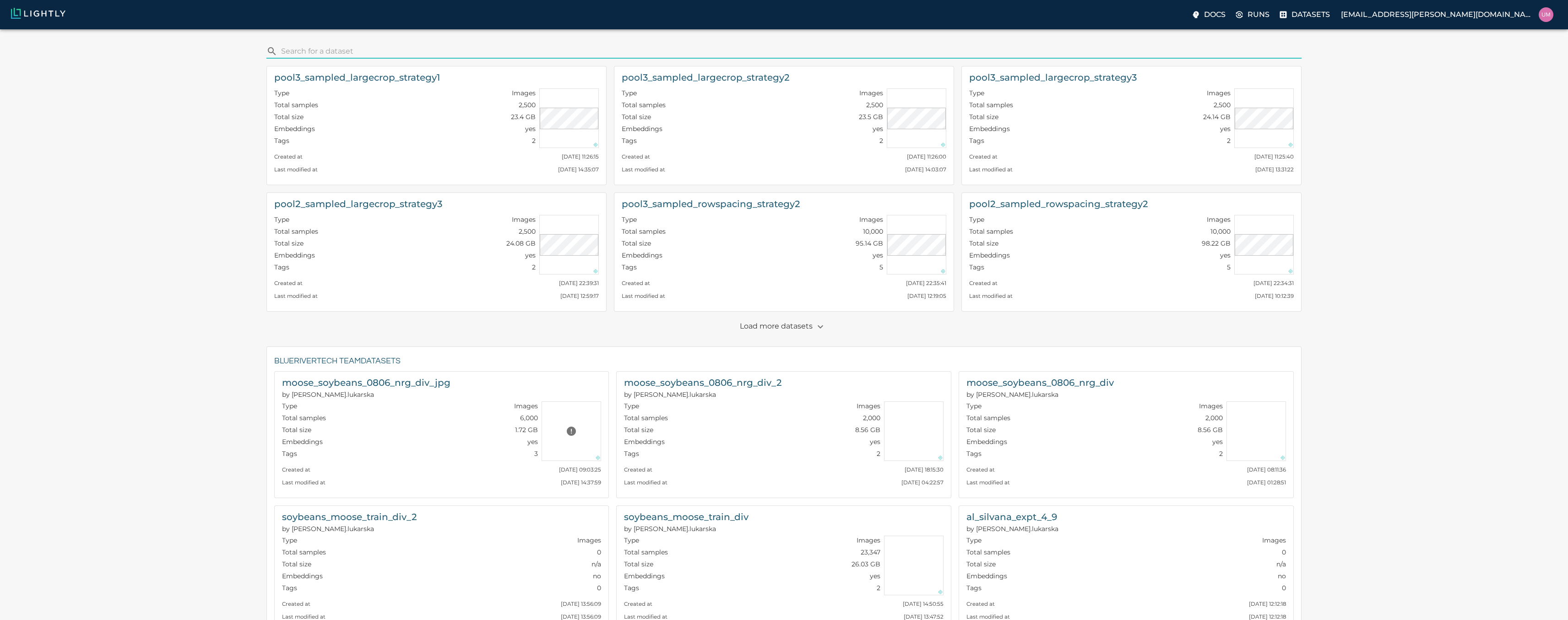
click at [340, 49] on input "search" at bounding box center [790, 51] width 1017 height 15
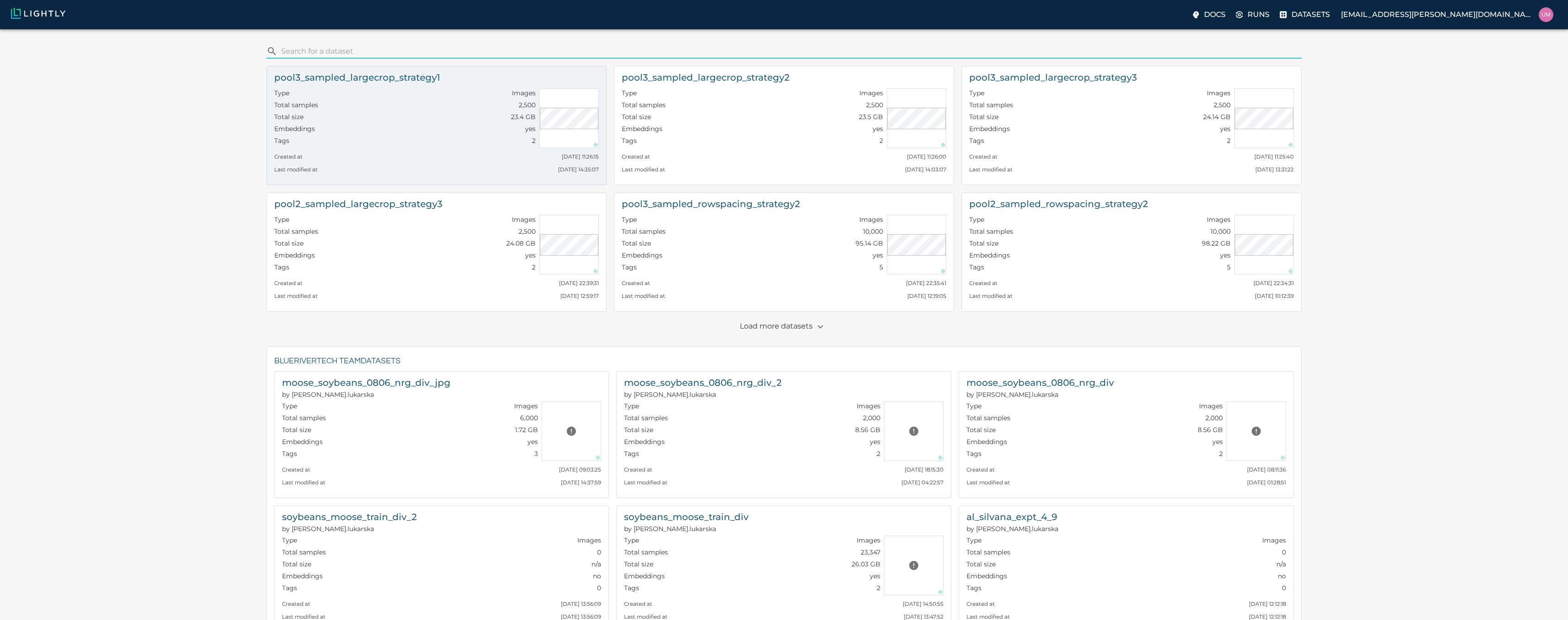
type input "shadow"
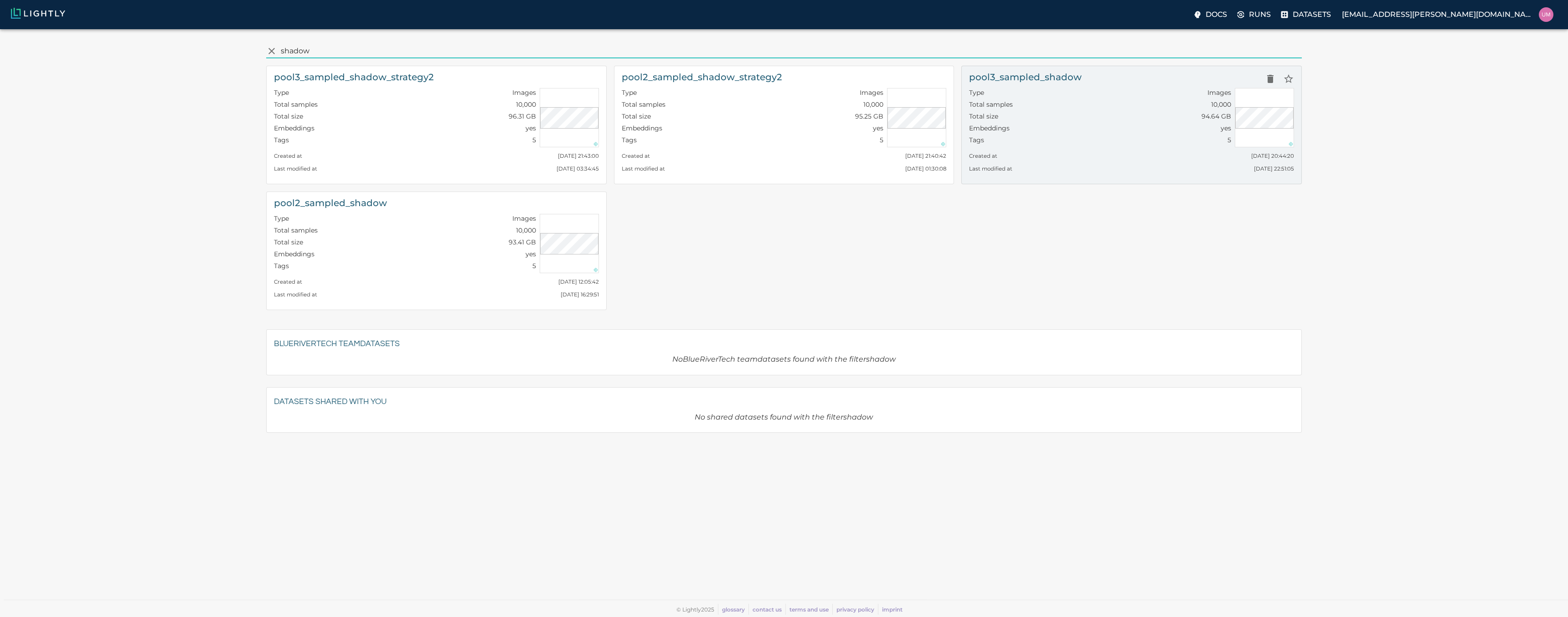
click at [1156, 100] on div "Total samples 10,000" at bounding box center [1100, 106] width 262 height 12
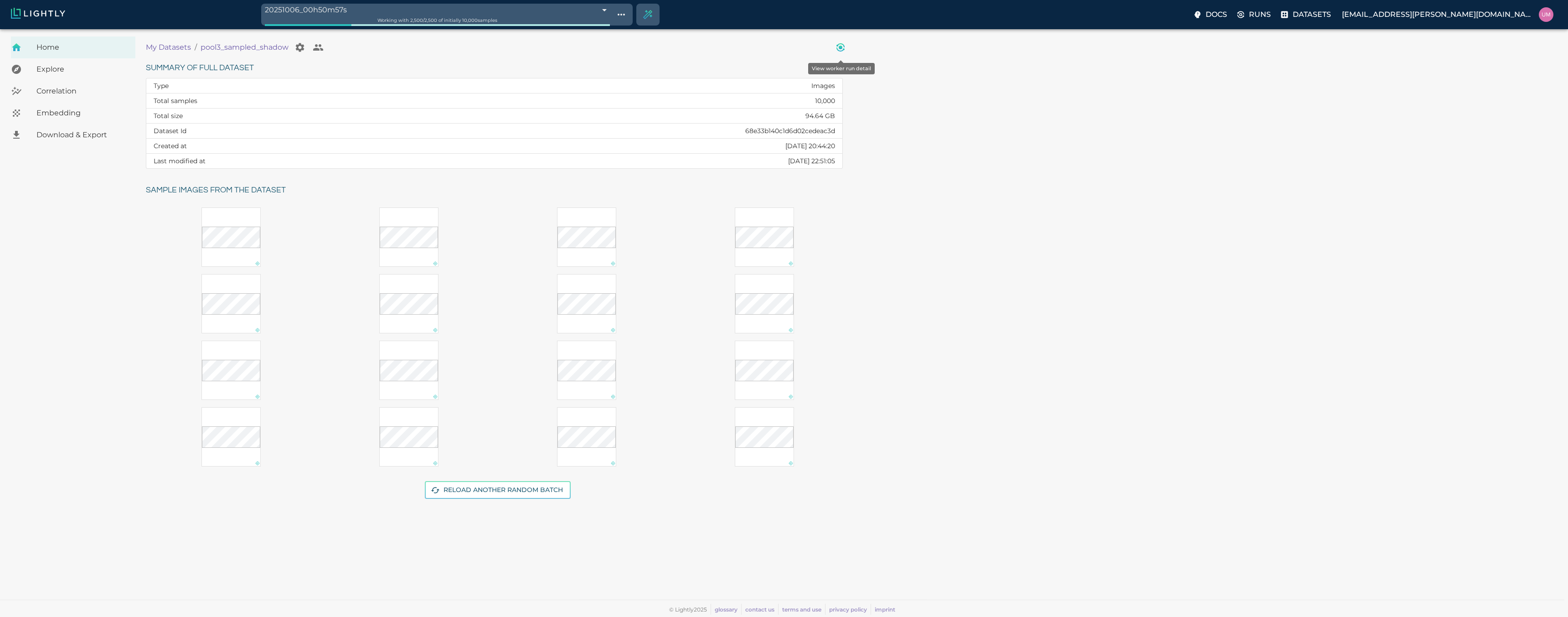
click at [838, 46] on icon "View worker run detail" at bounding box center [841, 45] width 8 height 4
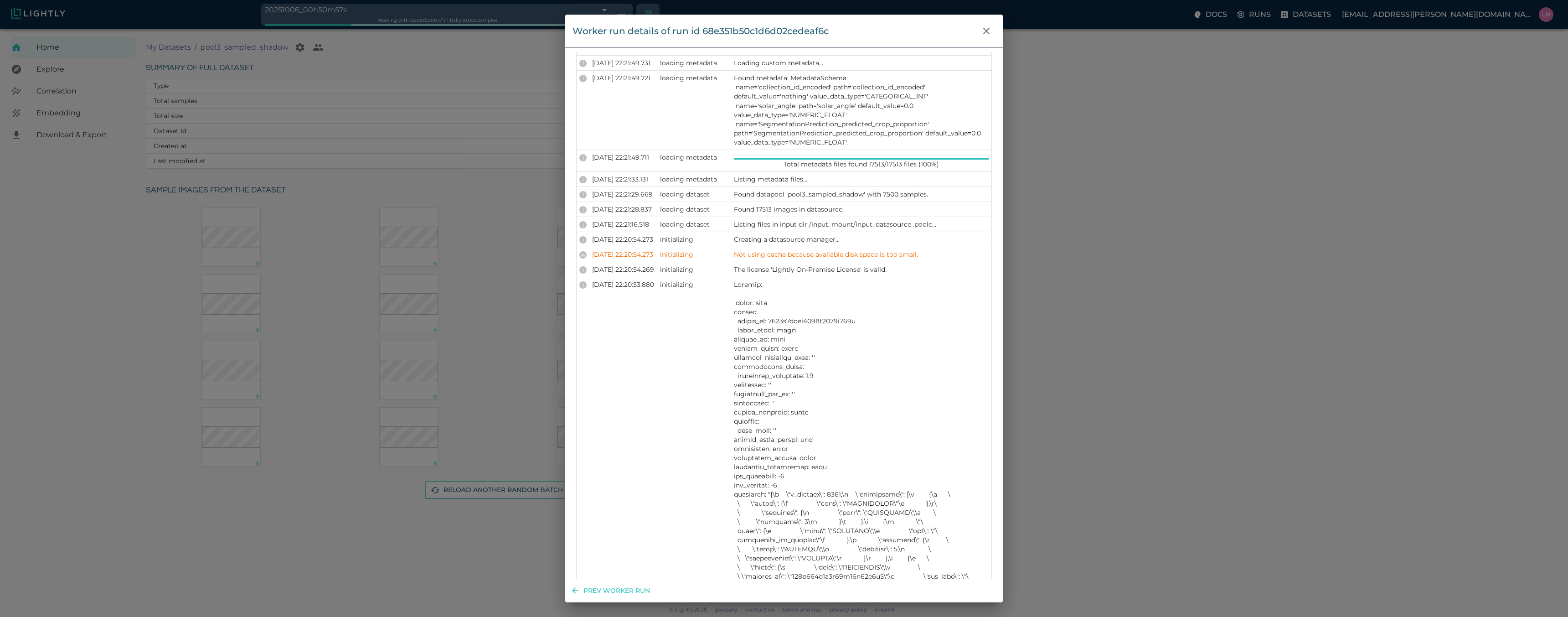
scroll to position [984, 0]
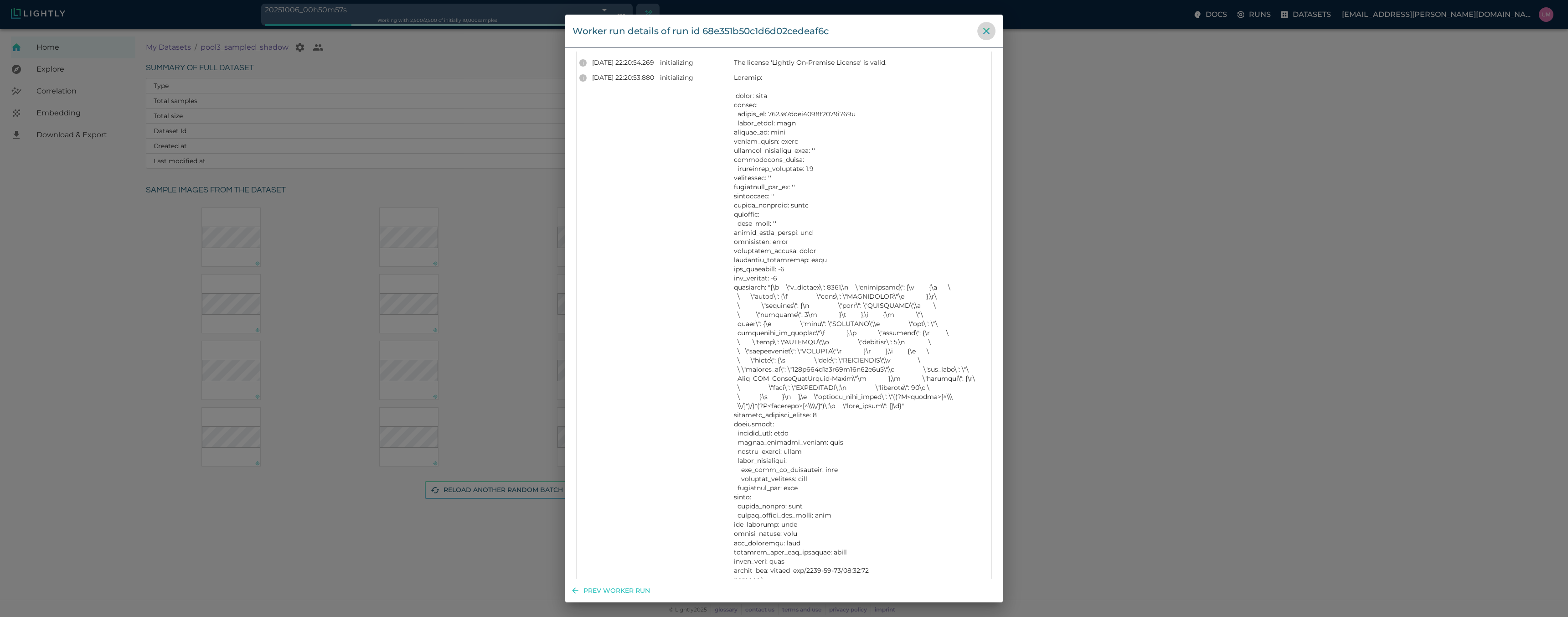
click at [987, 31] on icon "close" at bounding box center [986, 31] width 11 height 11
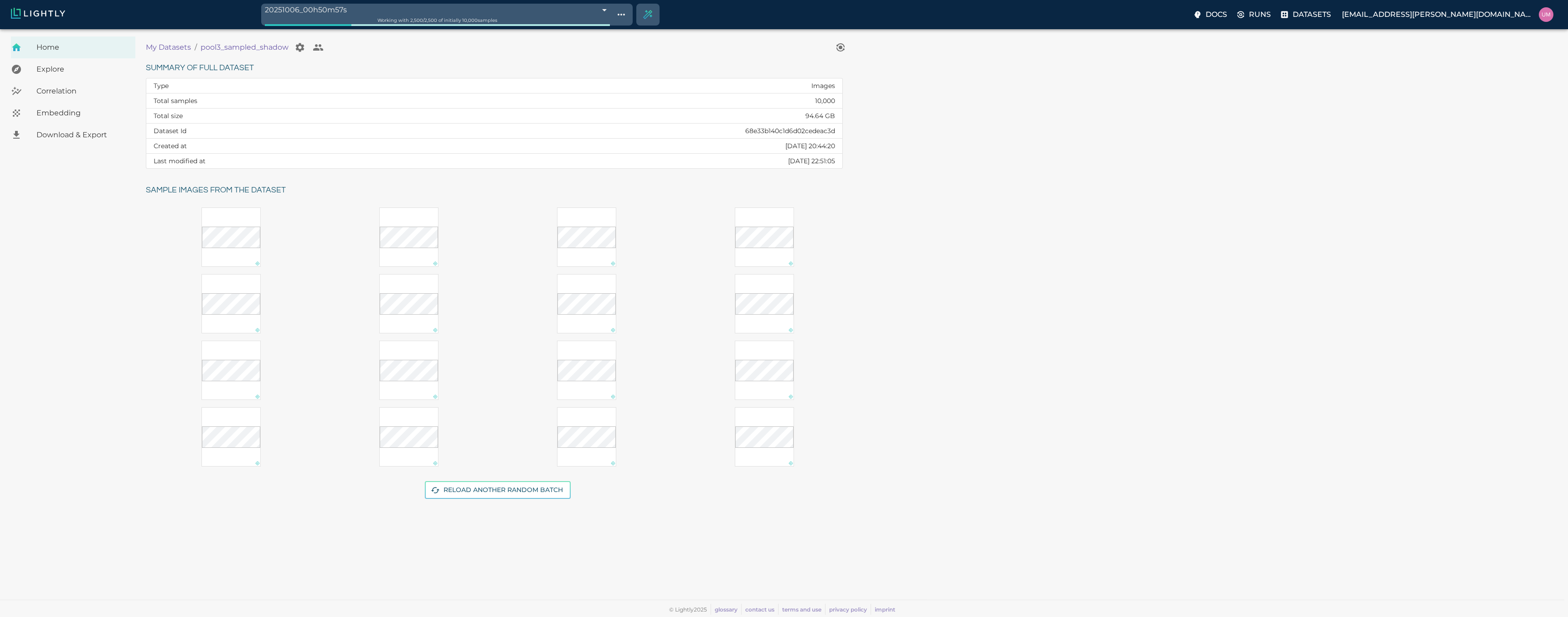
click at [180, 42] on p "My Datasets" at bounding box center [168, 47] width 45 height 11
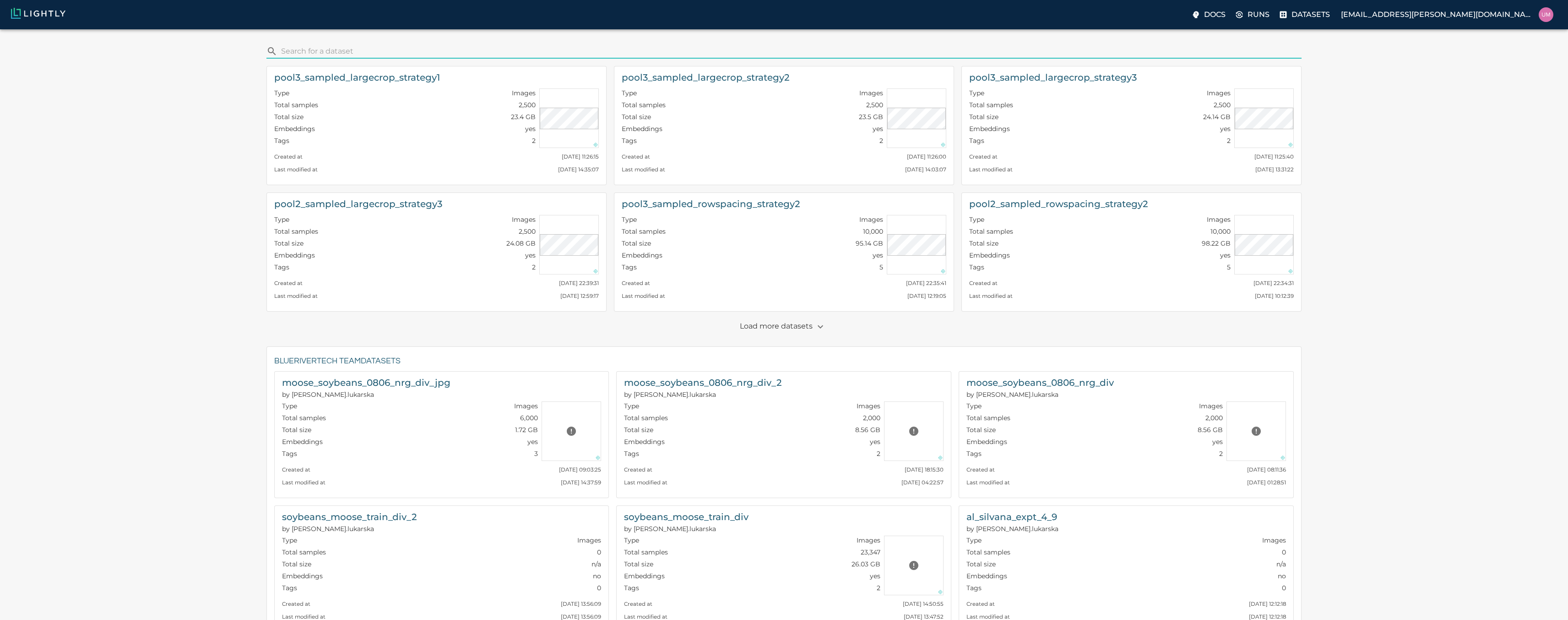
click at [331, 57] on input "search" at bounding box center [790, 51] width 1017 height 15
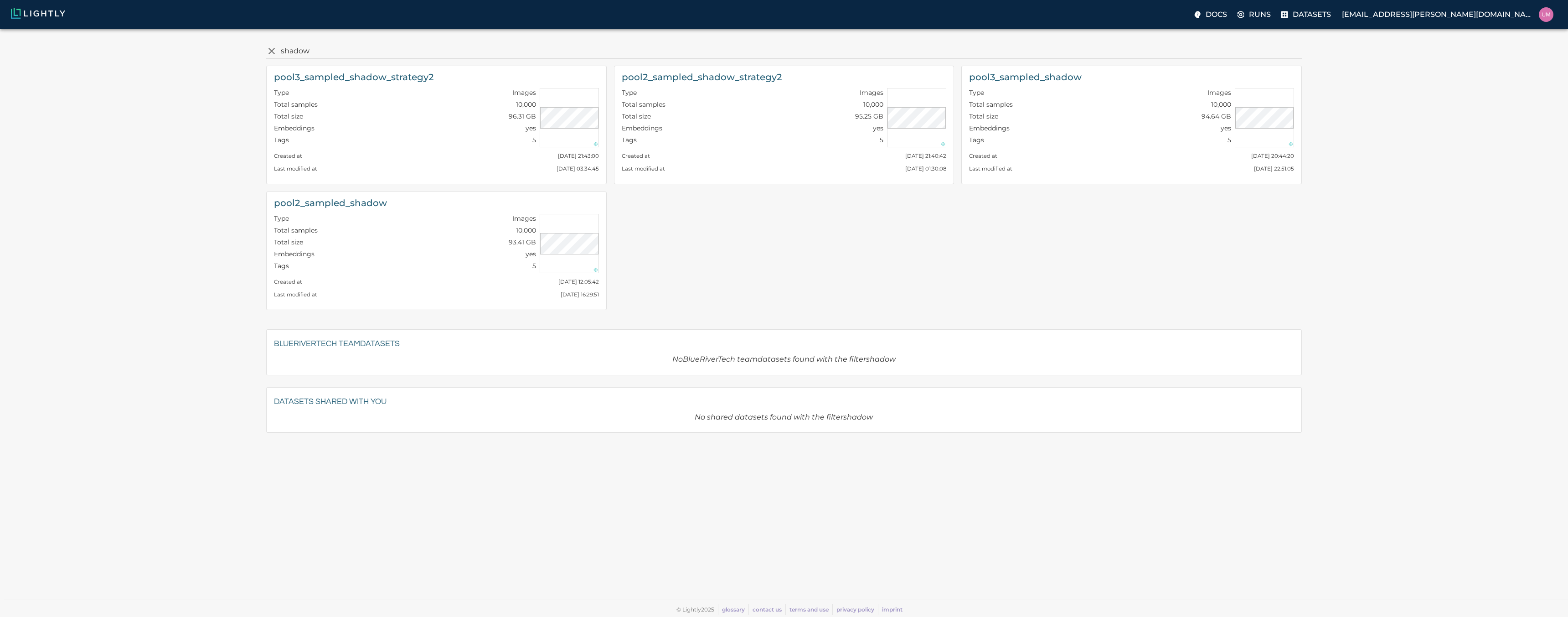
click at [292, 53] on input "shadow" at bounding box center [789, 51] width 1017 height 15
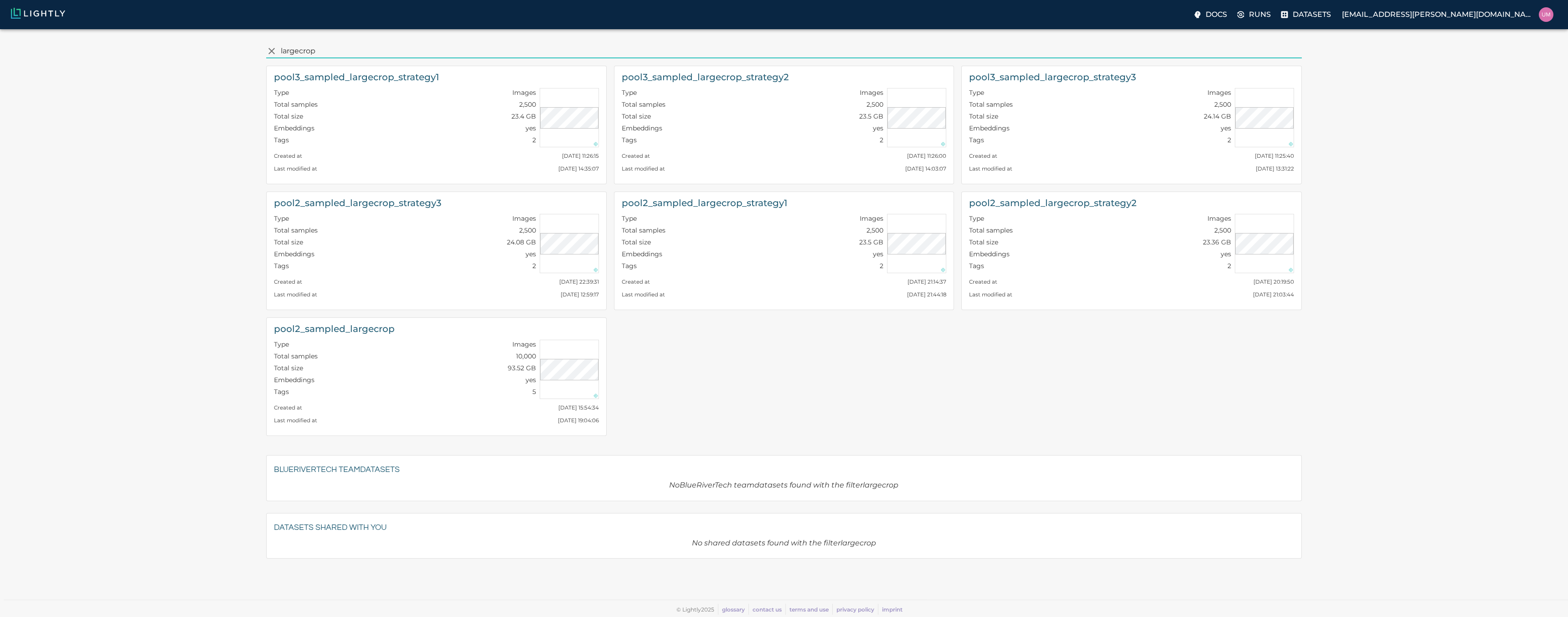
click at [302, 47] on input "largecrop" at bounding box center [789, 51] width 1017 height 15
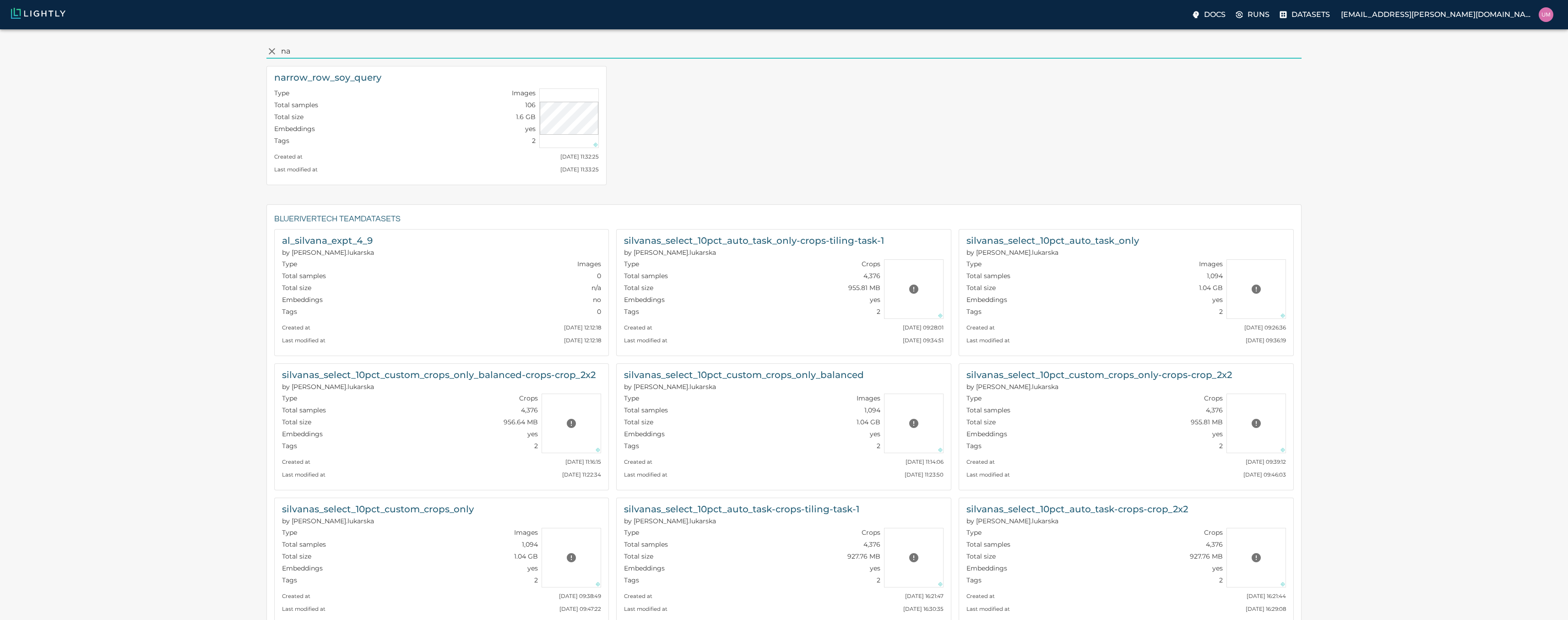
type input "n"
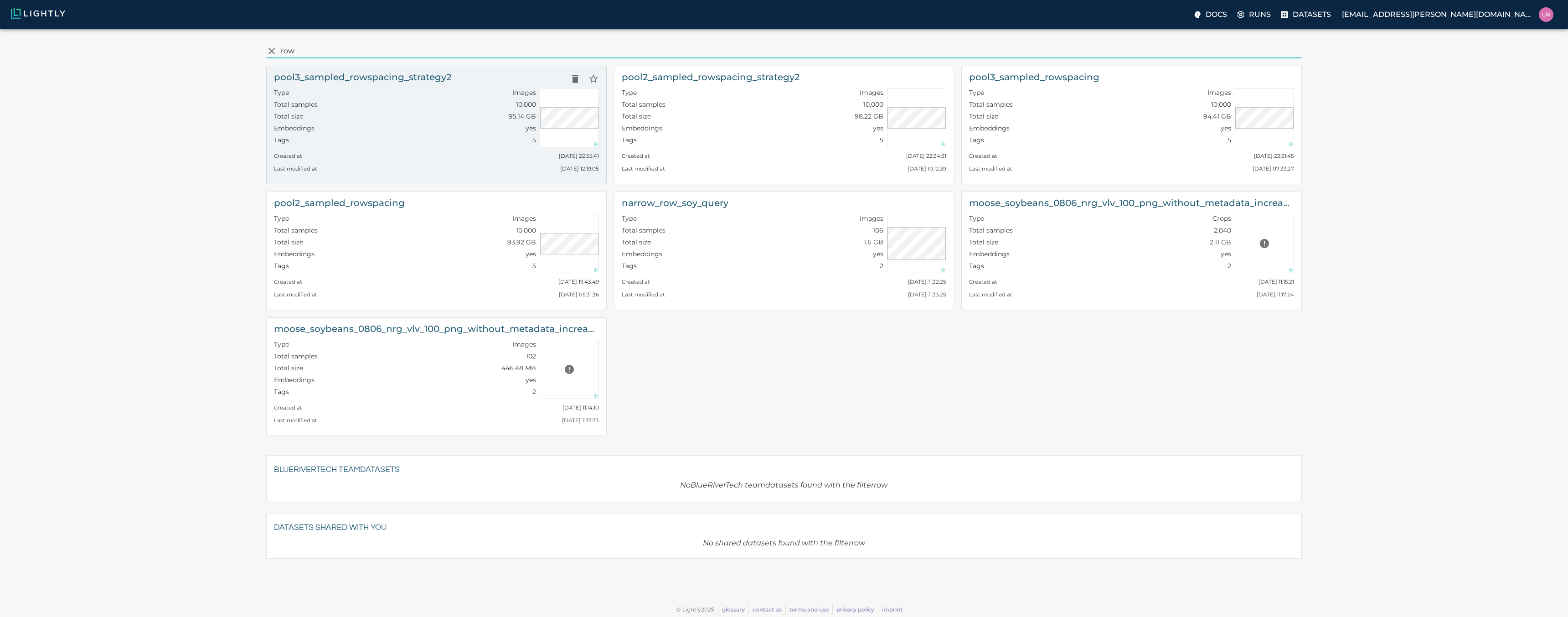
type input "row"
click at [420, 107] on div "Total samples 10,000" at bounding box center [405, 106] width 262 height 12
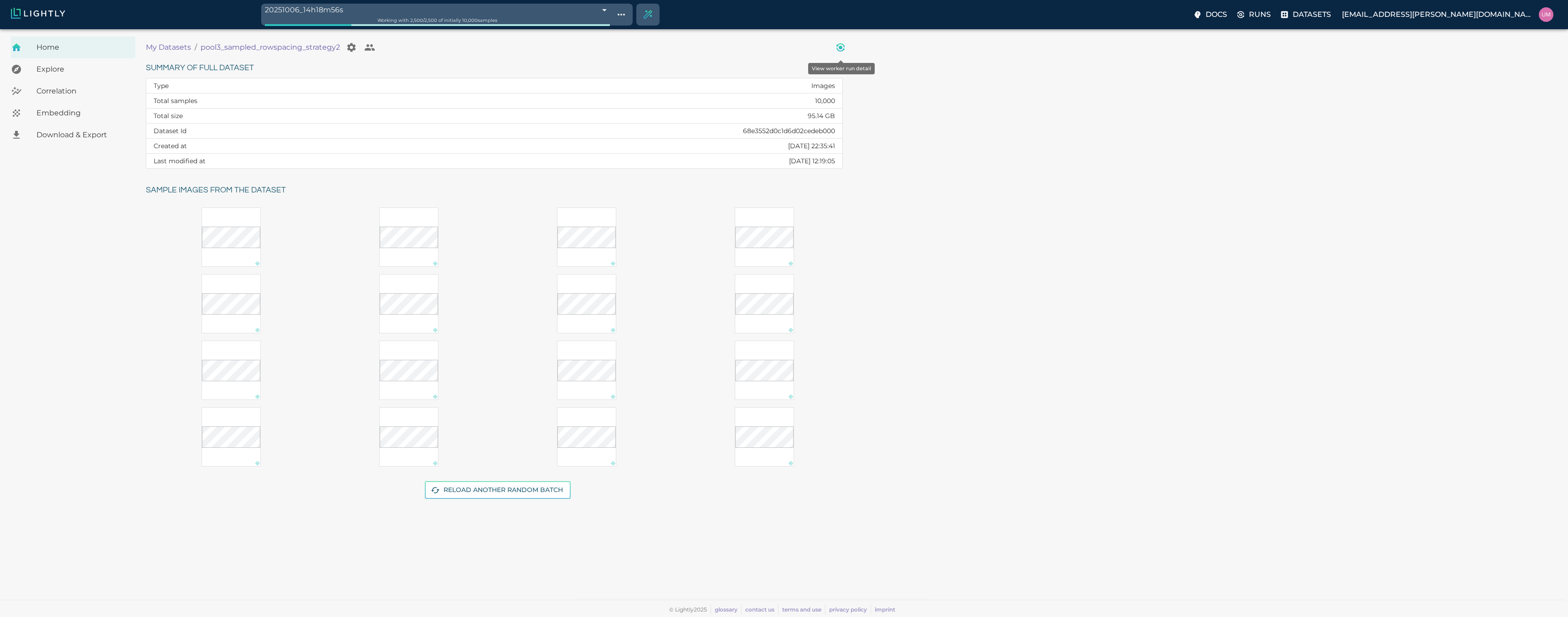
click at [839, 51] on icon "View worker run detail" at bounding box center [841, 50] width 8 height 4
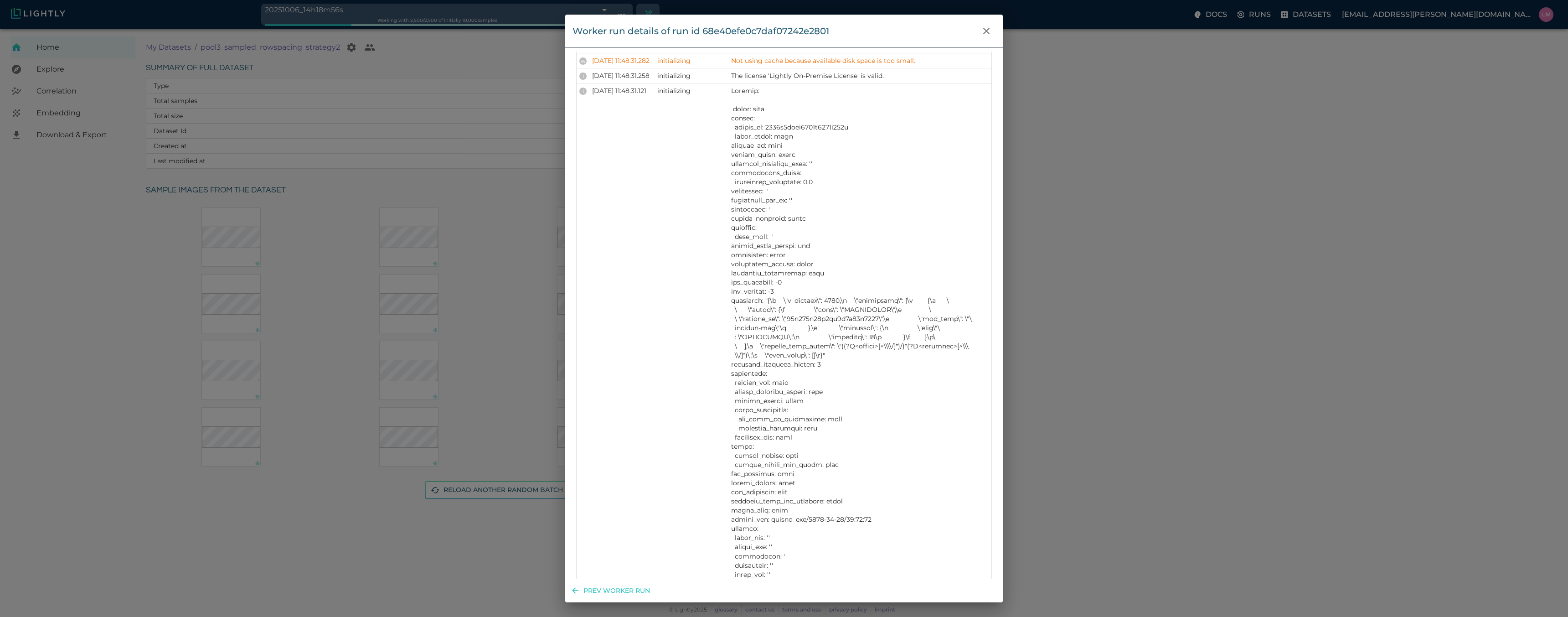
scroll to position [970, 0]
click at [989, 36] on button "close" at bounding box center [986, 31] width 19 height 19
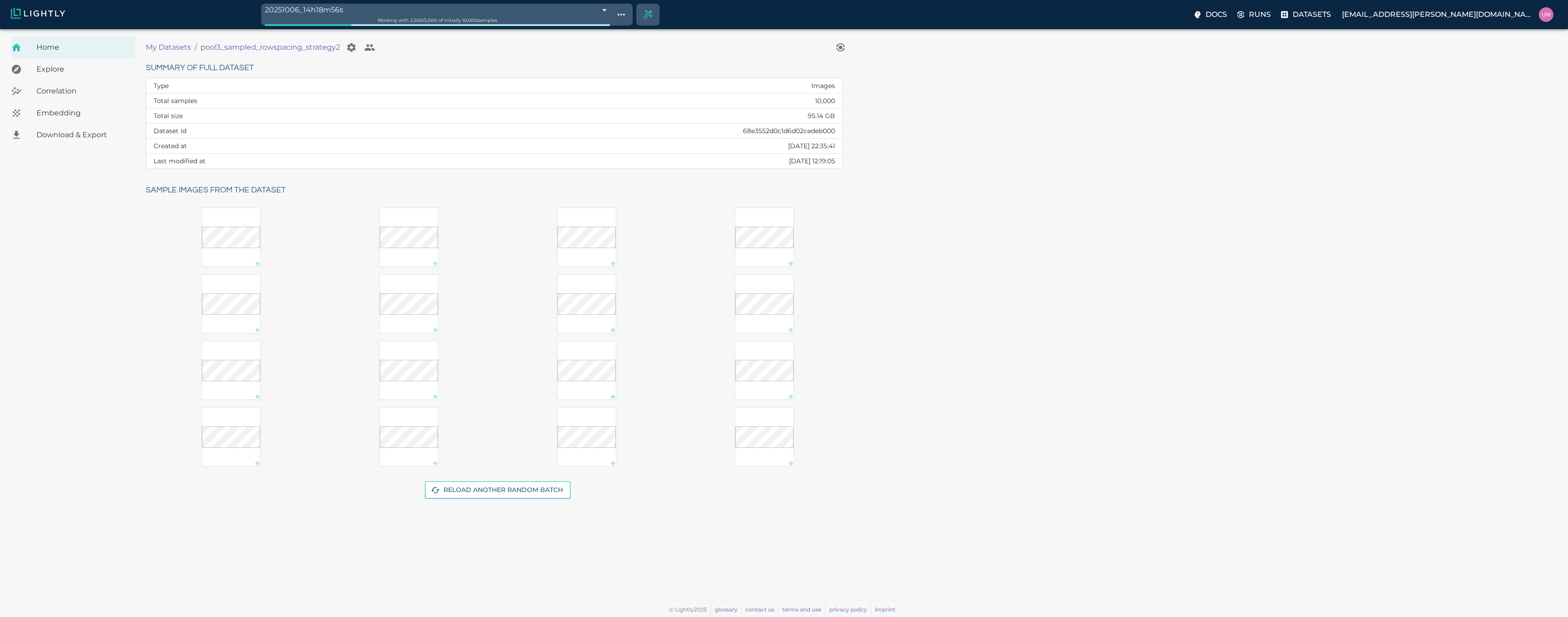
click at [188, 48] on p "My Datasets" at bounding box center [168, 47] width 45 height 11
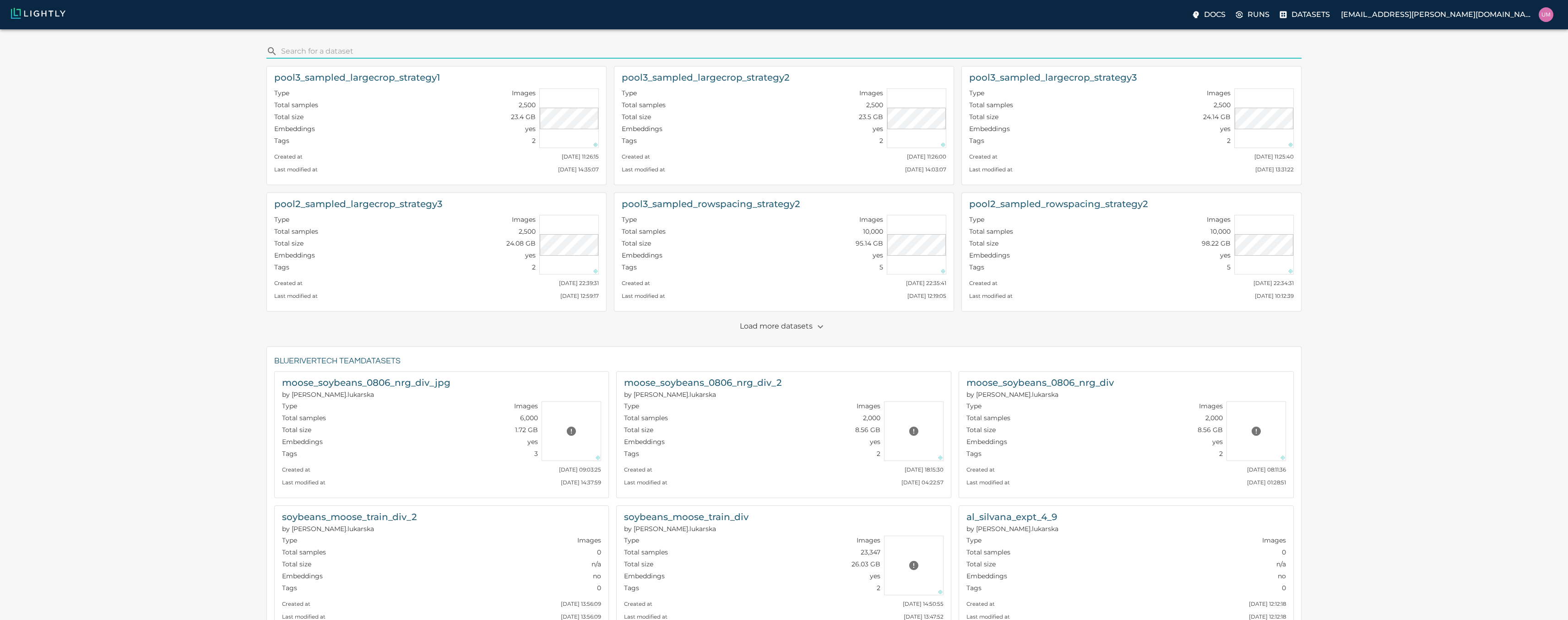
click at [341, 54] on input "search" at bounding box center [790, 51] width 1017 height 15
type input "row"
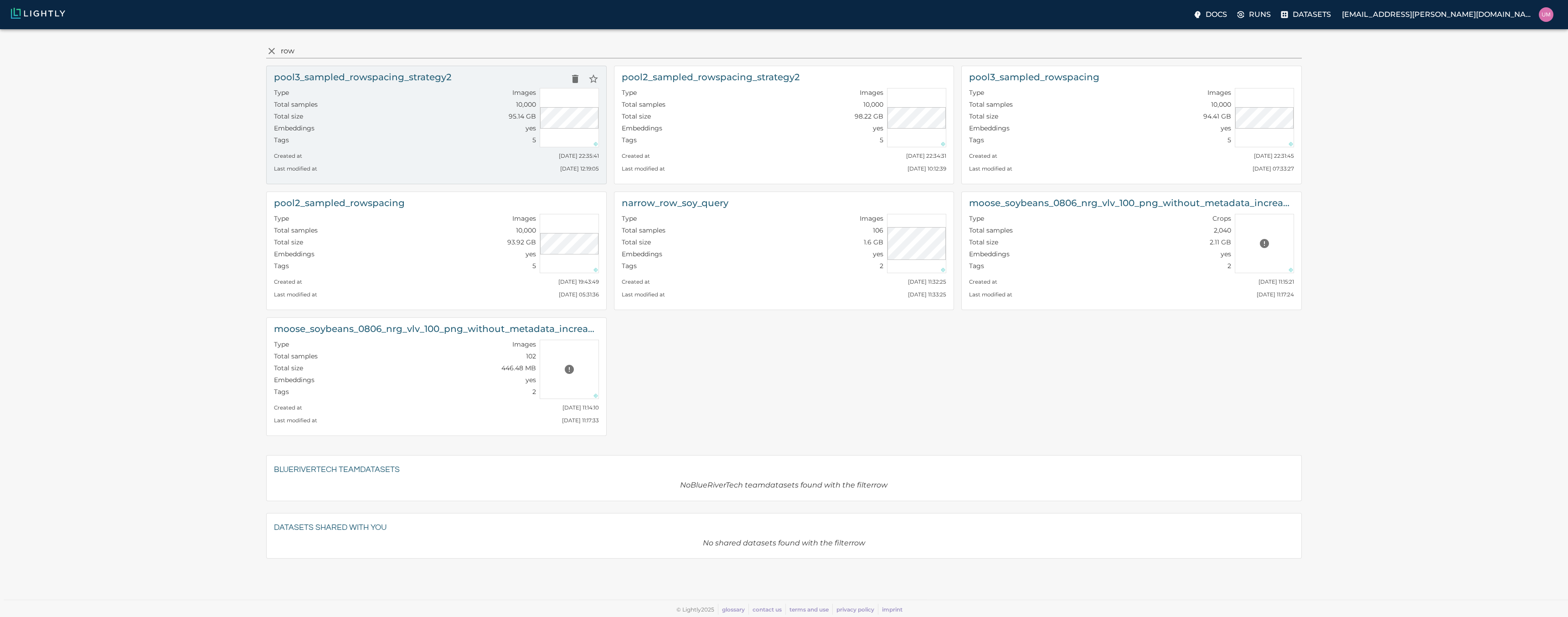
click at [441, 154] on div "Created at Sun, 05.10.2025 22:35:41" at bounding box center [436, 153] width 325 height 13
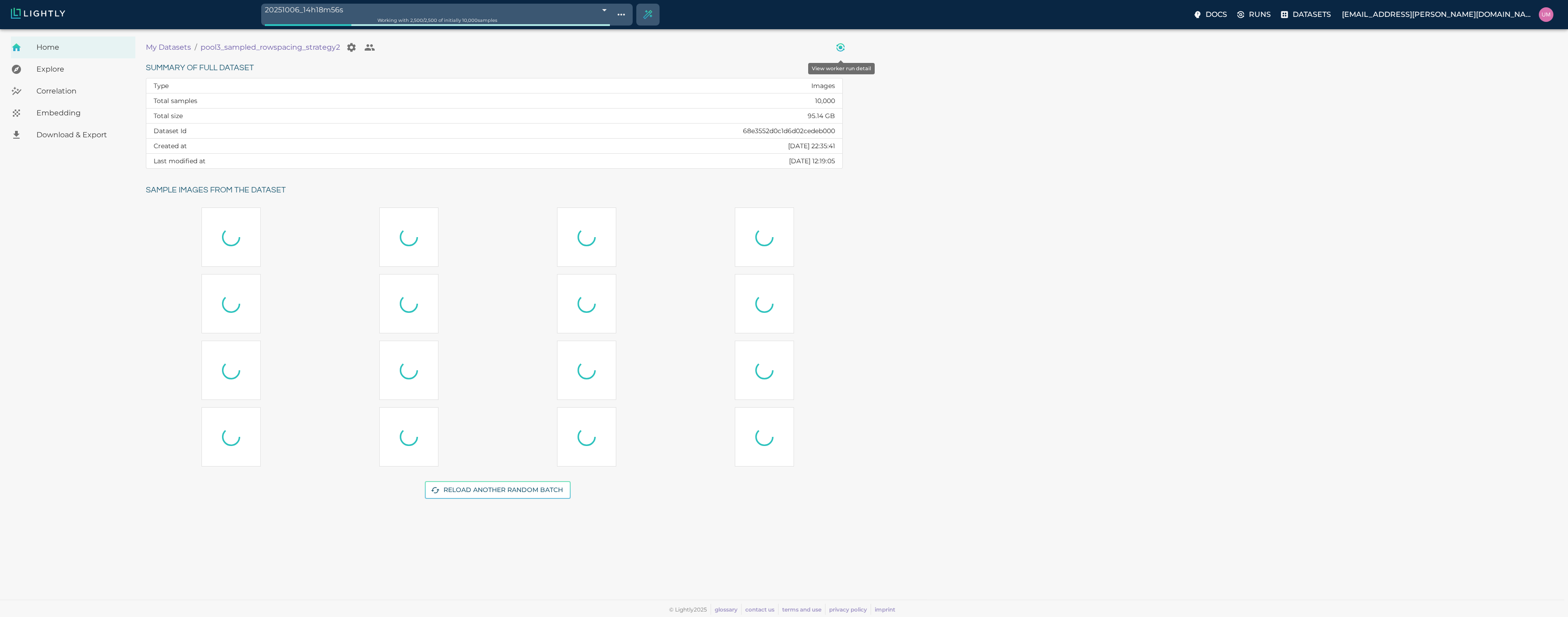
click at [837, 51] on icon "View worker run detail" at bounding box center [840, 47] width 11 height 11
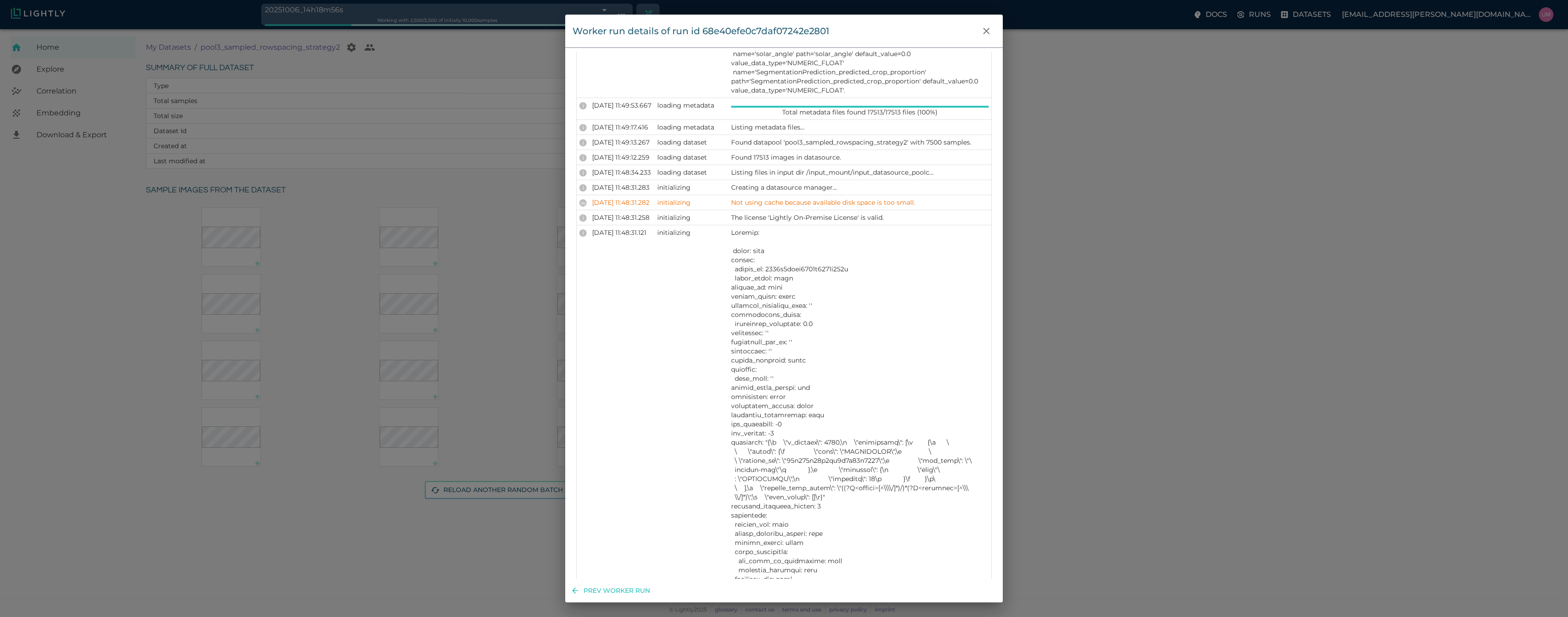
scroll to position [875, 0]
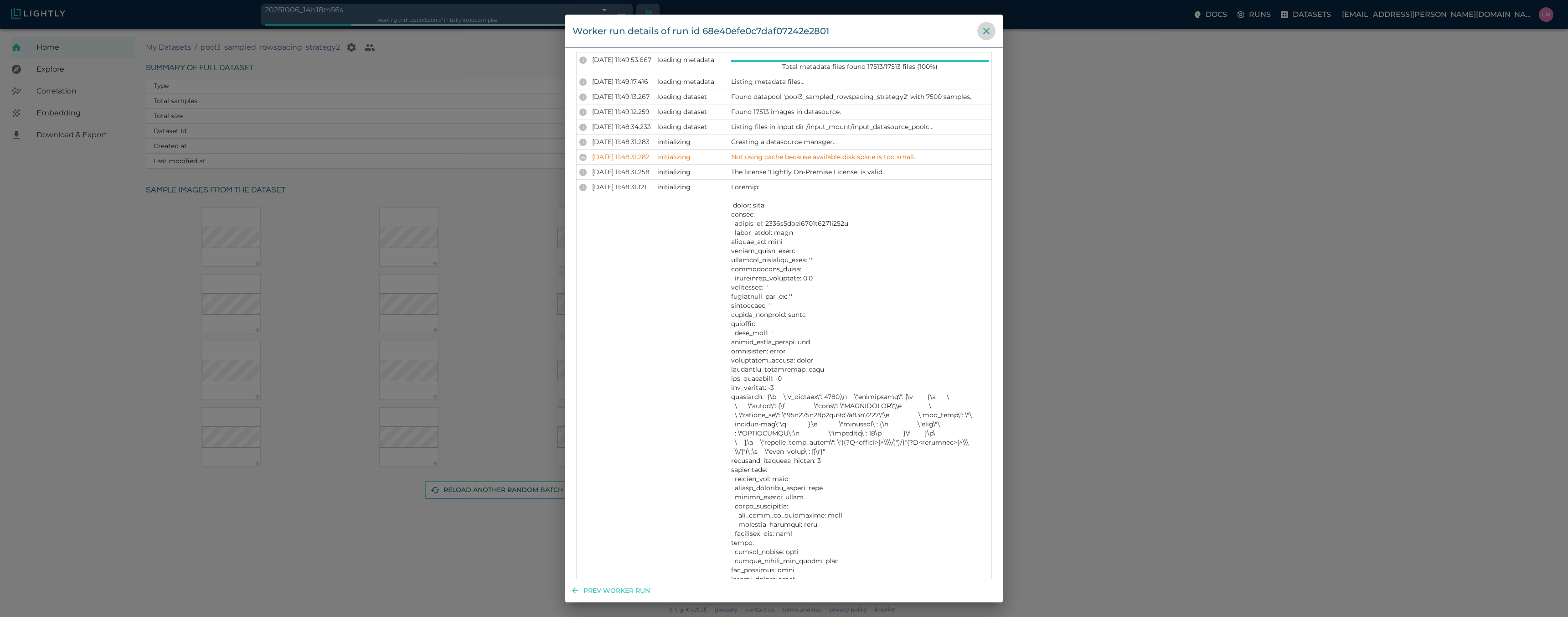
click at [984, 31] on icon "close" at bounding box center [986, 31] width 11 height 11
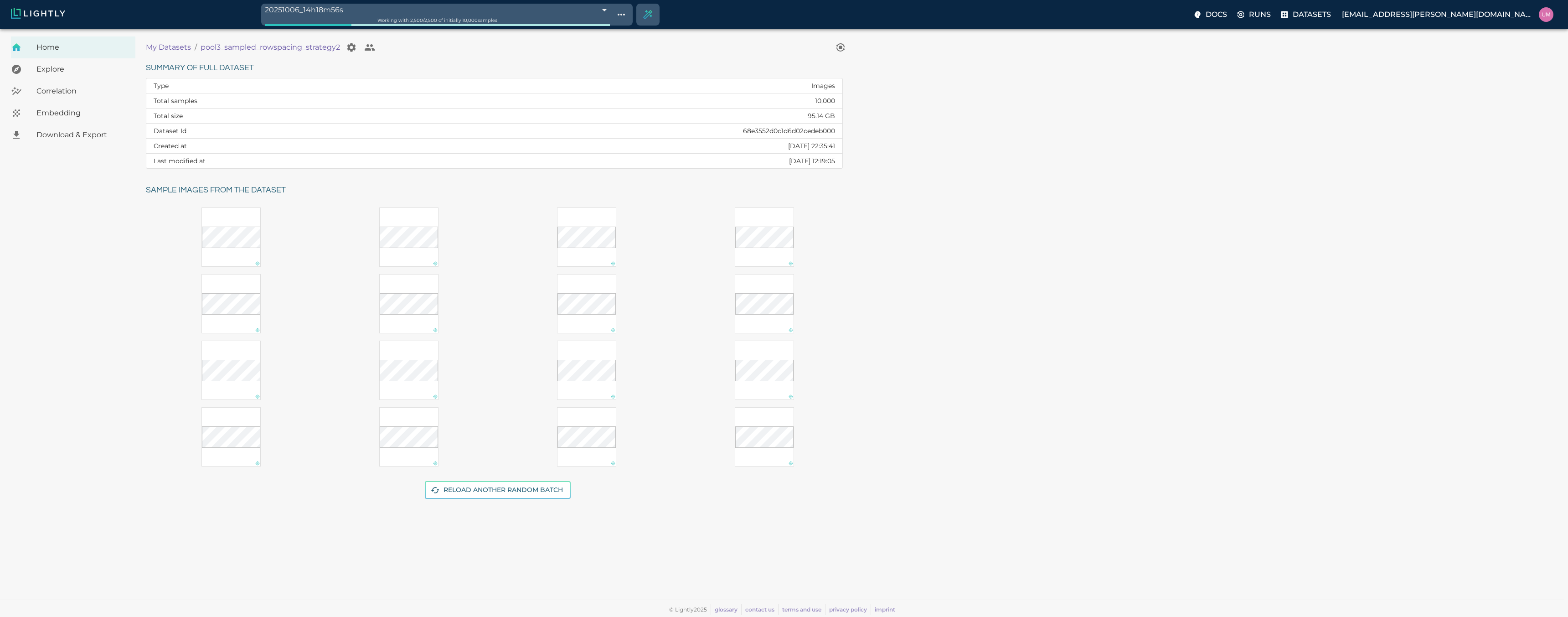
click at [173, 51] on p "My Datasets" at bounding box center [168, 47] width 45 height 11
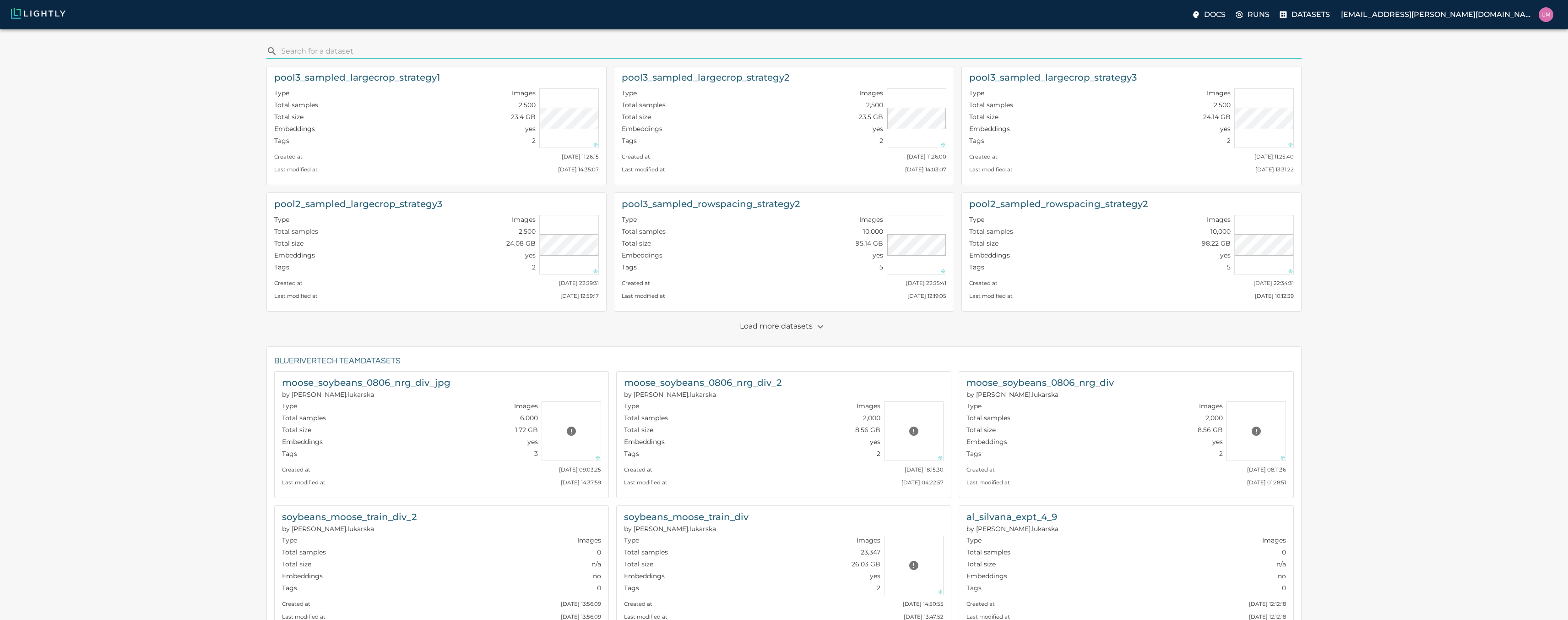
click at [337, 52] on input "search" at bounding box center [790, 51] width 1017 height 15
type input "row"
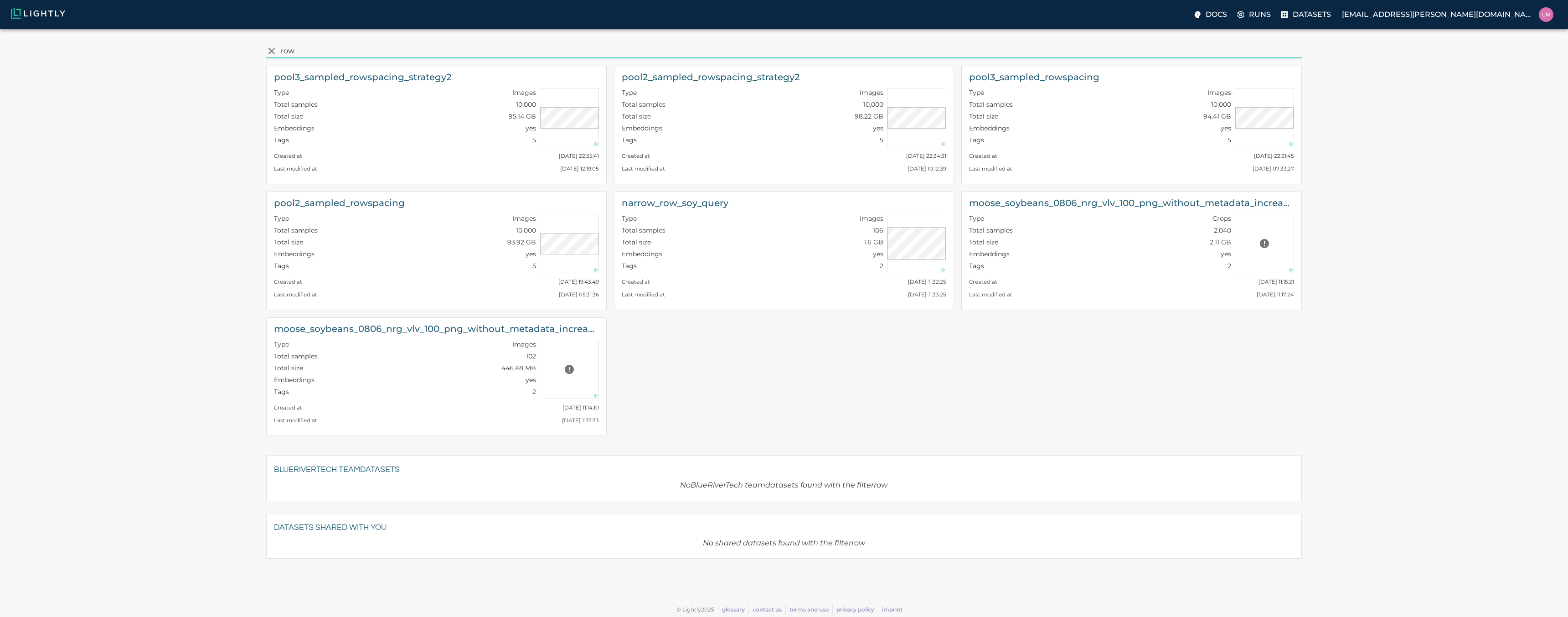
click at [173, 238] on div "​ row pool3_sampled_rowspacing_strategy2 Type Images Total samples 10,000 Total…" at bounding box center [784, 316] width 1553 height 559
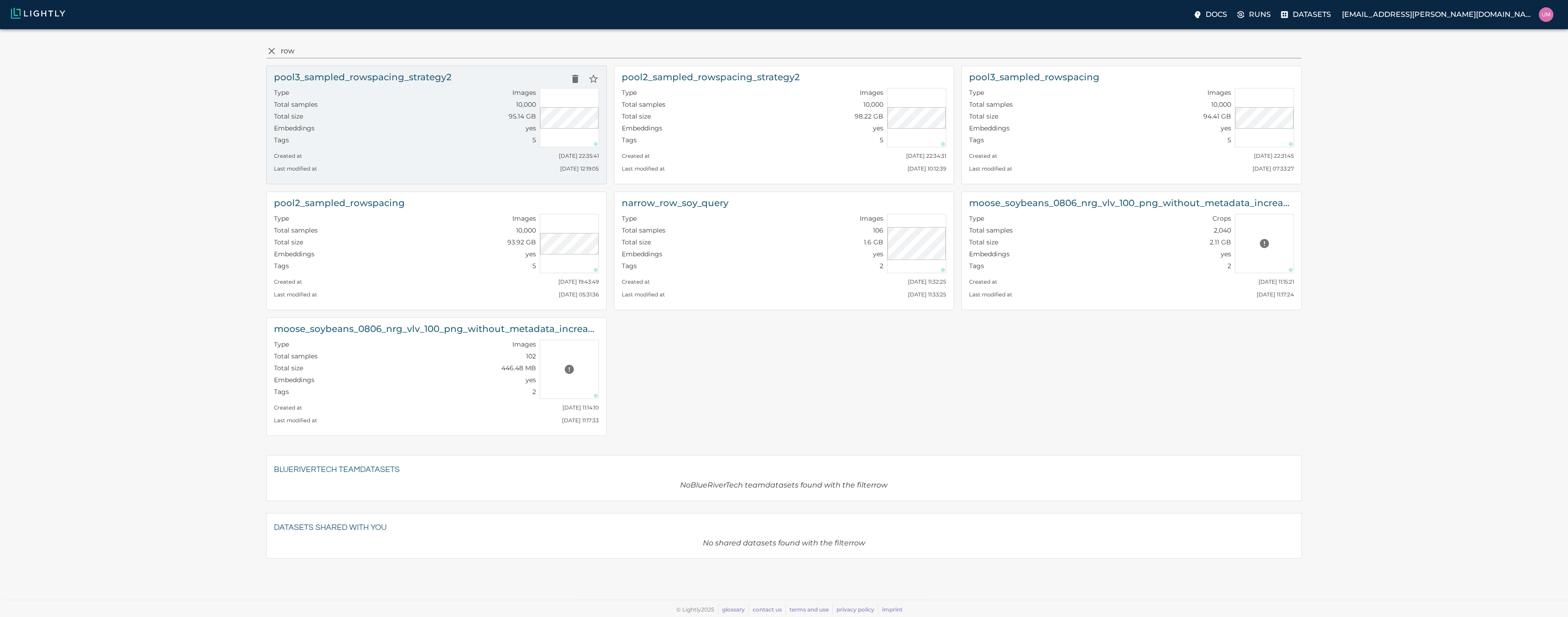
click at [399, 124] on div "Embeddings yes" at bounding box center [405, 130] width 262 height 12
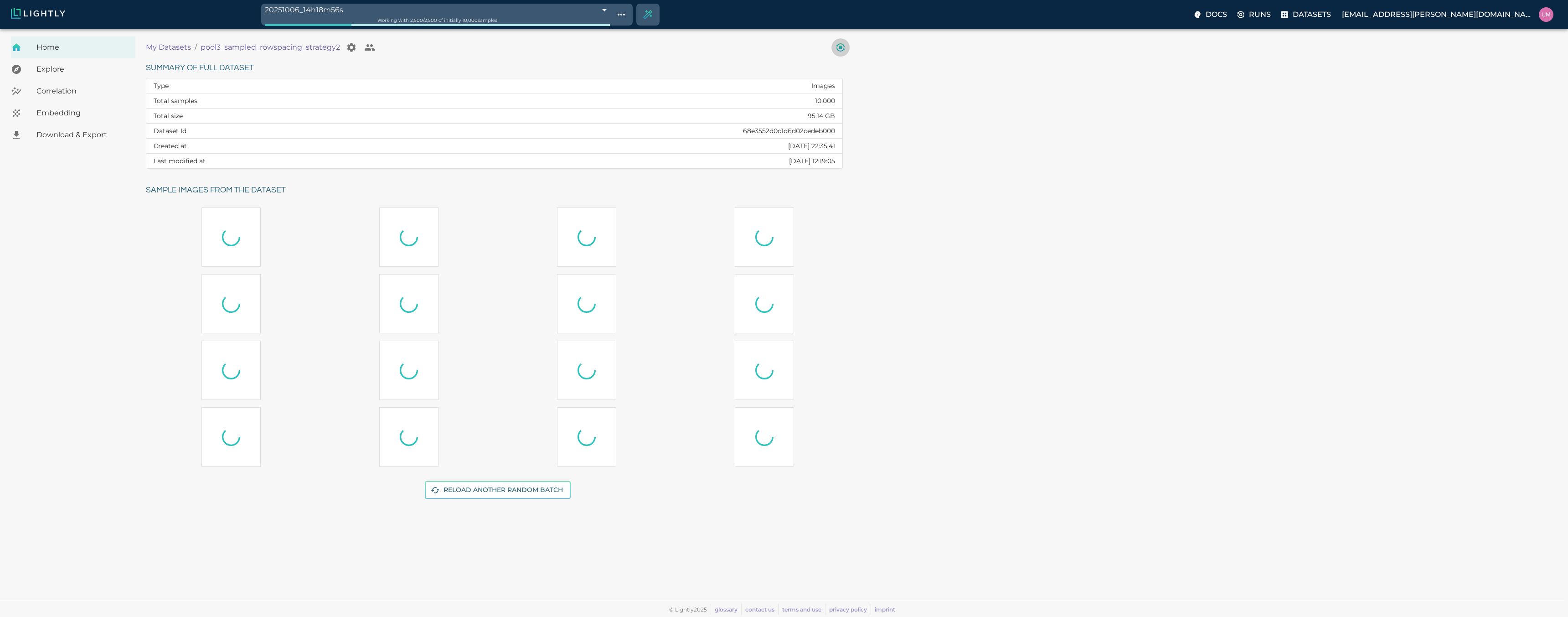
click at [839, 49] on icon "View worker run detail" at bounding box center [840, 47] width 11 height 11
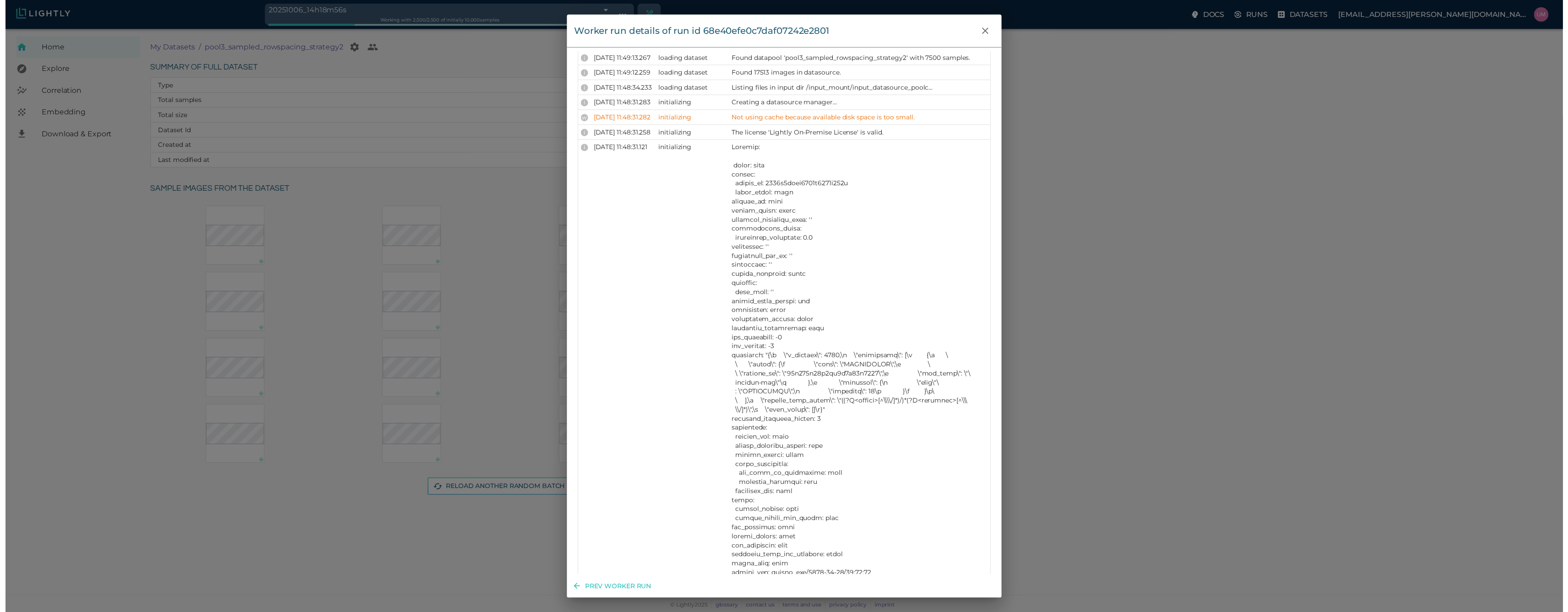
scroll to position [934, 0]
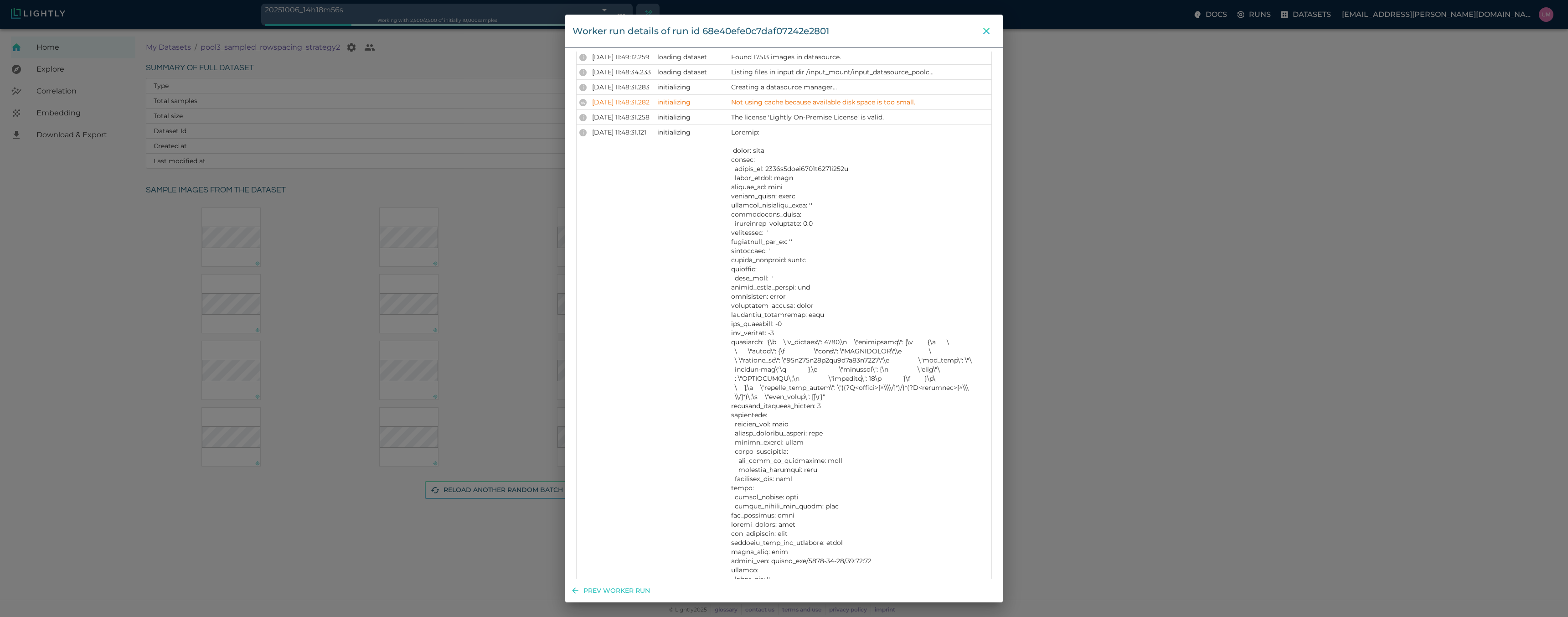
click at [989, 32] on icon "close" at bounding box center [986, 31] width 11 height 11
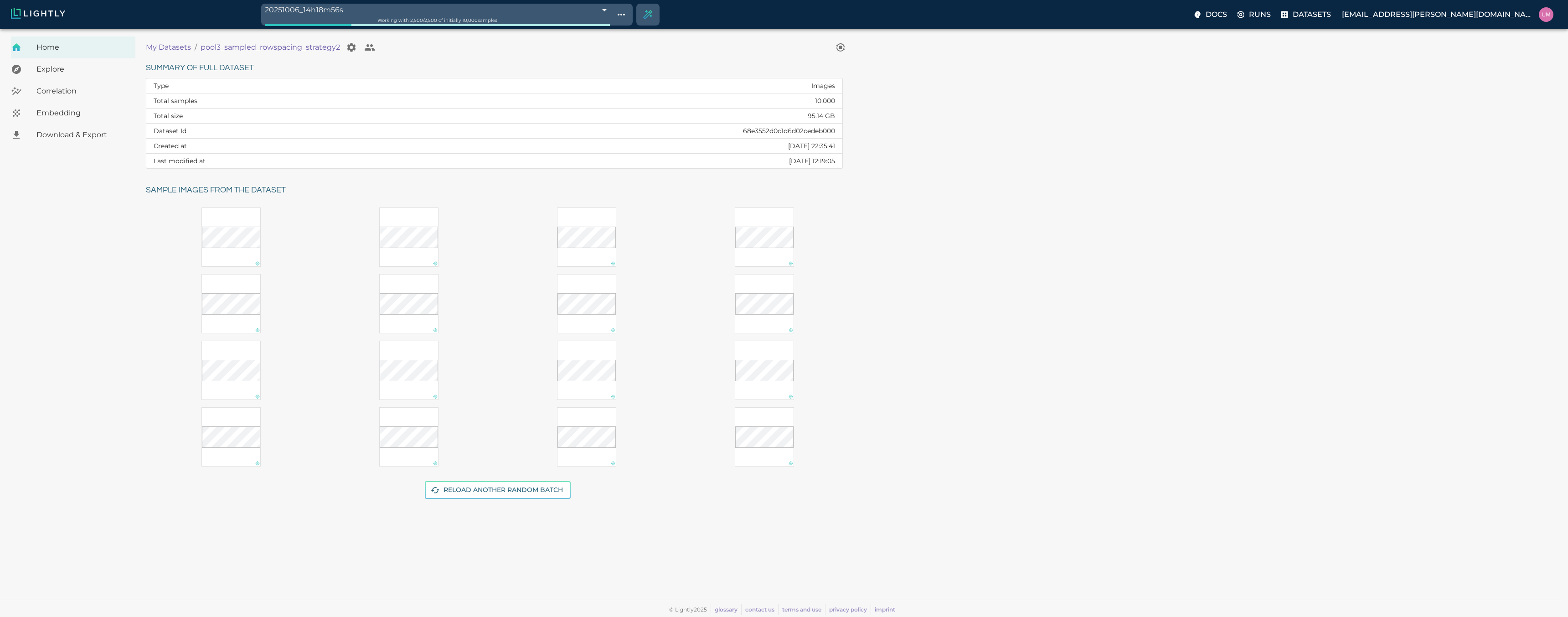
click at [177, 45] on p "My Datasets" at bounding box center [168, 47] width 45 height 11
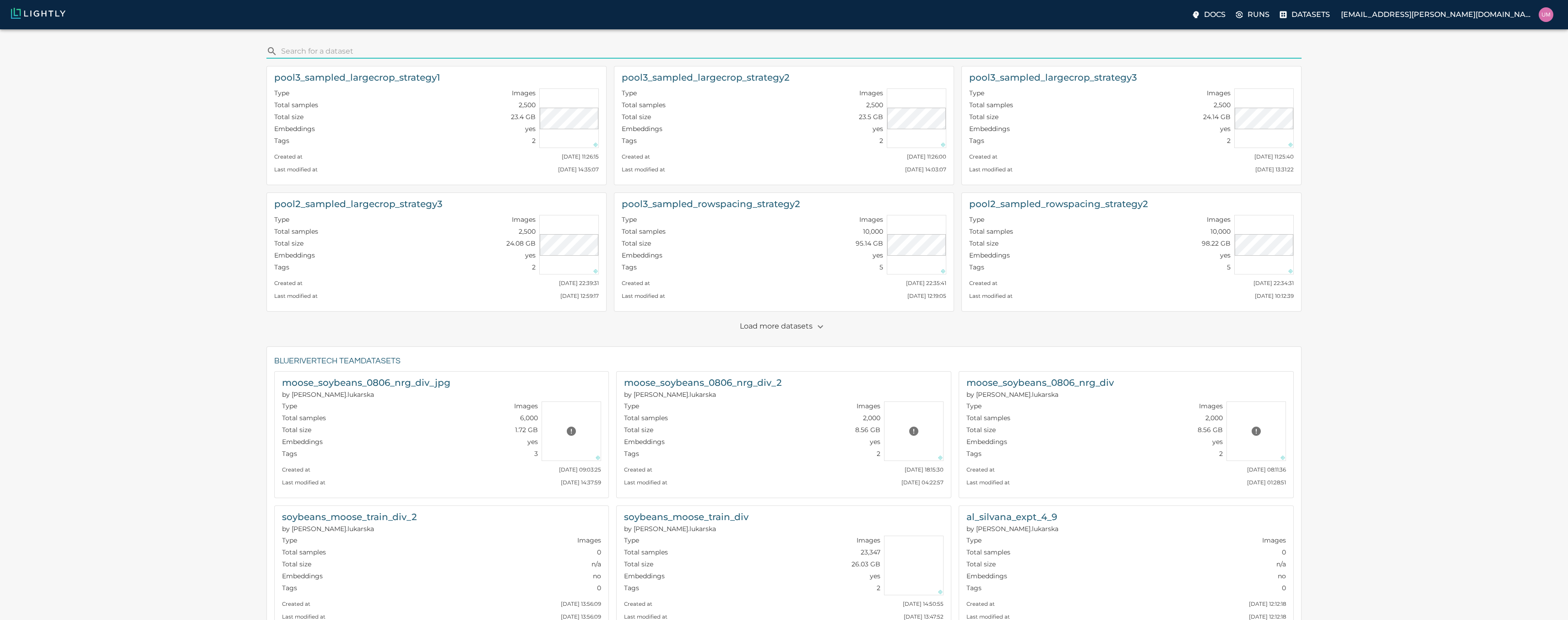
click at [328, 55] on input "search" at bounding box center [790, 51] width 1017 height 15
type input "row"
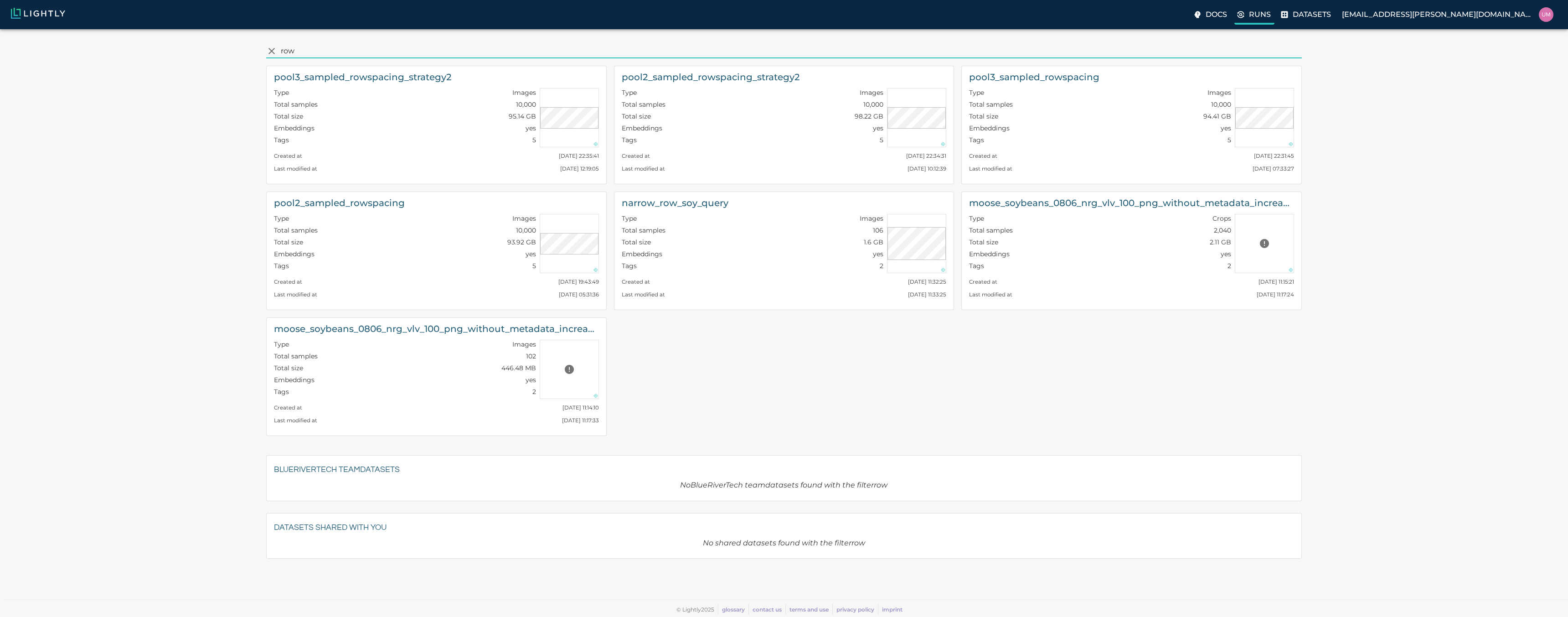
click at [1245, 17] on icon at bounding box center [1240, 15] width 9 height 9
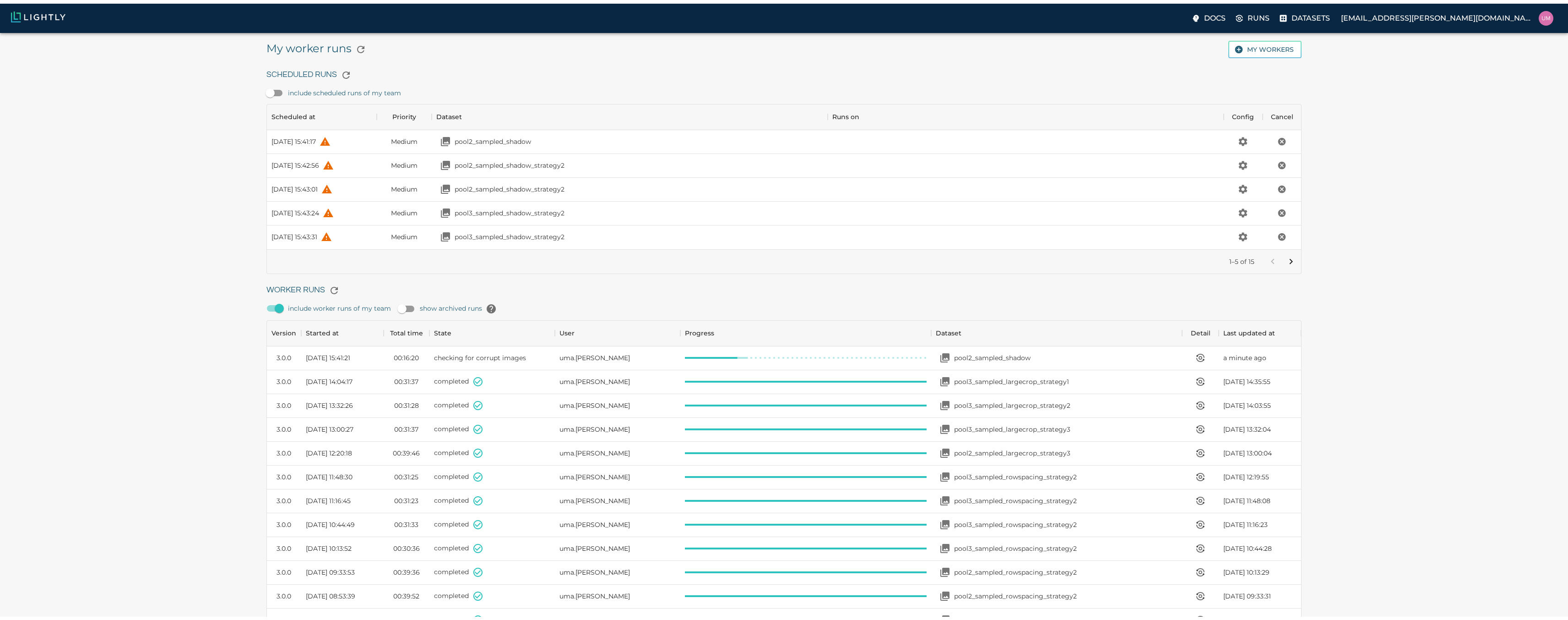
scroll to position [614, 1028]
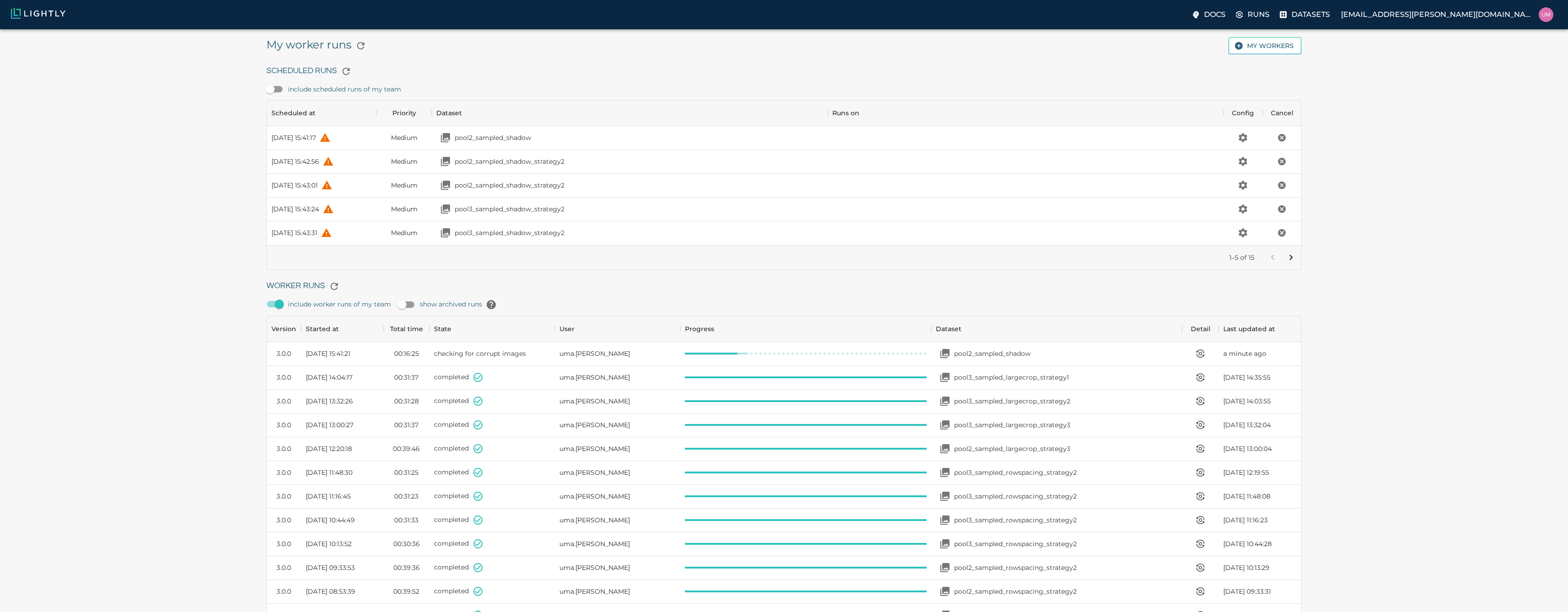
click at [1288, 264] on button "Go to next page" at bounding box center [1291, 258] width 19 height 19
click at [1271, 257] on icon "Go to previous page" at bounding box center [1272, 257] width 3 height 5
click at [1300, 256] on button "Go to next page" at bounding box center [1291, 258] width 19 height 19
click at [1300, 256] on div at bounding box center [1281, 258] width 37 height 19
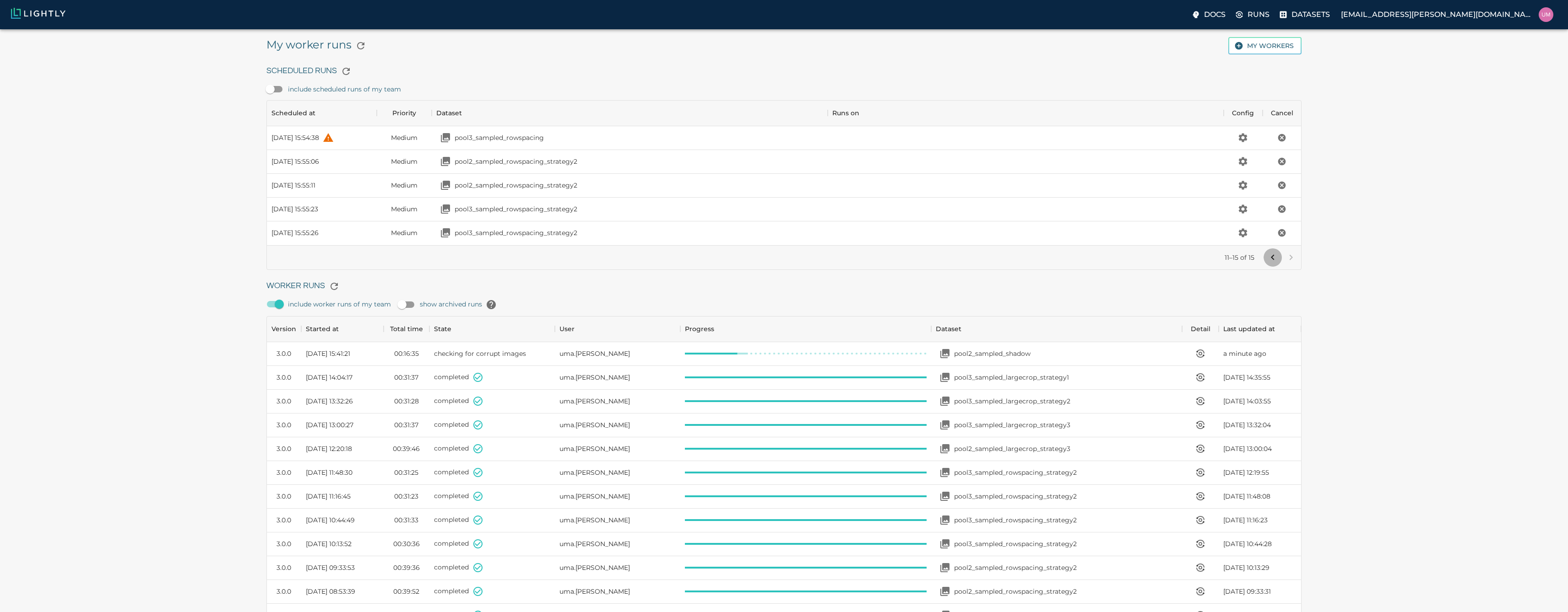
click at [1275, 256] on icon "Go to previous page" at bounding box center [1273, 257] width 11 height 11
click at [1275, 256] on div at bounding box center [1281, 258] width 37 height 19
click at [1330, 19] on p "Datasets" at bounding box center [1311, 15] width 39 height 11
